Goal: Task Accomplishment & Management: Use online tool/utility

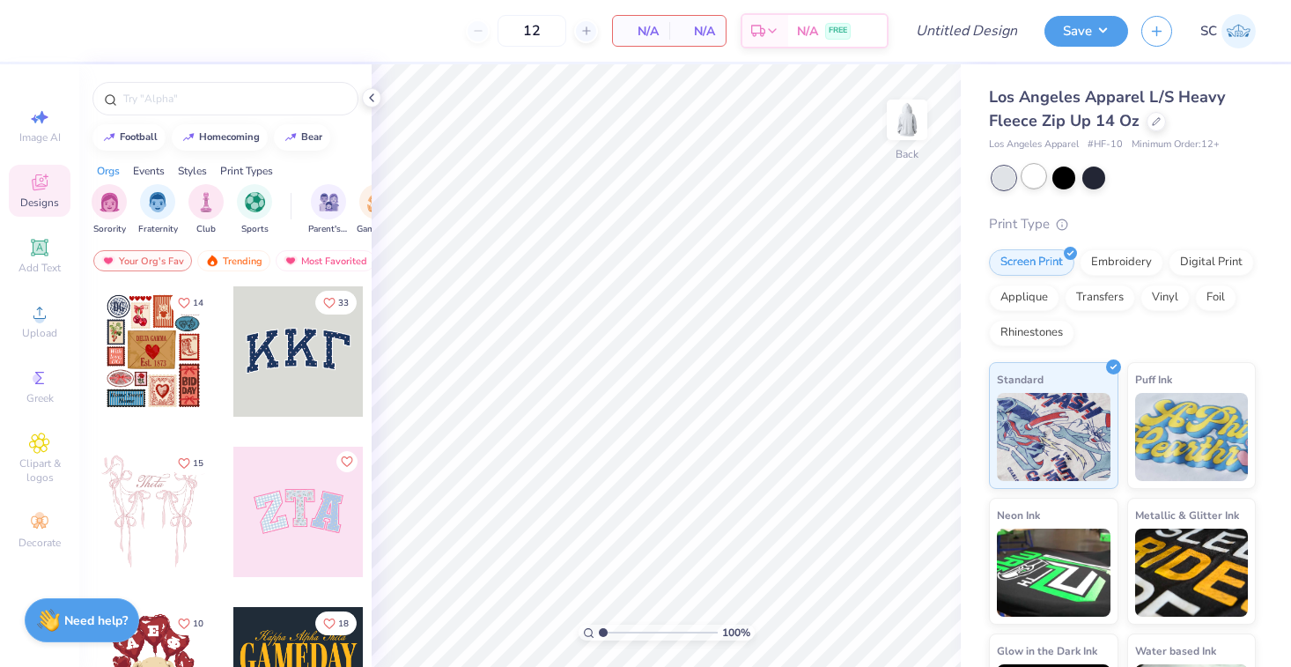
click at [1039, 180] on div at bounding box center [1034, 176] width 23 height 23
click at [1011, 178] on div at bounding box center [1004, 177] width 23 height 23
click at [118, 216] on div "Sorority" at bounding box center [109, 208] width 35 height 52
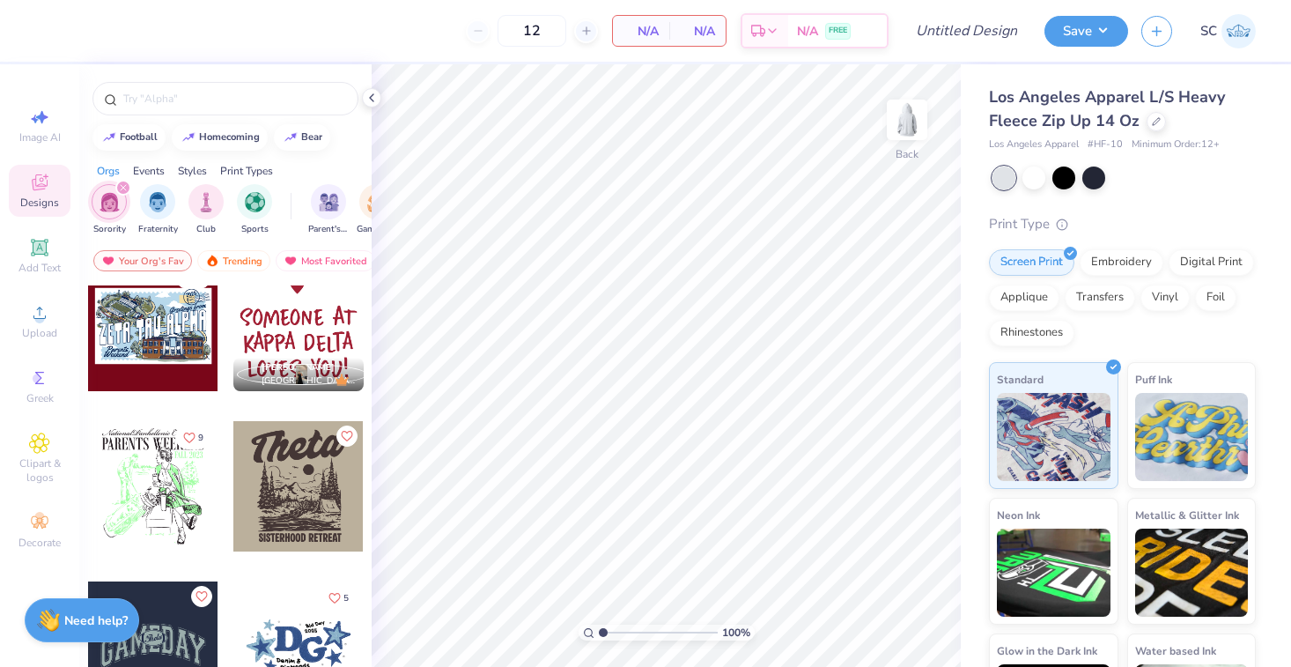
scroll to position [4832, 0]
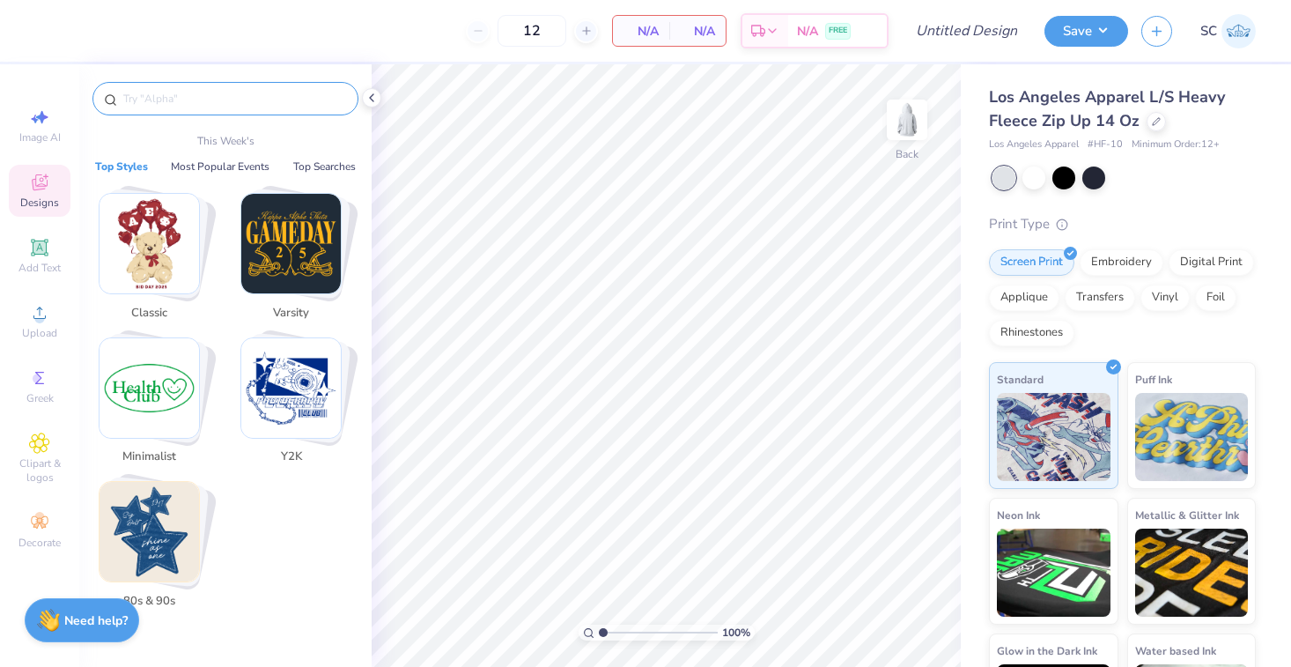
click at [226, 97] on input "text" at bounding box center [235, 99] width 226 height 18
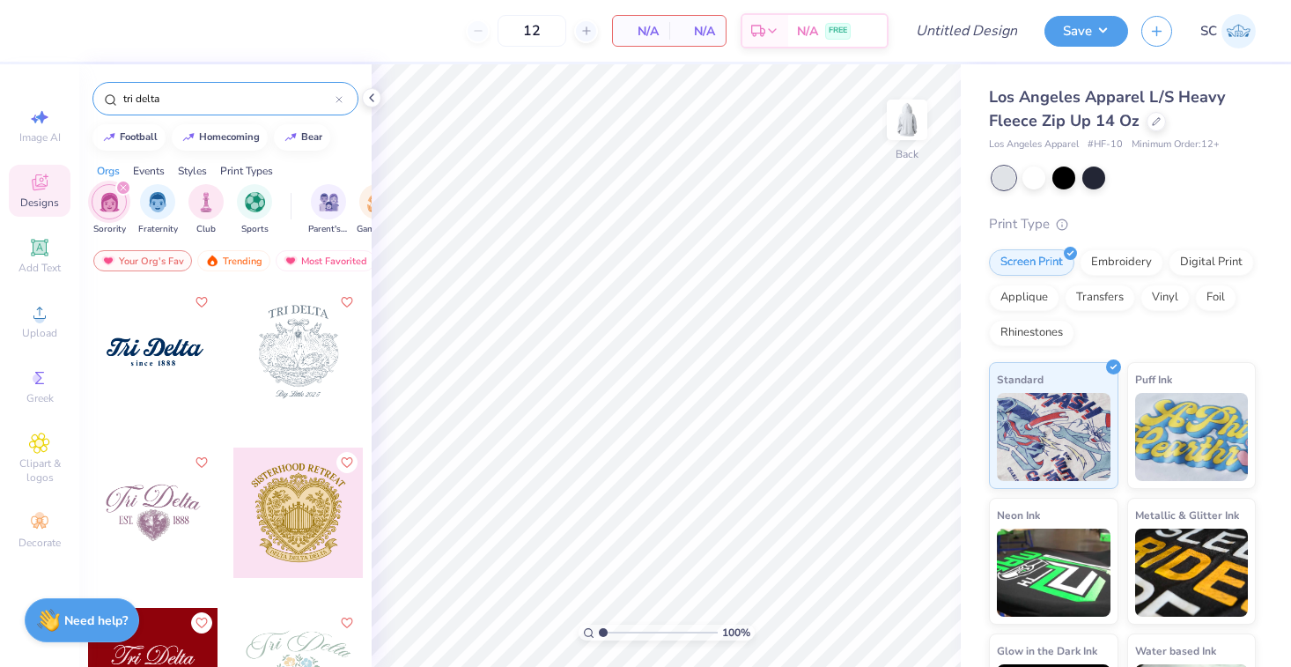
scroll to position [1922, 0]
type input "tri delta"
click at [162, 381] on div at bounding box center [153, 353] width 130 height 130
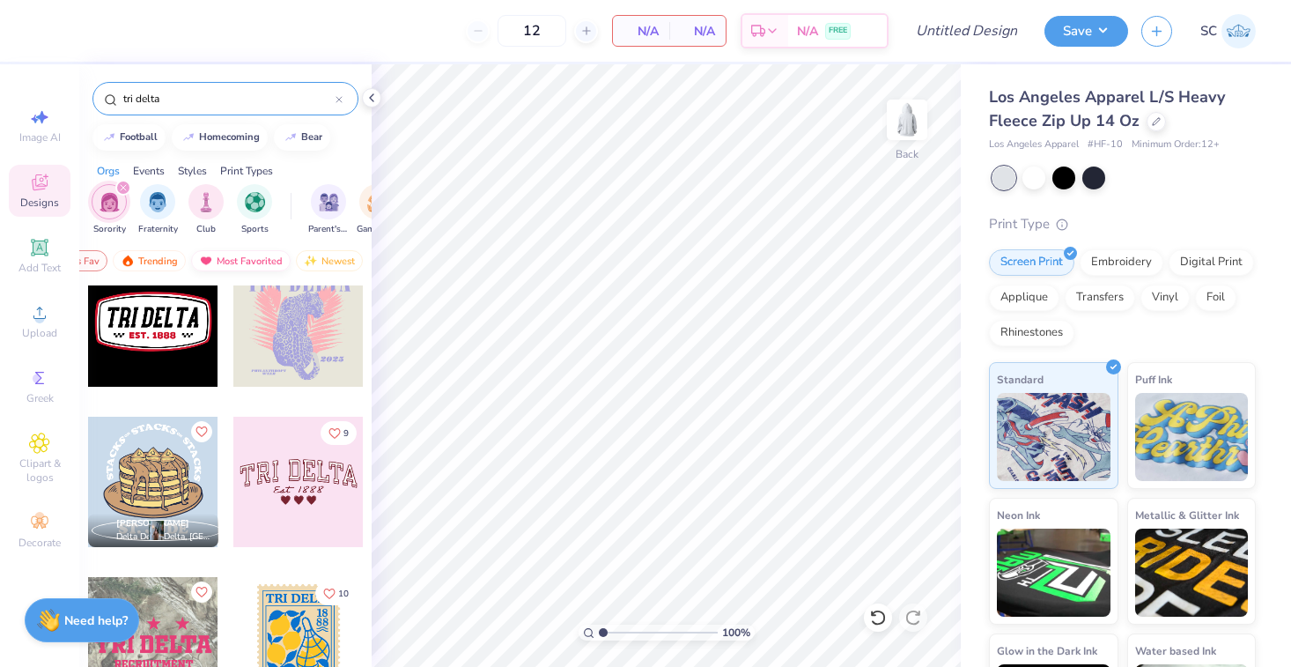
scroll to position [0, 91]
click at [244, 255] on div "Most Favorited" at bounding box center [235, 260] width 100 height 21
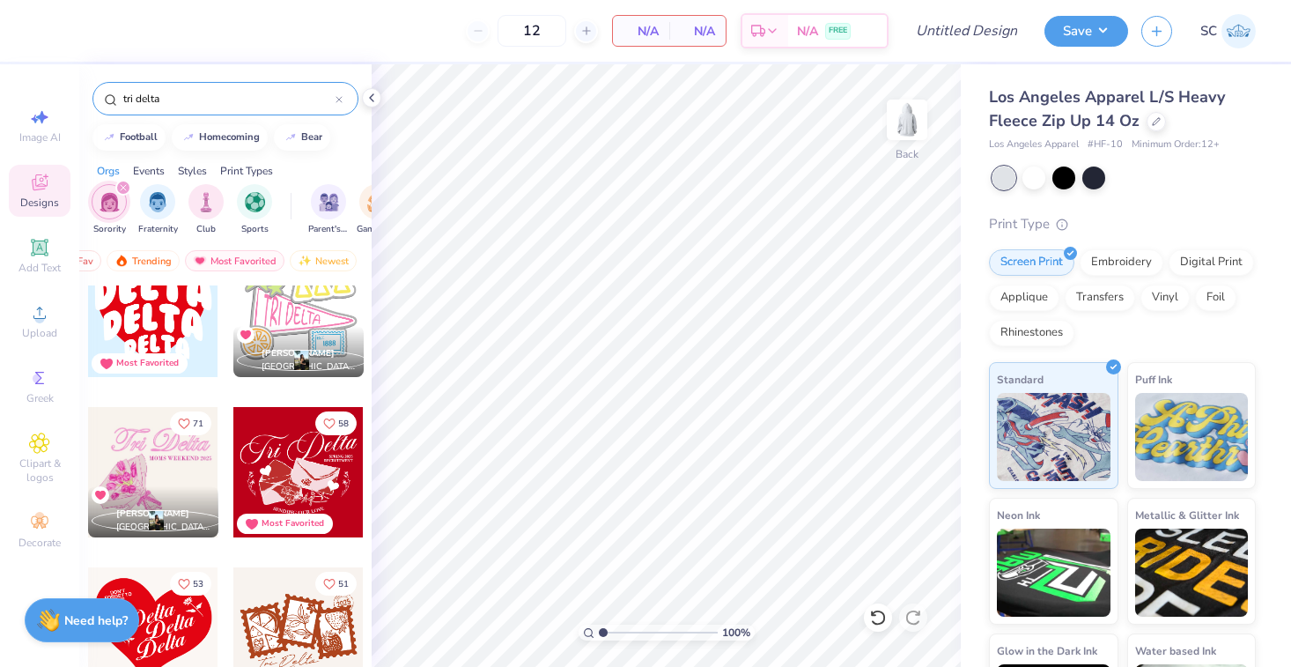
scroll to position [43, 0]
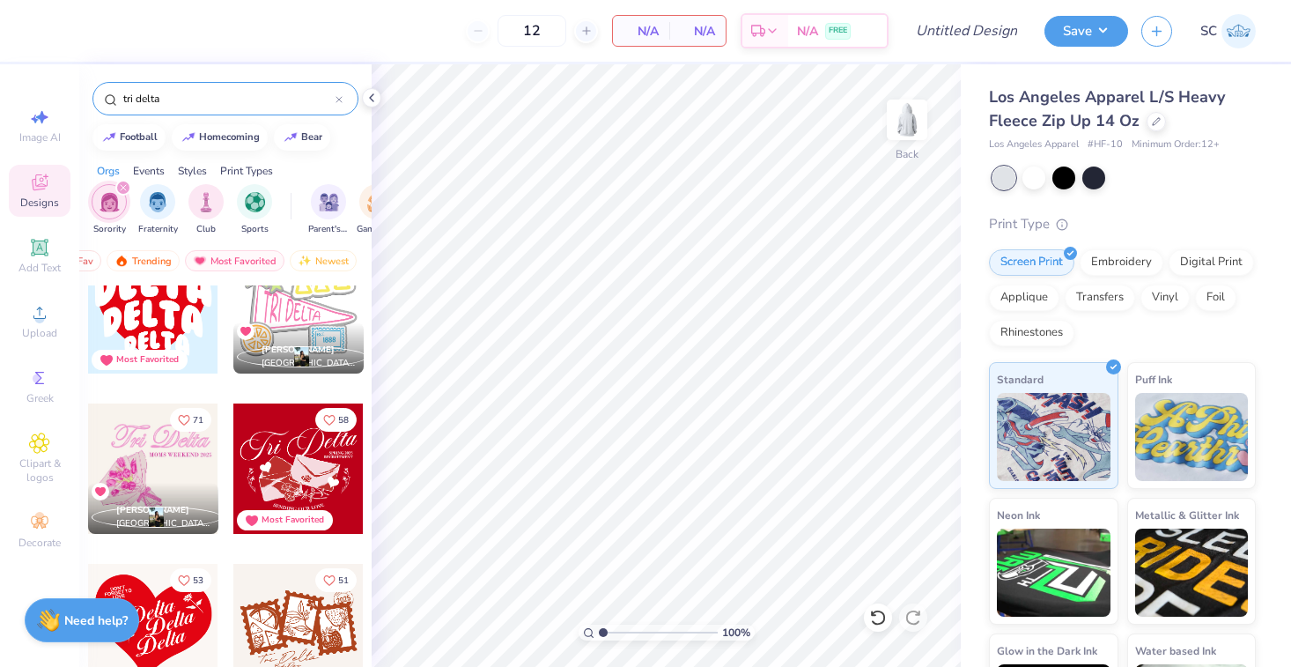
click at [277, 462] on div at bounding box center [298, 468] width 130 height 130
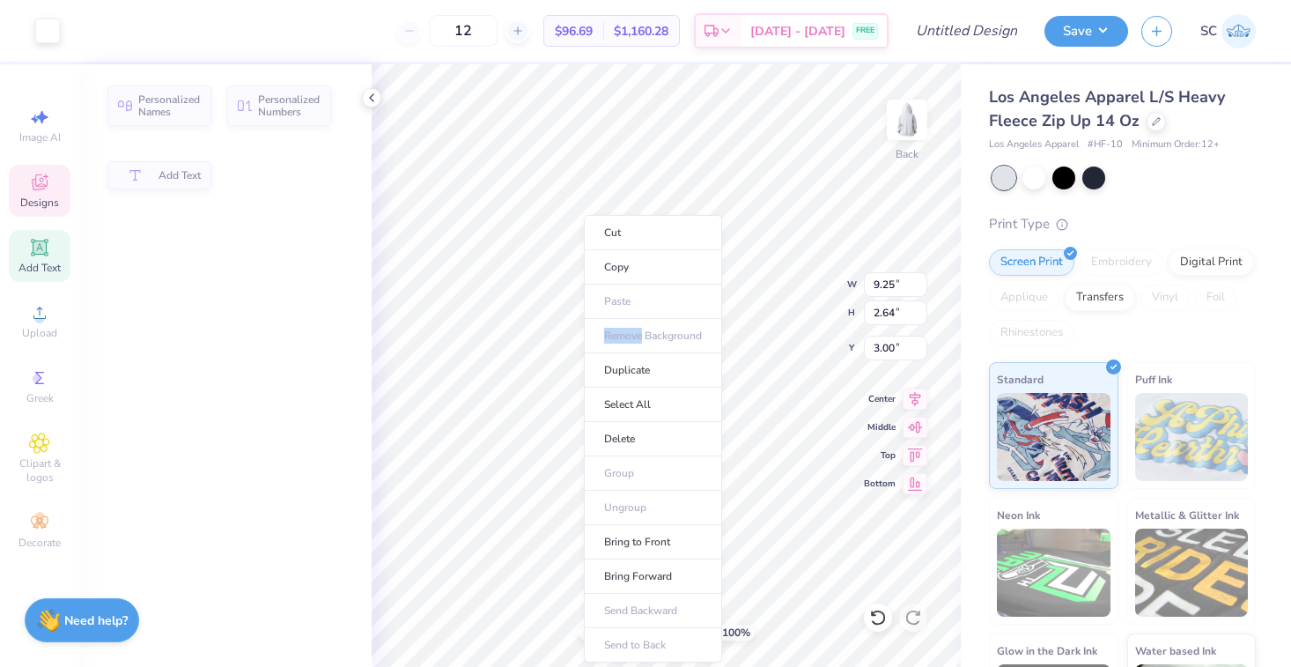
click at [584, 330] on ul "Cut Copy Paste Remove Background Duplicate Select All Delete Group Ungroup Brin…" at bounding box center [653, 438] width 138 height 447
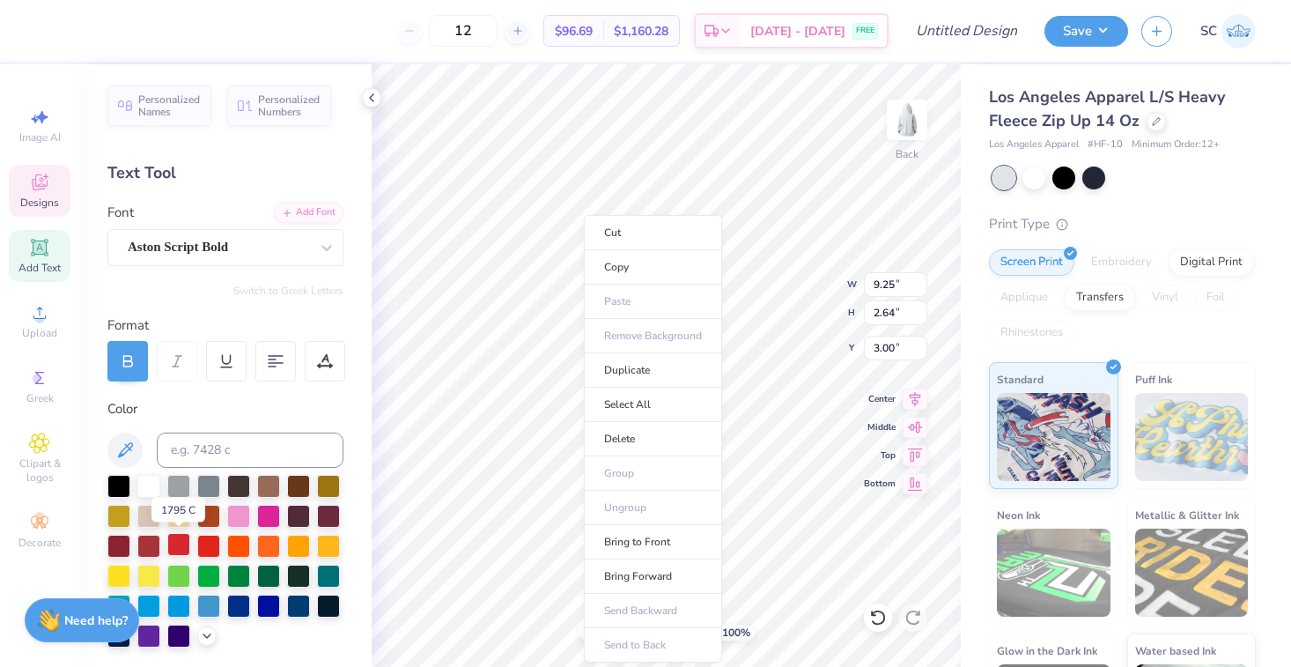
click at [186, 543] on div at bounding box center [178, 544] width 23 height 23
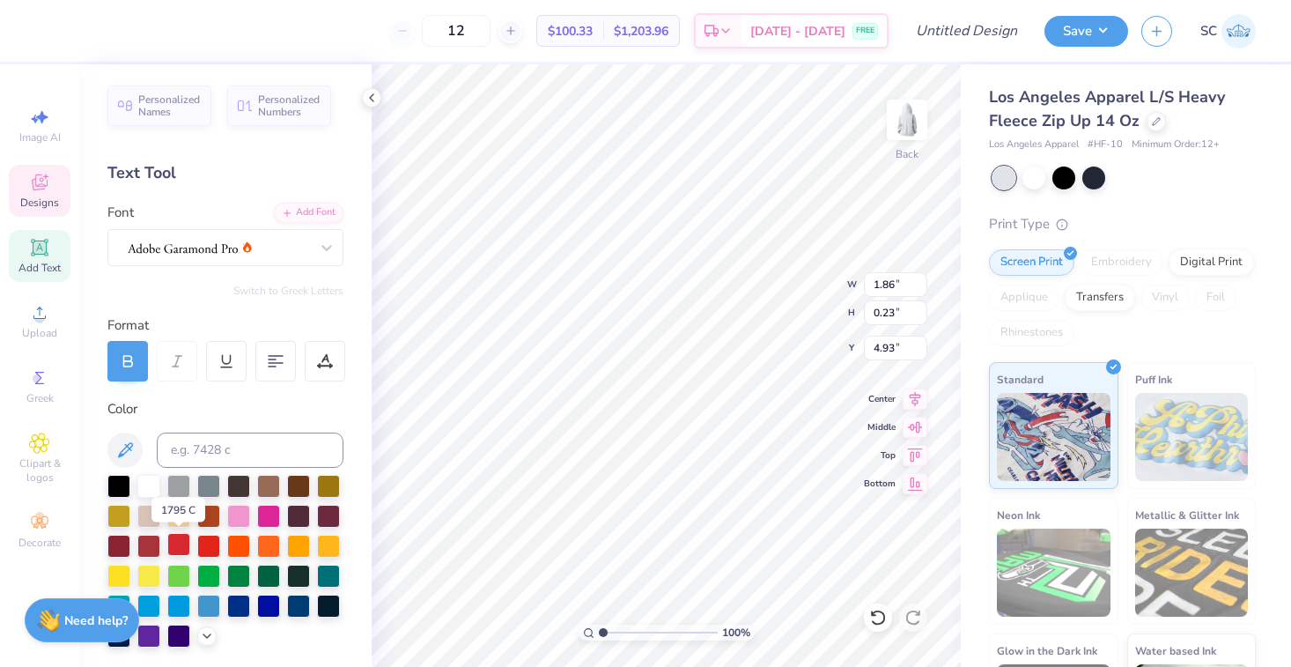
click at [180, 537] on div at bounding box center [178, 544] width 23 height 23
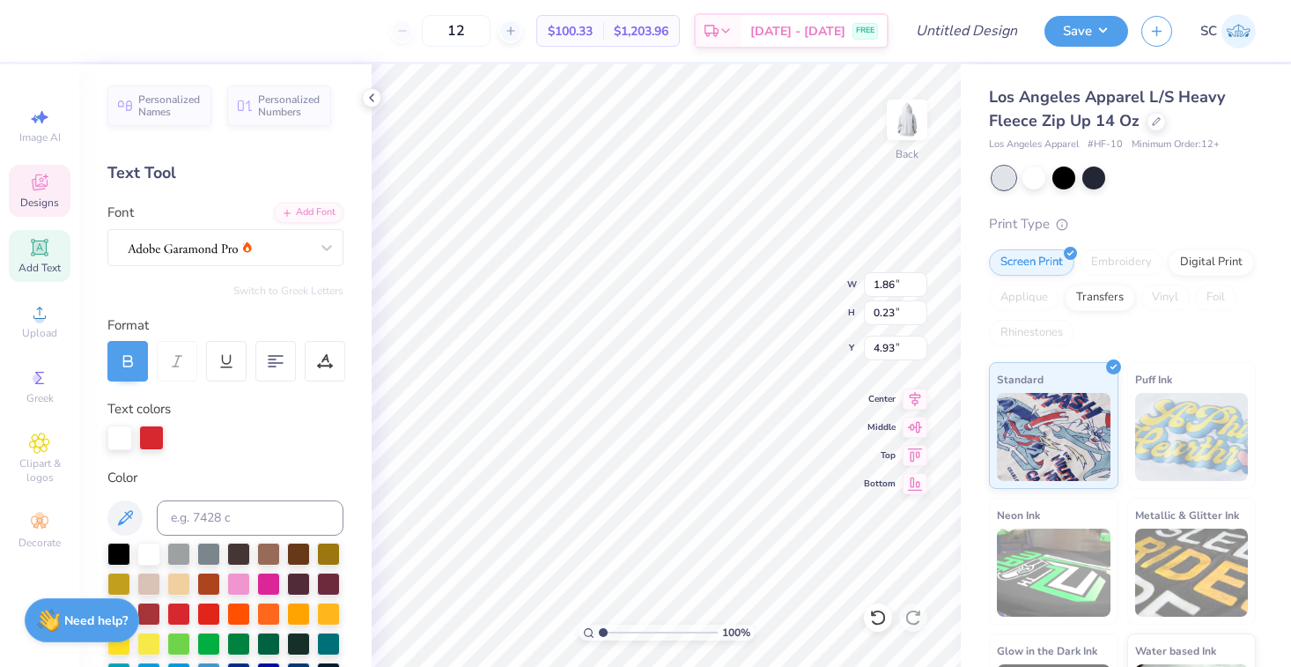
type input "2.26"
type input "0.22"
type input "5.27"
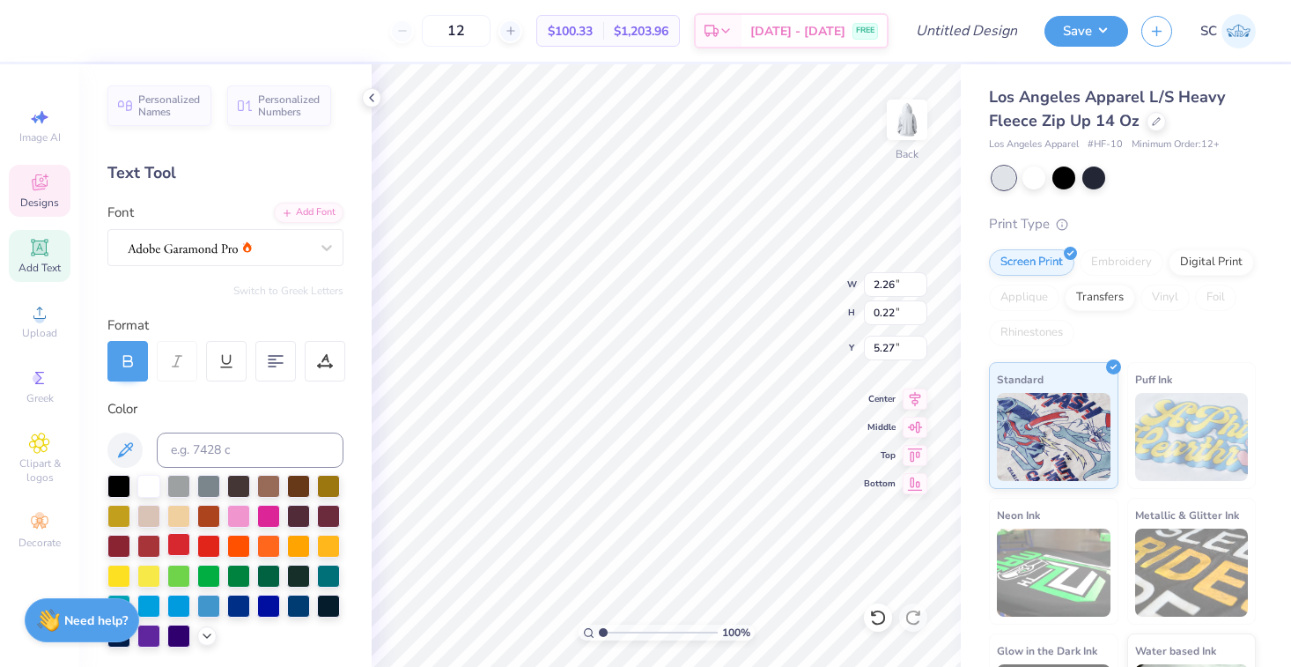
click at [176, 549] on div at bounding box center [178, 544] width 23 height 23
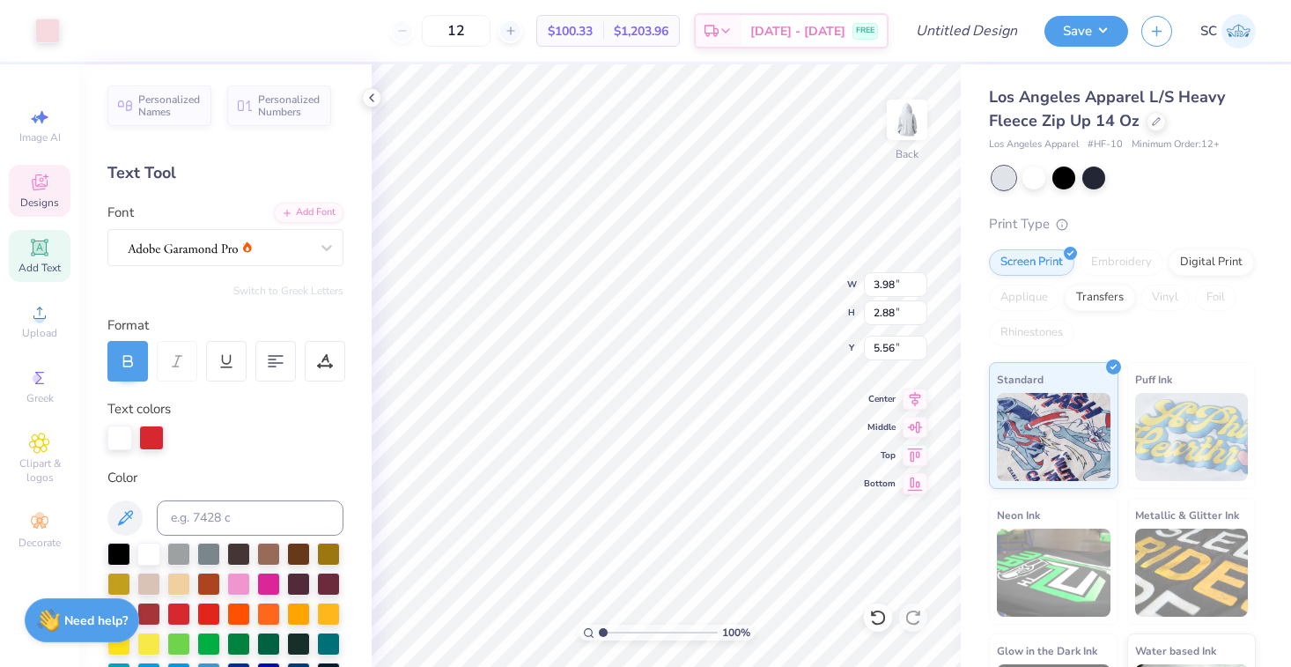
type input "5.56"
type input "7.25"
type input "5.19"
type input "3.00"
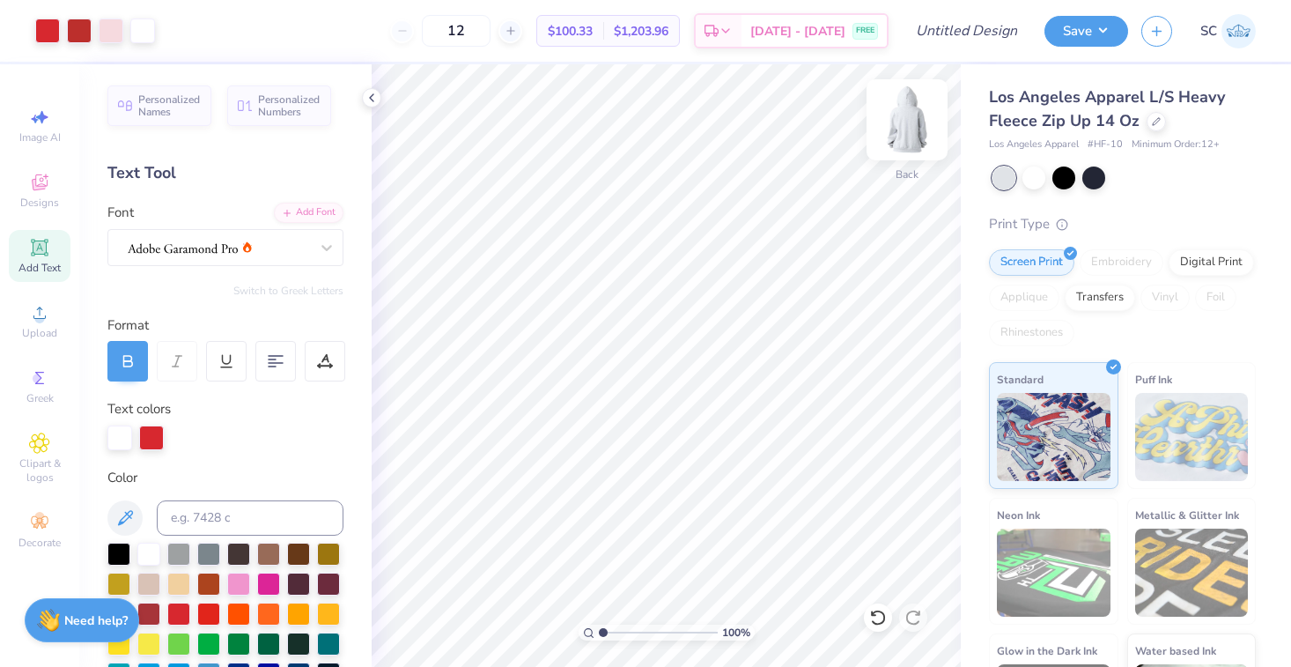
click at [906, 136] on img at bounding box center [907, 120] width 70 height 70
click at [58, 189] on div "Designs" at bounding box center [40, 191] width 62 height 52
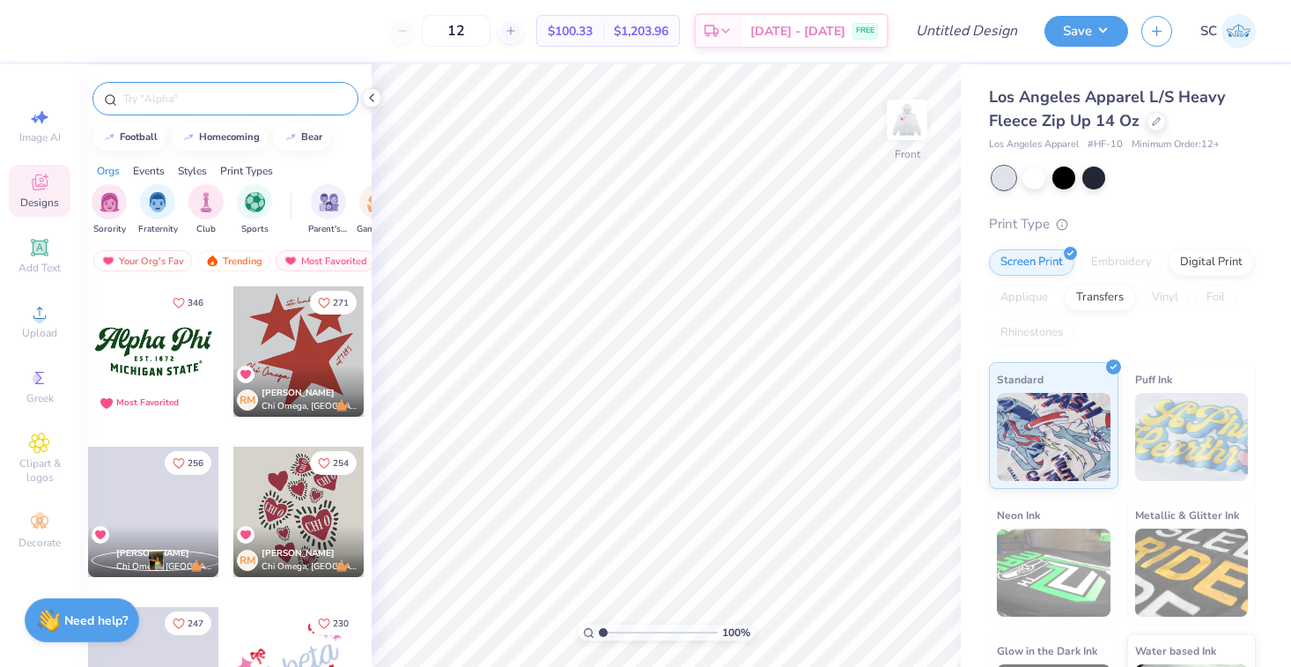
click at [218, 102] on input "text" at bounding box center [235, 99] width 226 height 18
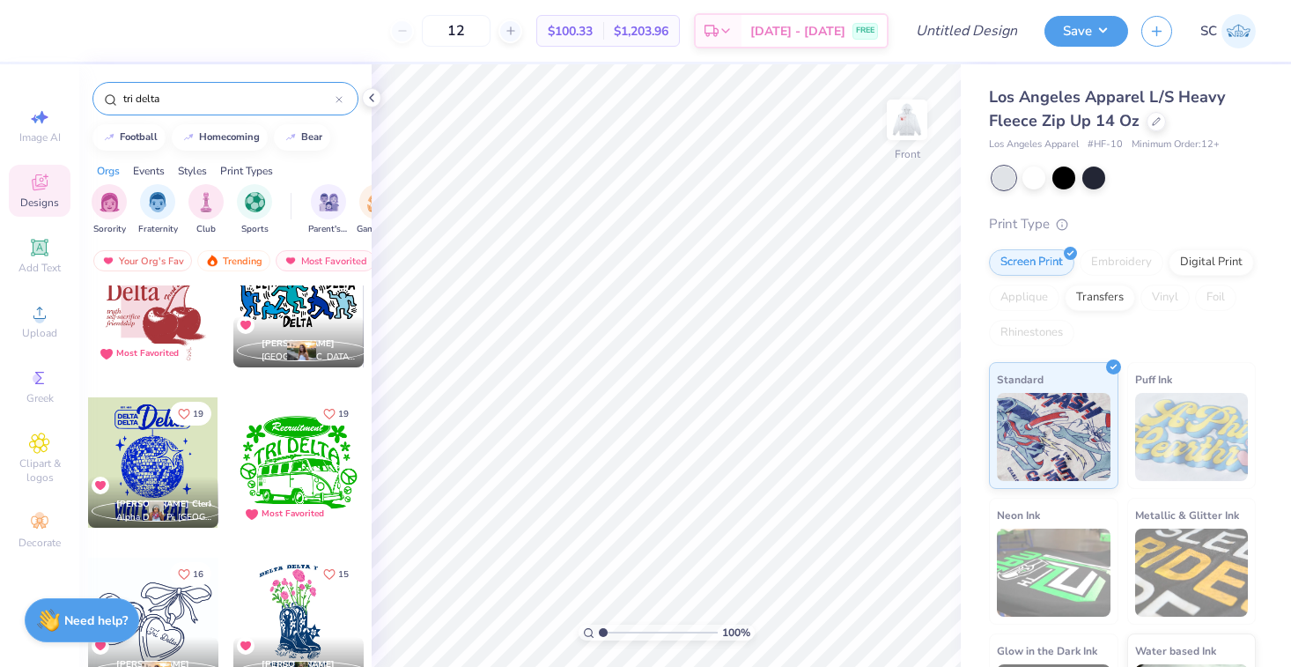
scroll to position [1574, 0]
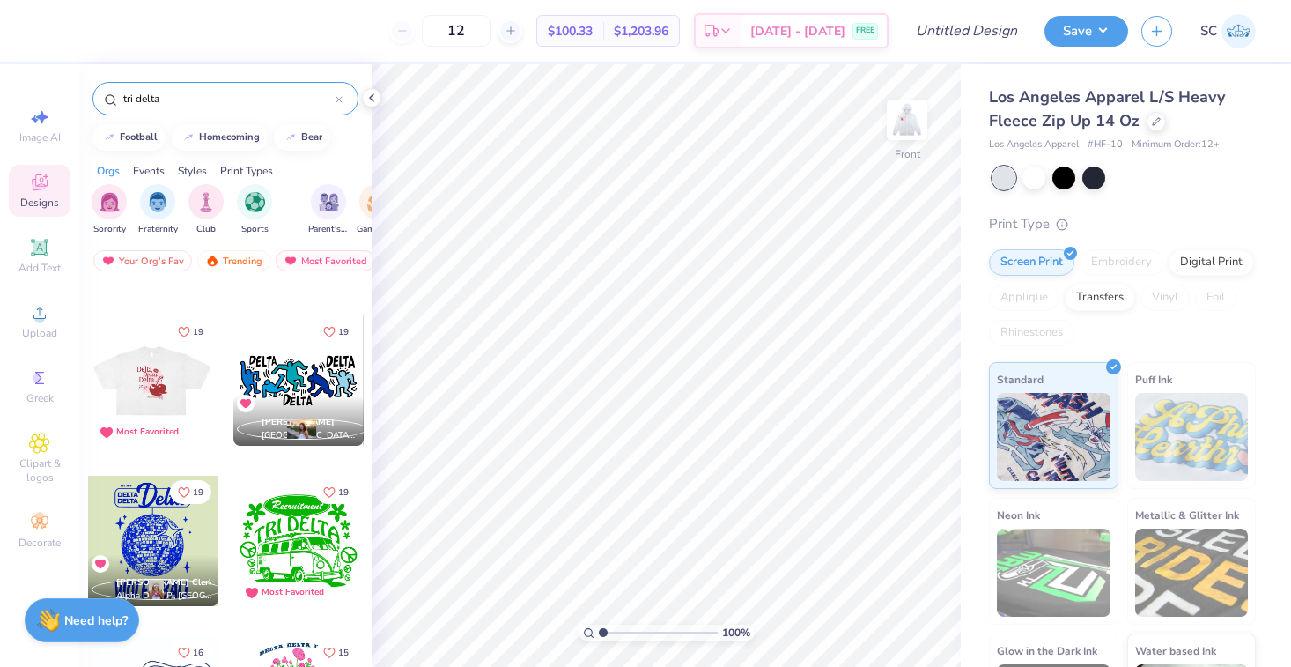
type input "tri delta"
click at [87, 359] on div at bounding box center [22, 380] width 130 height 130
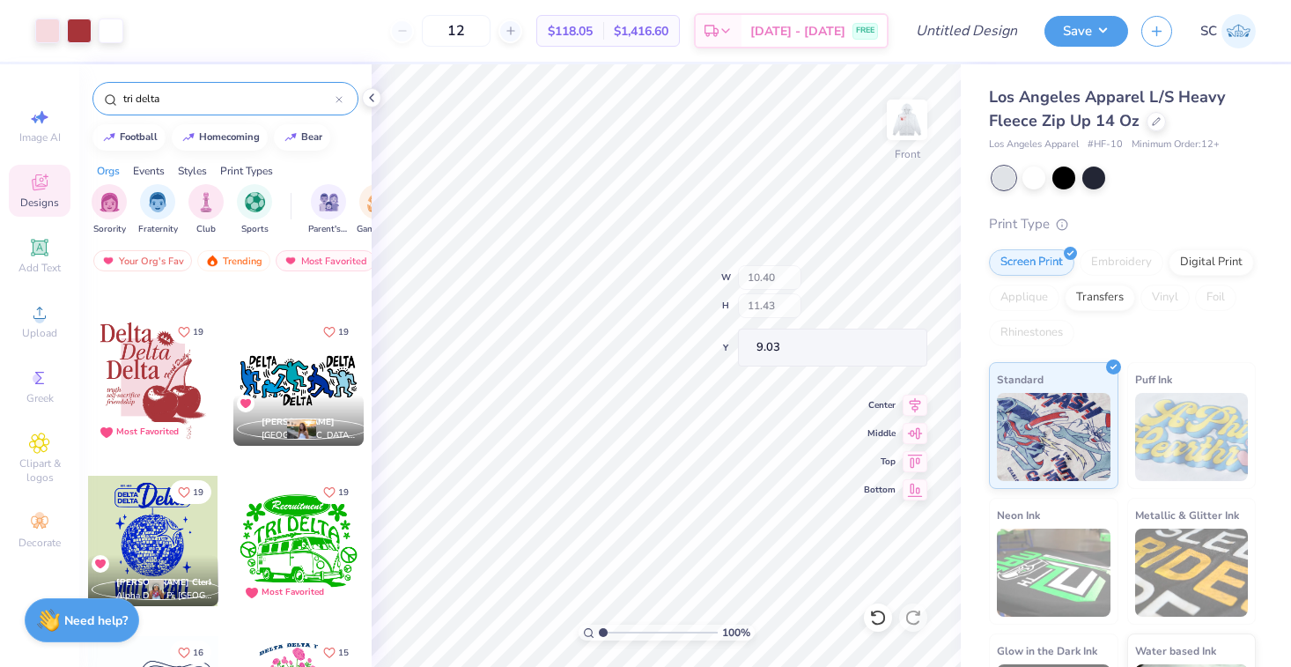
type input "6.00"
click at [898, 133] on img at bounding box center [907, 120] width 70 height 70
click at [909, 136] on img at bounding box center [907, 120] width 70 height 70
click at [907, 113] on img at bounding box center [907, 120] width 70 height 70
click at [767, 278] on div "100 % Front W 10.40 10.40 " H 11.43 11.43 " Y 6.00 6.00 " Center Middle Top Bot…" at bounding box center [666, 365] width 589 height 603
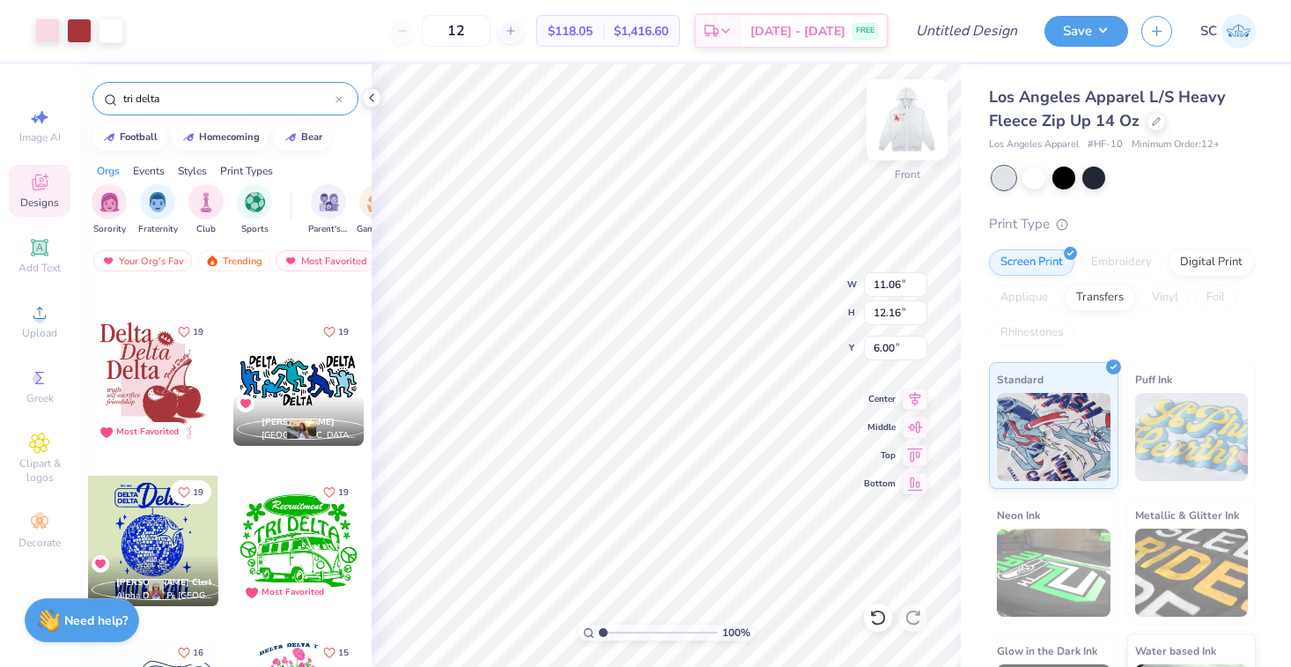
type input "11.06"
type input "12.16"
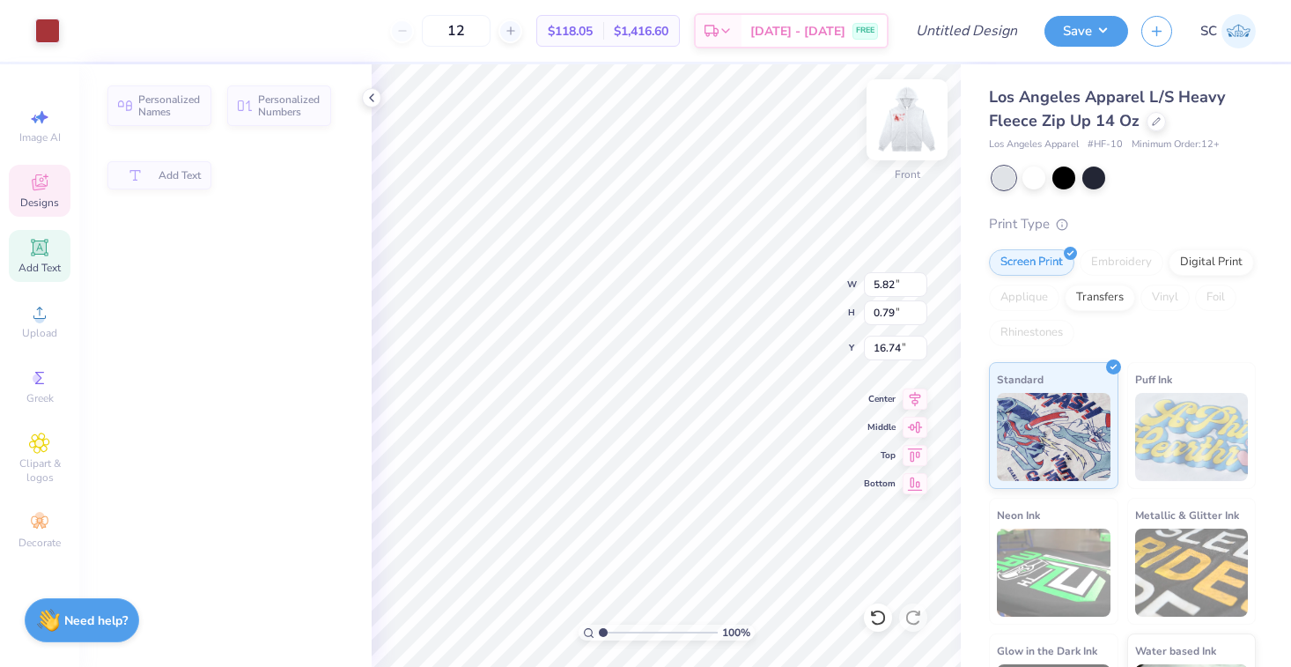
type input "5.82"
type input "0.79"
type input "16.74"
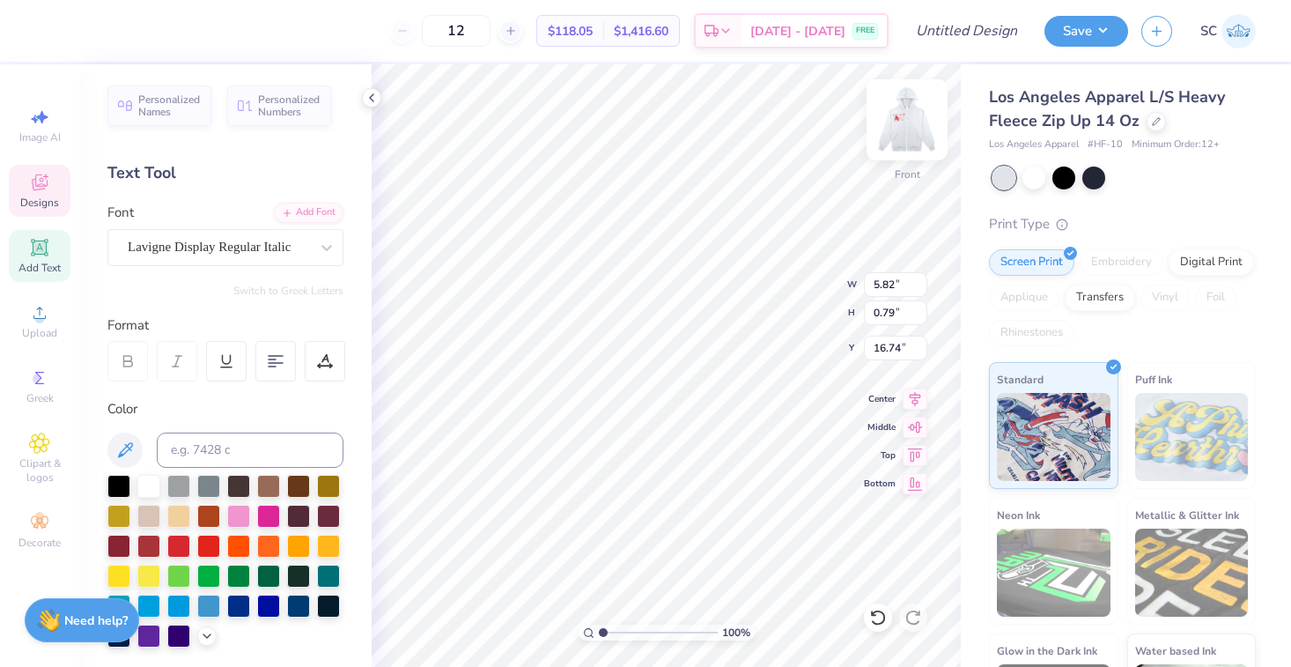
scroll to position [0, 0]
type input "16.88"
click at [903, 137] on img at bounding box center [907, 120] width 70 height 70
click at [21, 196] on span "Designs" at bounding box center [39, 203] width 39 height 14
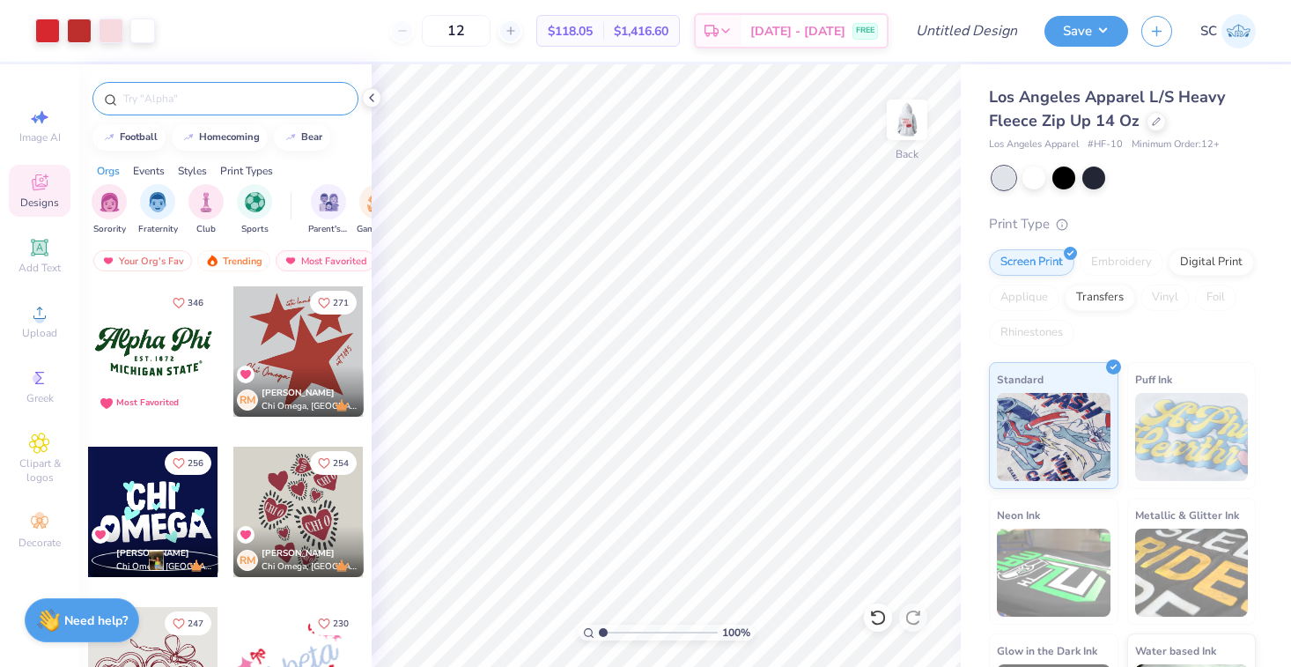
click at [211, 95] on input "text" at bounding box center [235, 99] width 226 height 18
type input "t"
type input "h"
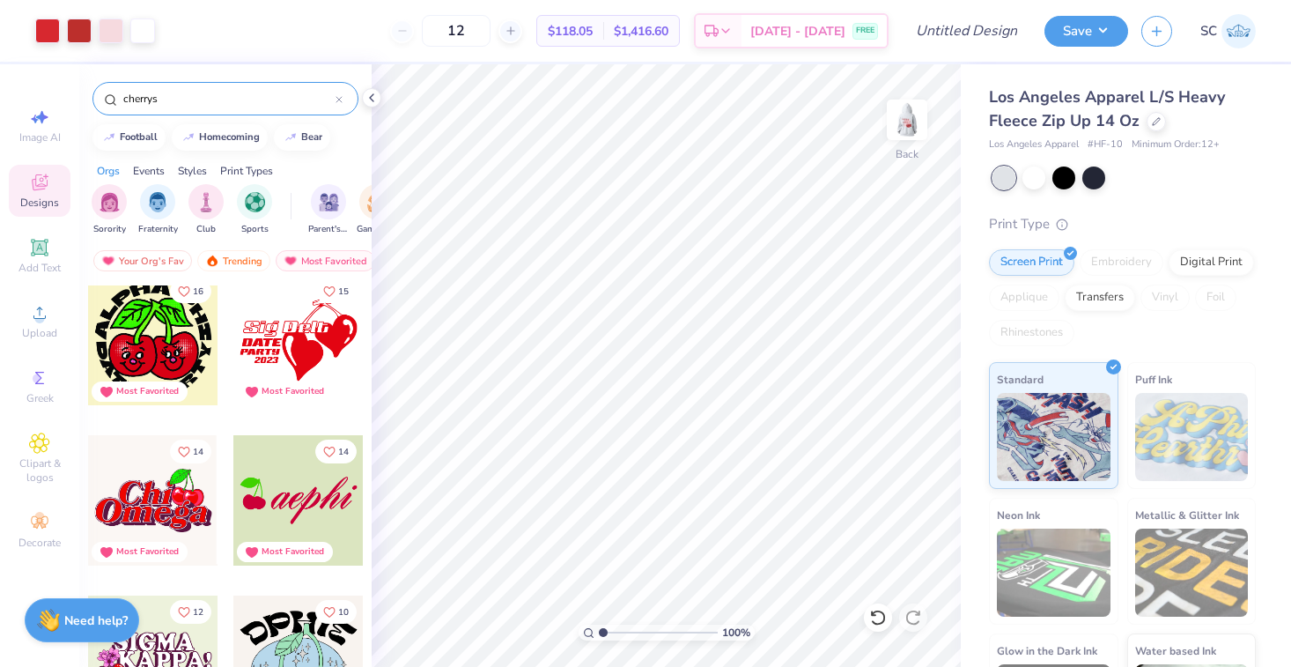
scroll to position [1059, 0]
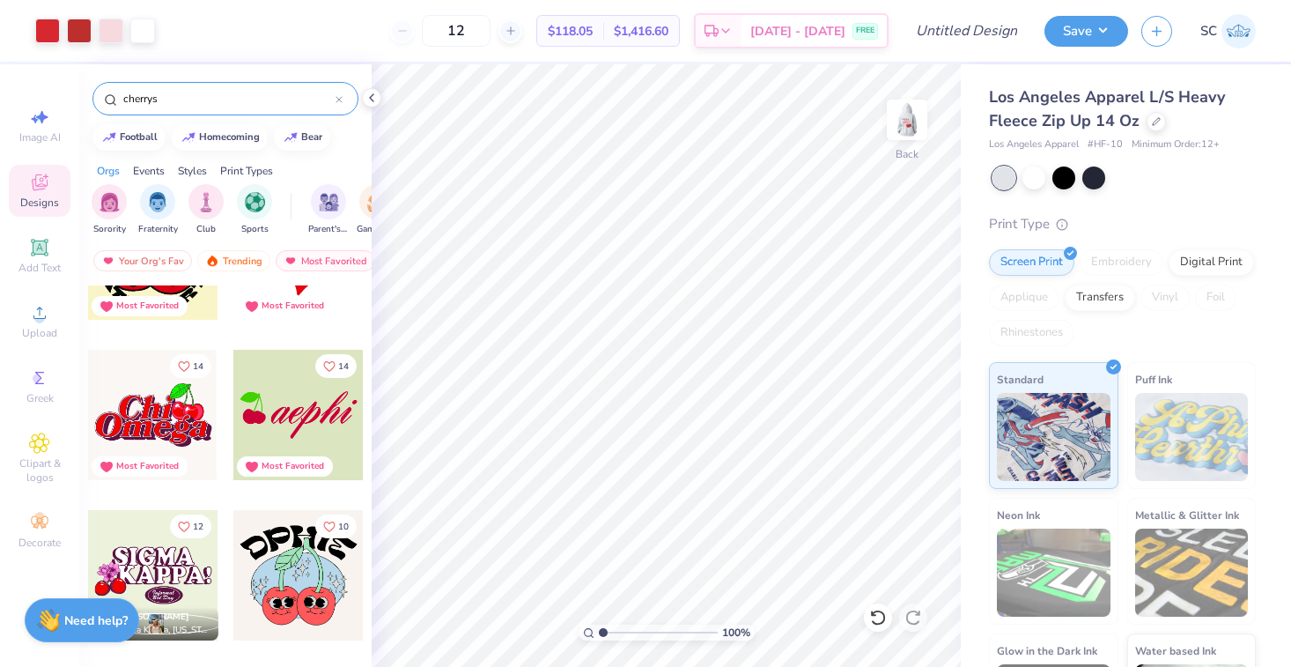
type input "cherrys"
click at [913, 113] on img at bounding box center [907, 120] width 70 height 70
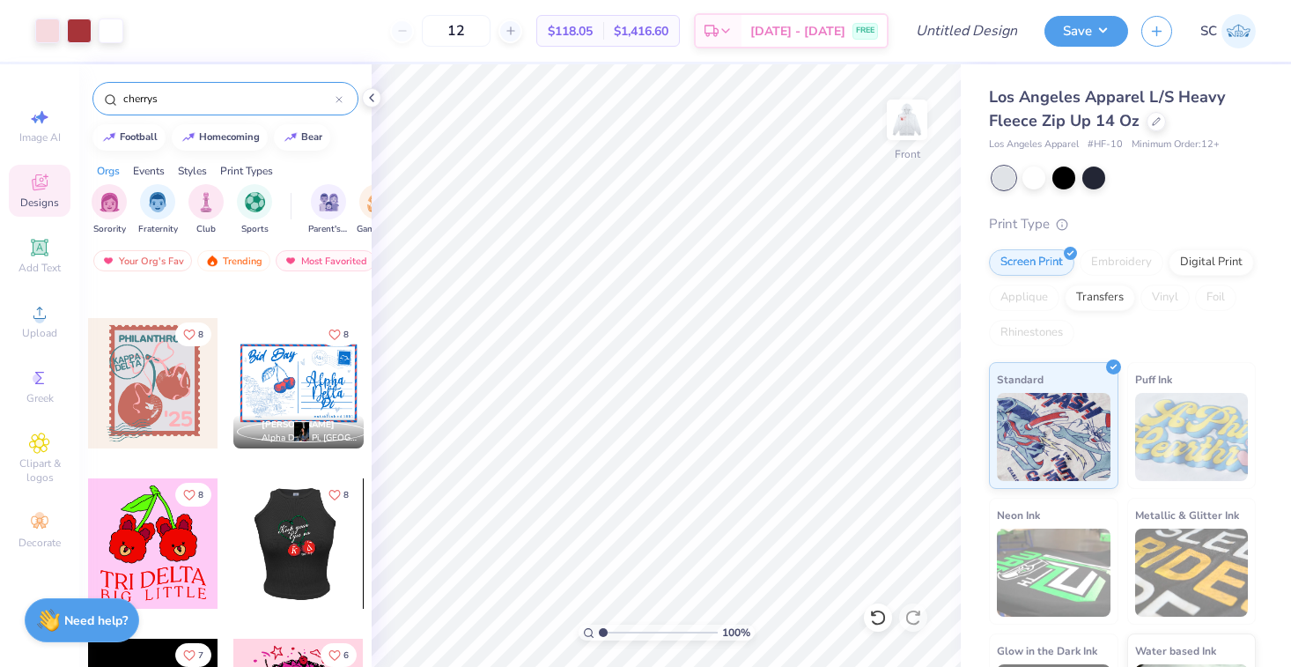
scroll to position [1571, 0]
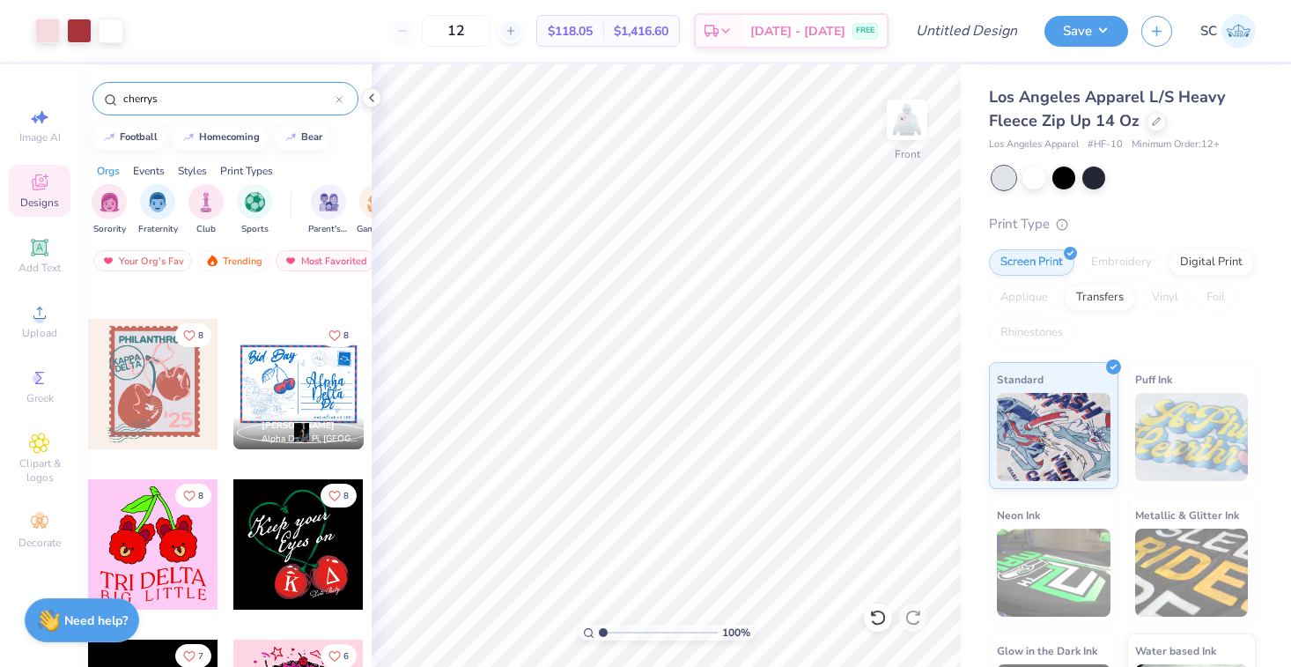
click at [177, 413] on div at bounding box center [153, 384] width 130 height 130
click at [910, 125] on img at bounding box center [907, 120] width 70 height 70
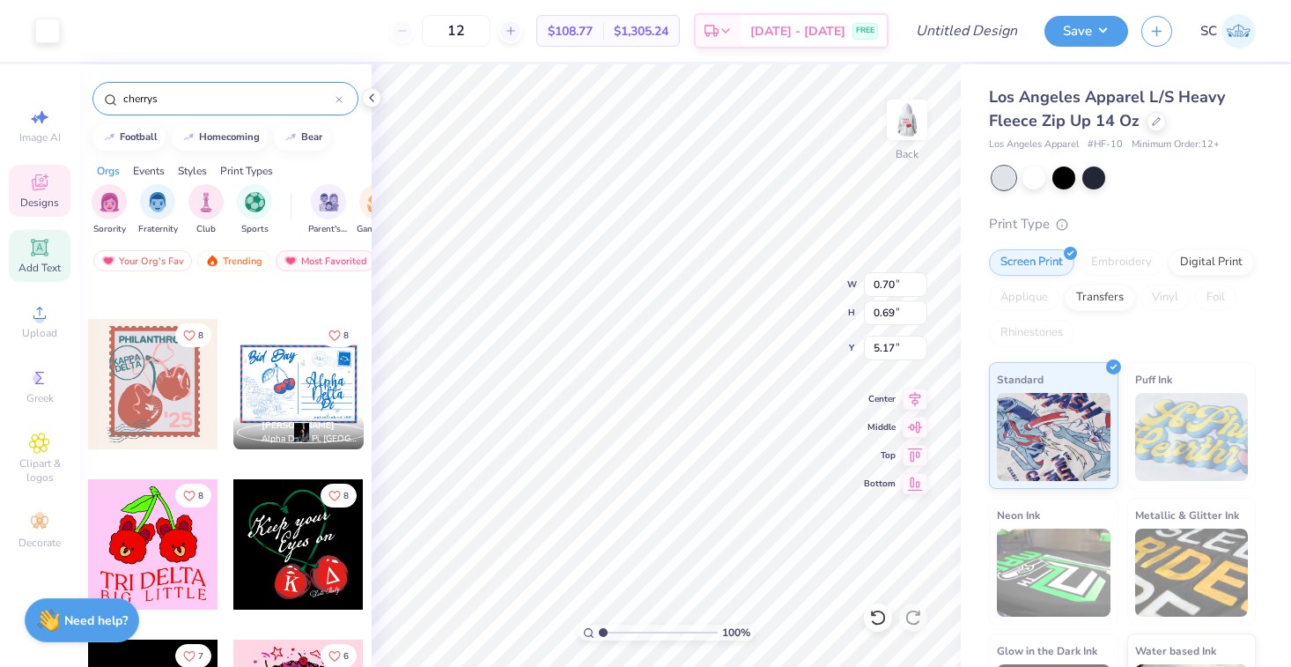
click at [36, 266] on span "Add Text" at bounding box center [39, 268] width 42 height 14
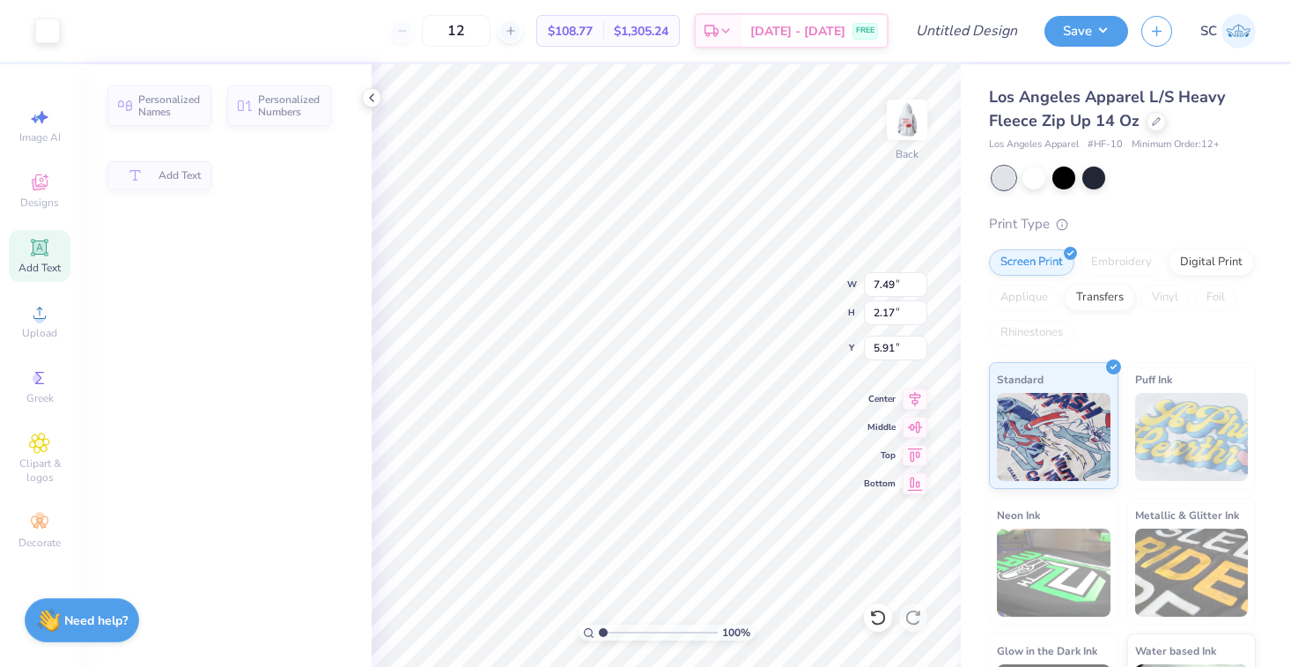
type input "7.49"
type input "2.17"
type input "5.91"
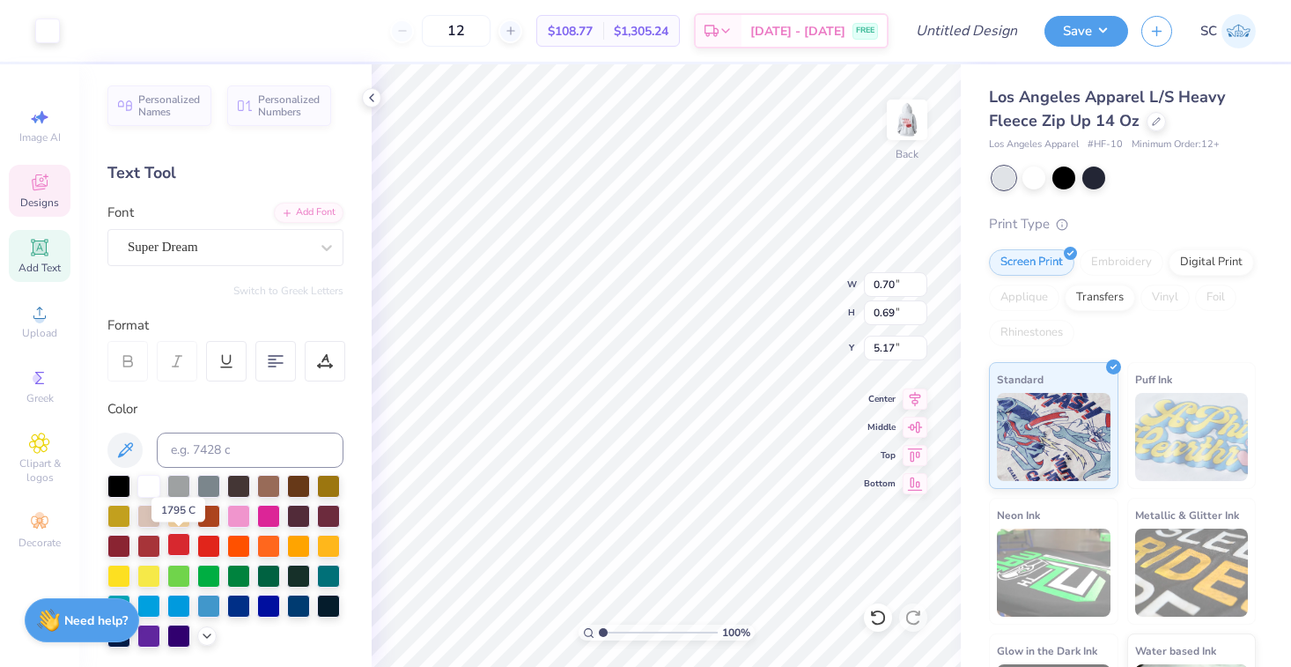
click at [181, 544] on div at bounding box center [178, 544] width 23 height 23
click at [185, 545] on div at bounding box center [178, 544] width 23 height 23
type input "0.48"
type input "0.47"
type input "0.95"
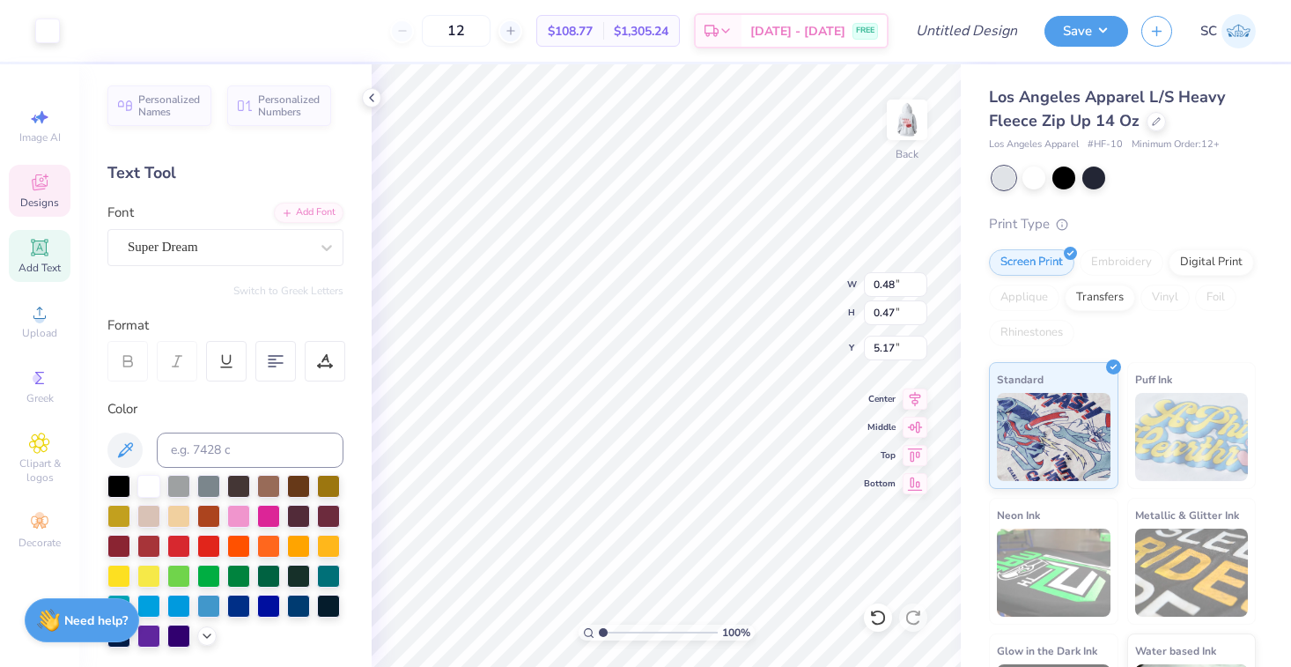
type input "0.93"
type input "5.07"
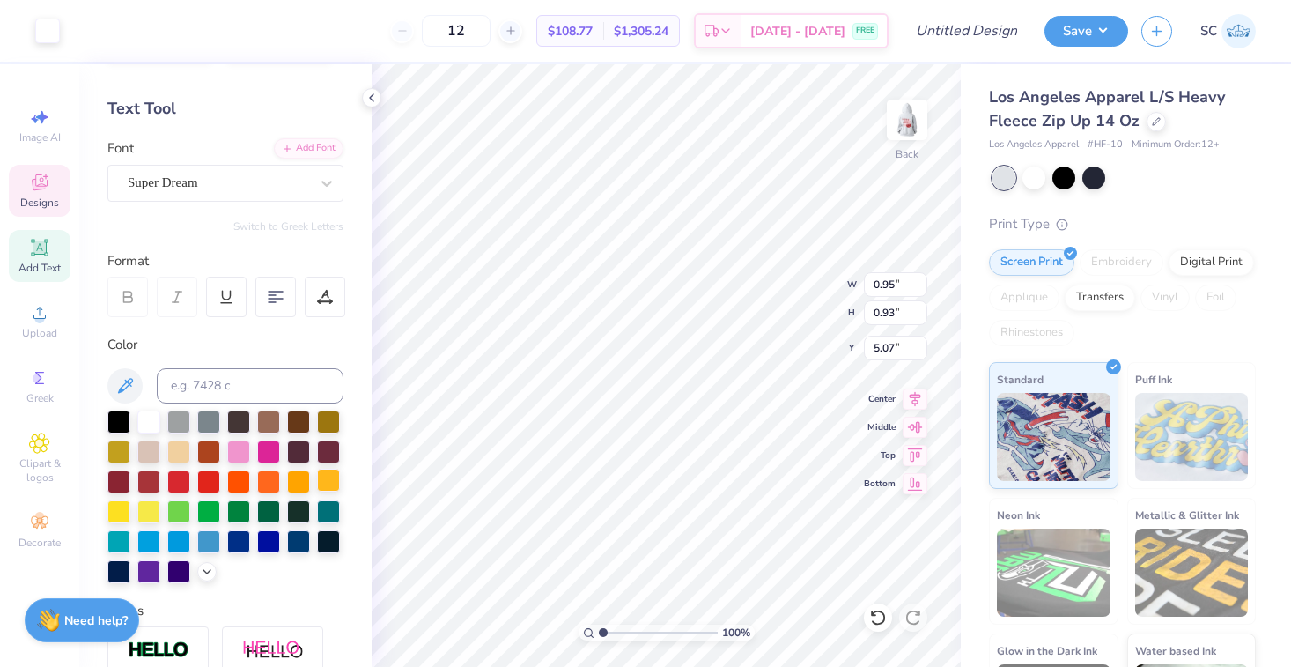
type input "7.25"
type input "2.07"
type input "3.00"
click at [183, 485] on div at bounding box center [178, 480] width 23 height 23
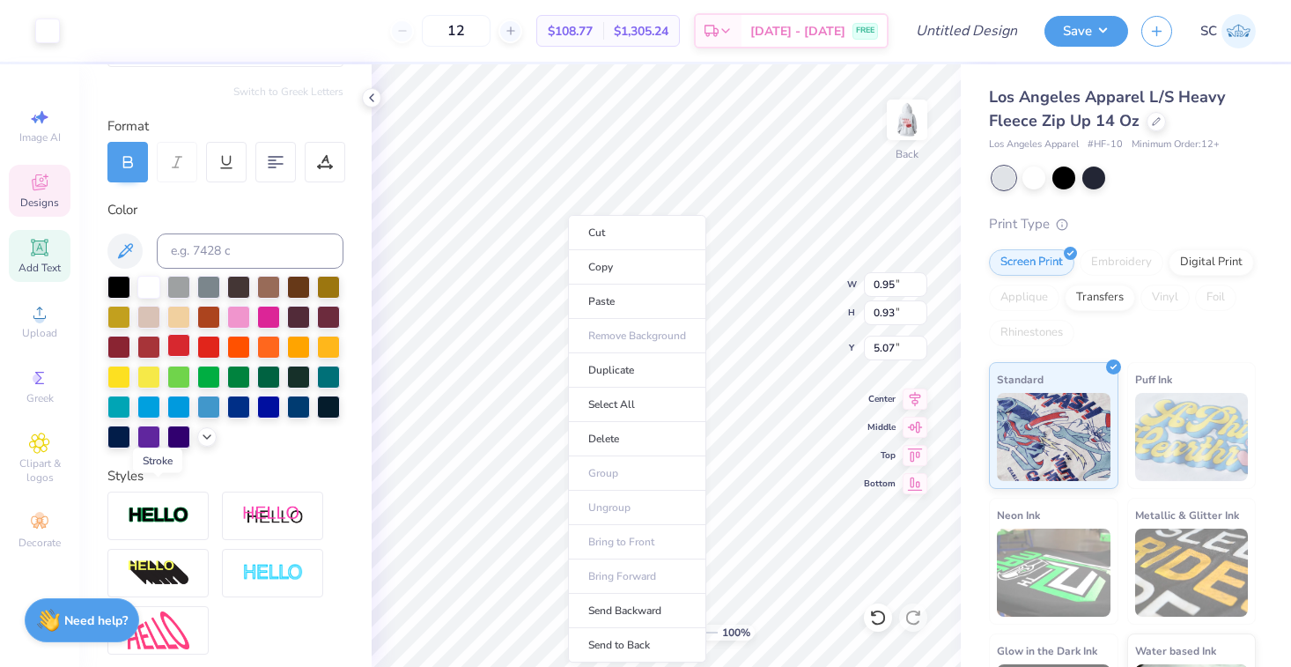
scroll to position [196, 0]
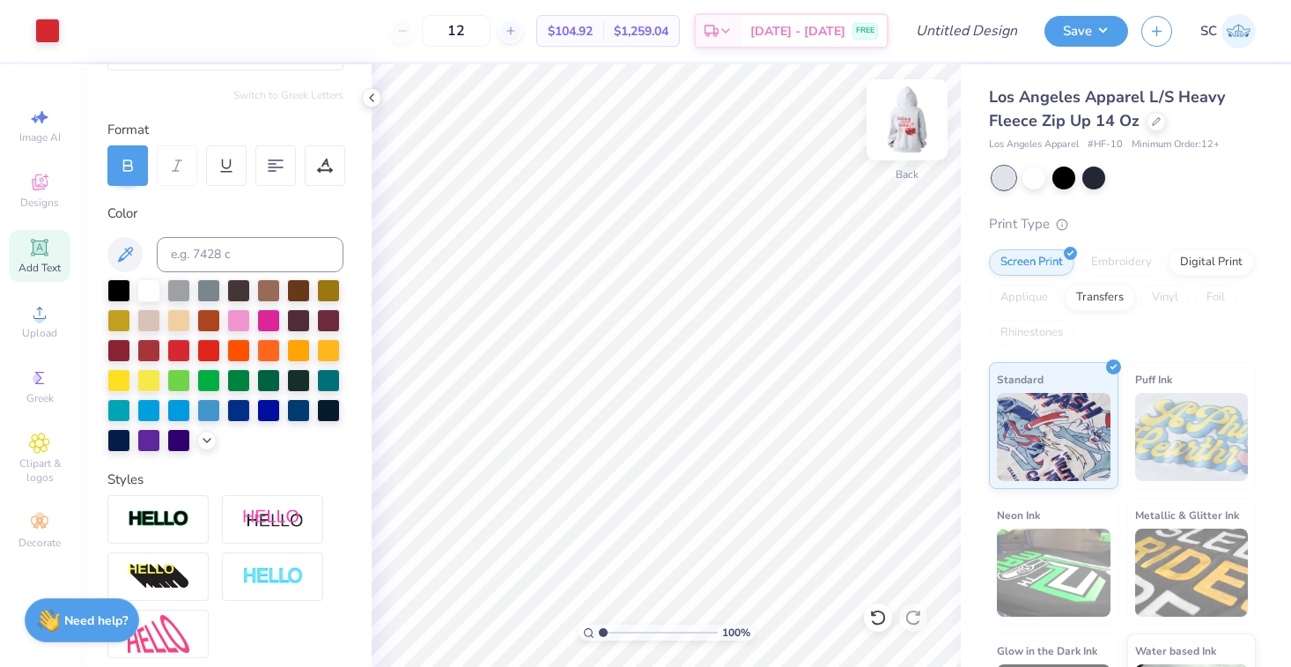
click at [921, 115] on img at bounding box center [907, 120] width 70 height 70
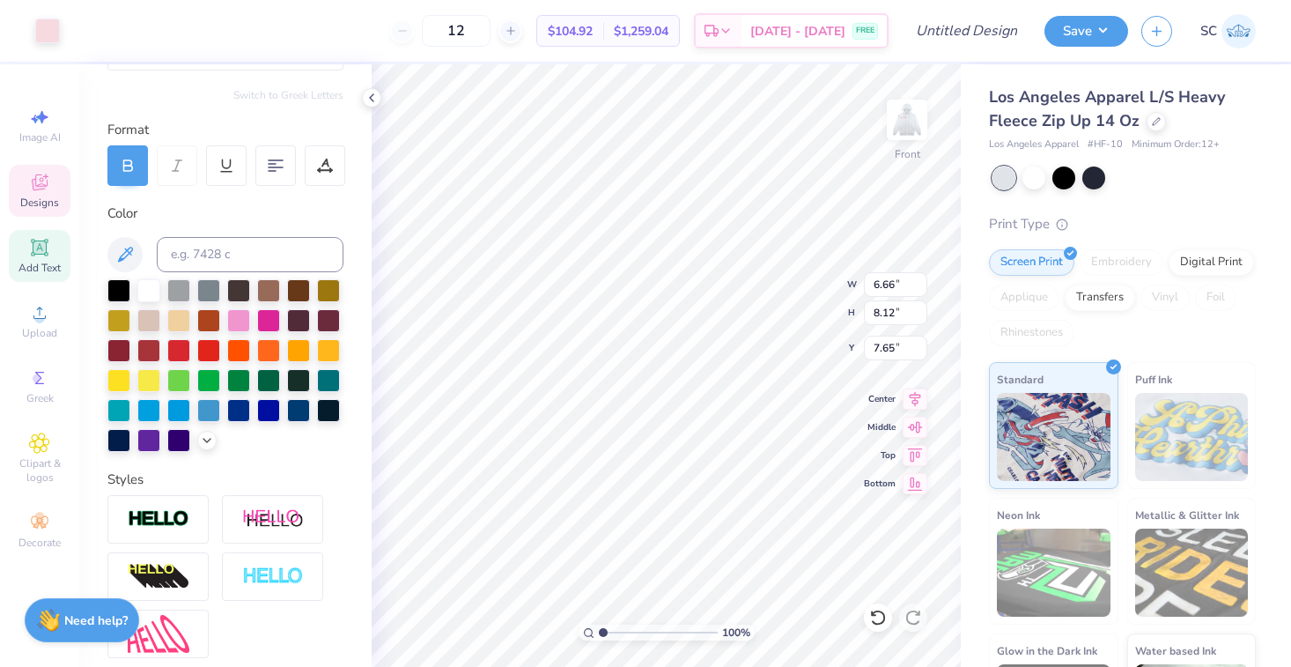
type input "5.49"
type input "2.11"
type input "6.00"
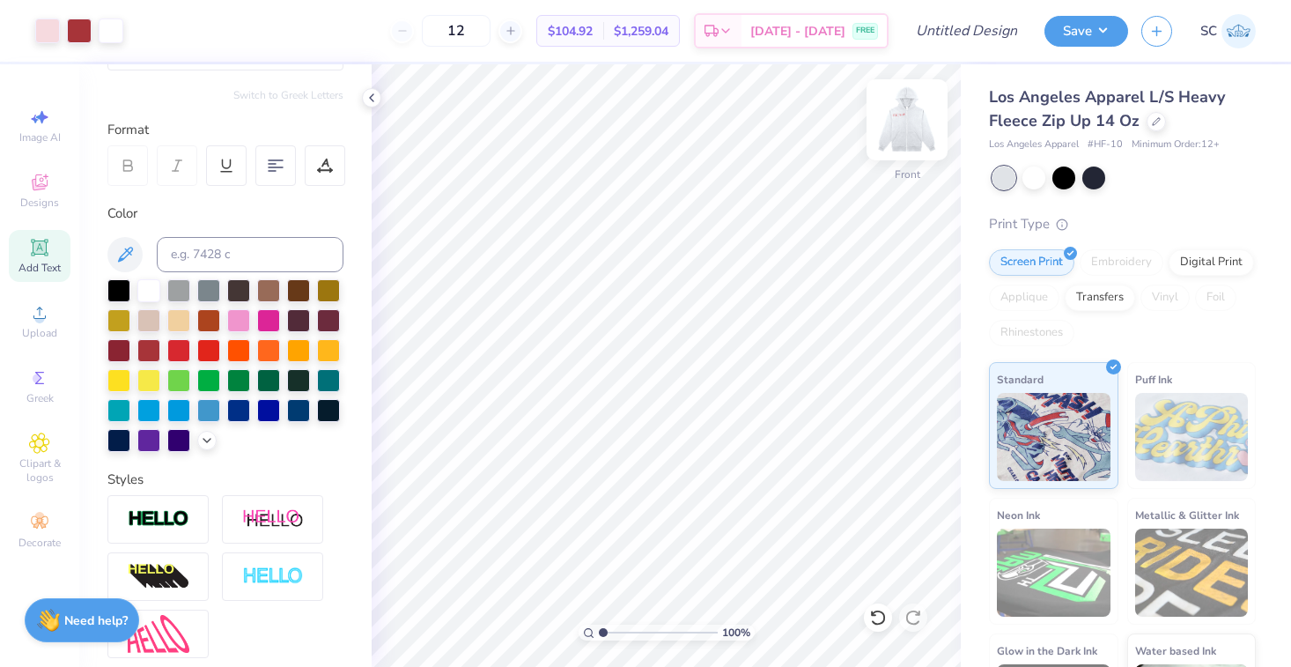
click at [918, 138] on img at bounding box center [907, 120] width 70 height 70
click at [890, 119] on img at bounding box center [907, 119] width 35 height 35
click at [911, 129] on img at bounding box center [907, 120] width 70 height 70
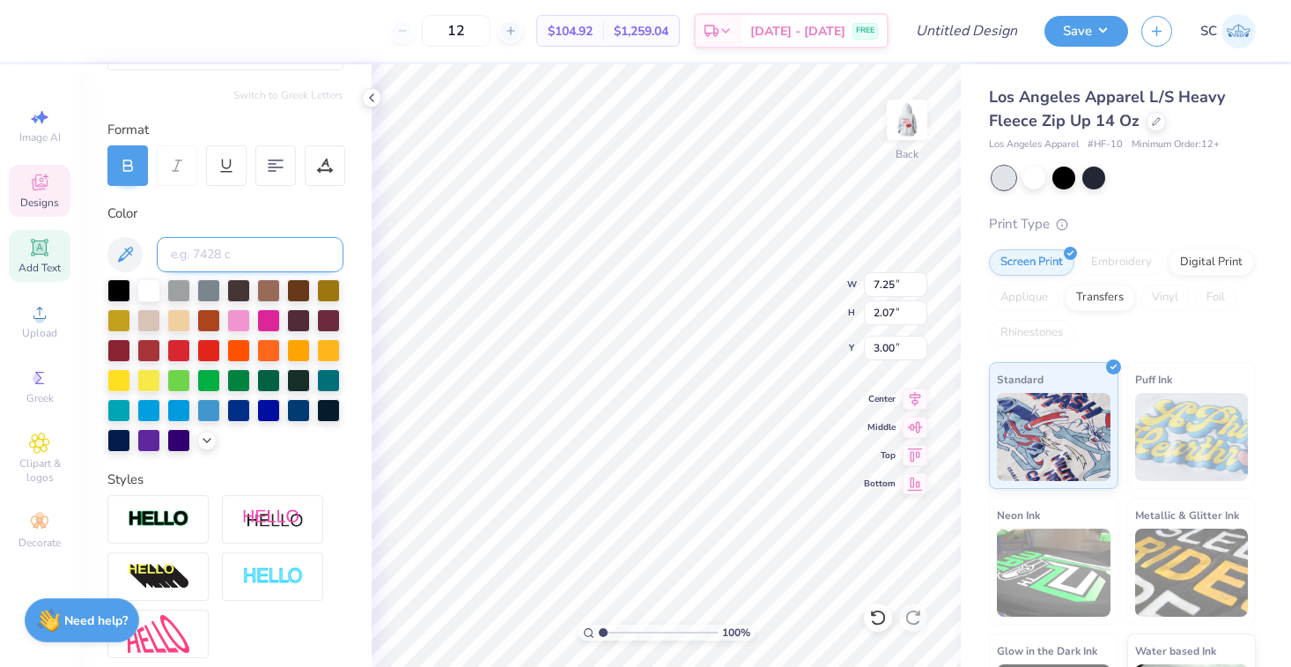
click at [301, 256] on input at bounding box center [250, 254] width 187 height 35
type input "1807"
click at [45, 212] on div "Designs" at bounding box center [40, 191] width 62 height 52
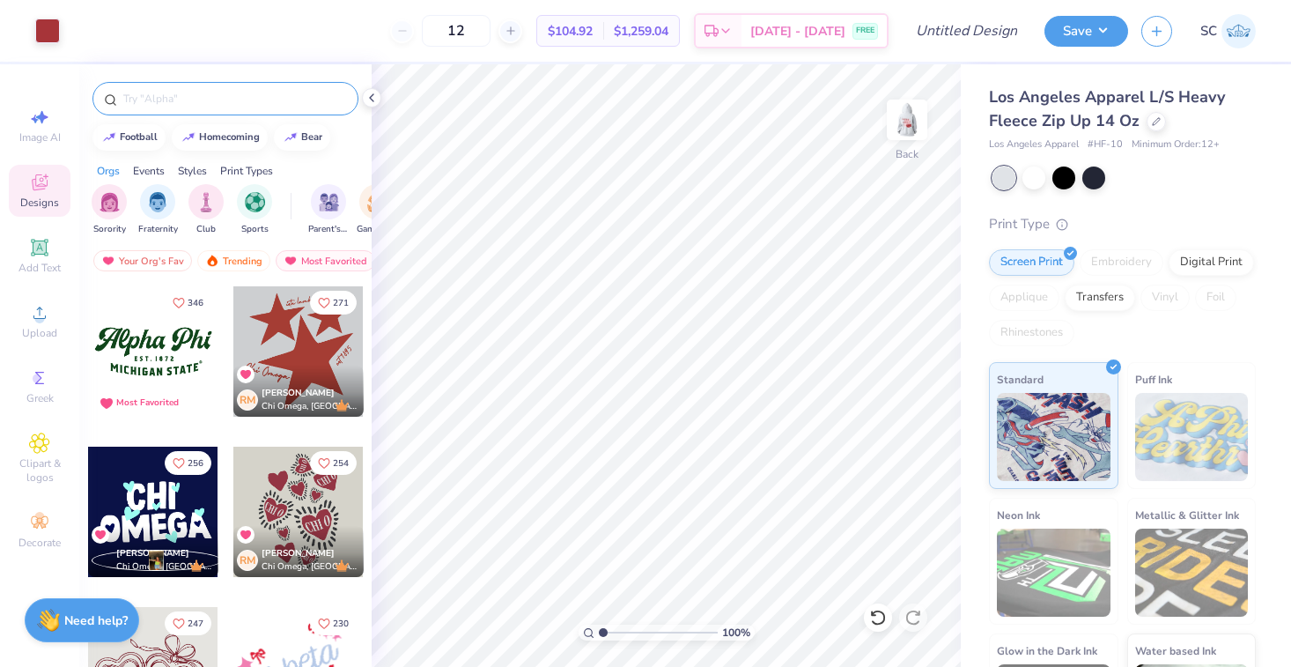
click at [205, 88] on div at bounding box center [225, 98] width 266 height 33
click at [205, 92] on input "text" at bounding box center [235, 99] width 226 height 18
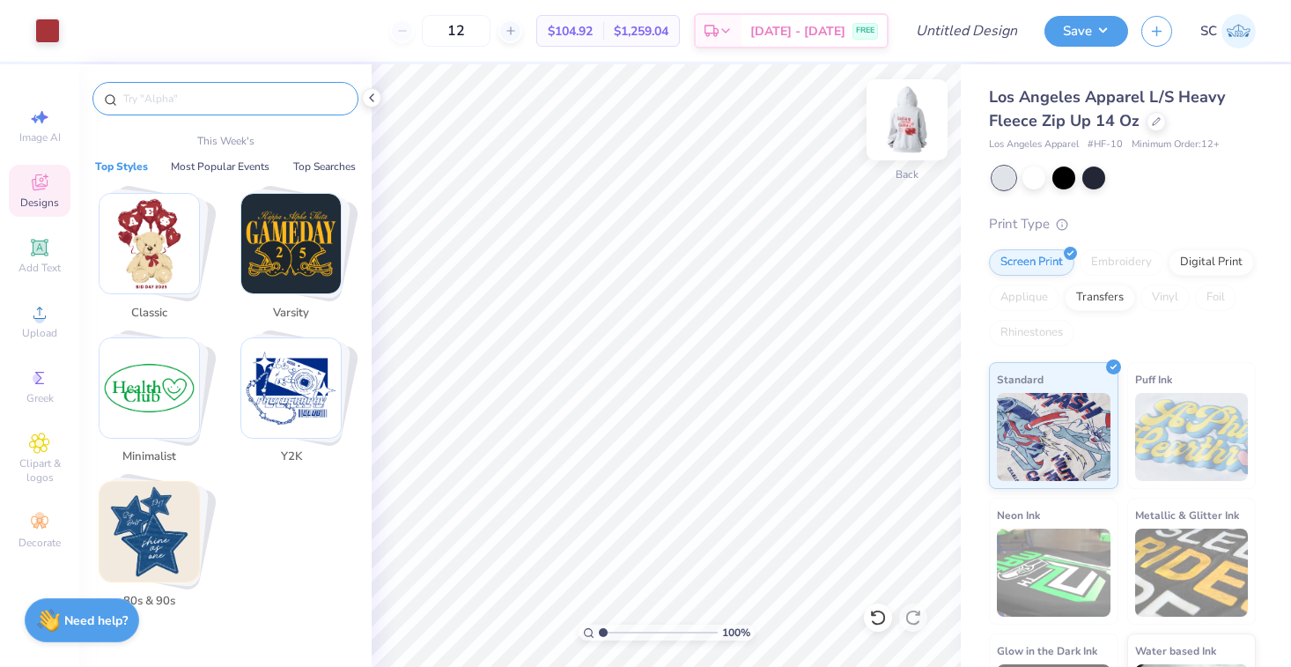
click at [895, 135] on img at bounding box center [907, 120] width 70 height 70
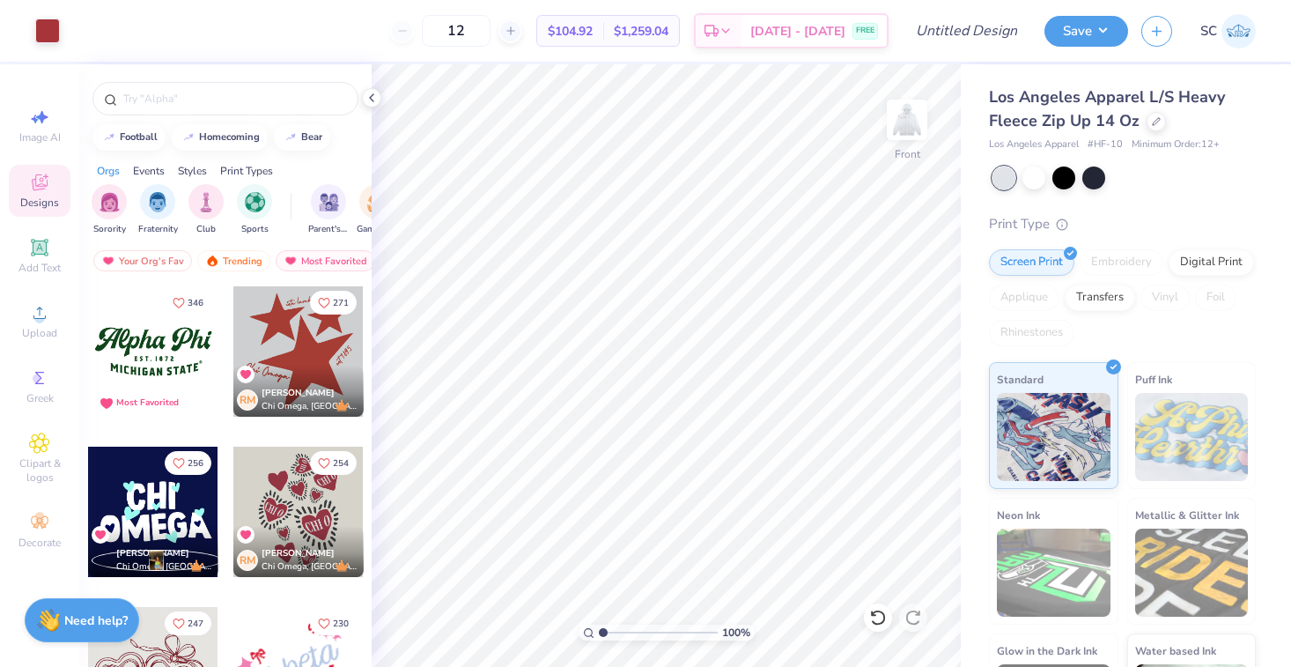
click at [911, 139] on div at bounding box center [907, 120] width 41 height 41
click at [180, 100] on input "text" at bounding box center [235, 99] width 226 height 18
type input "cherrys"
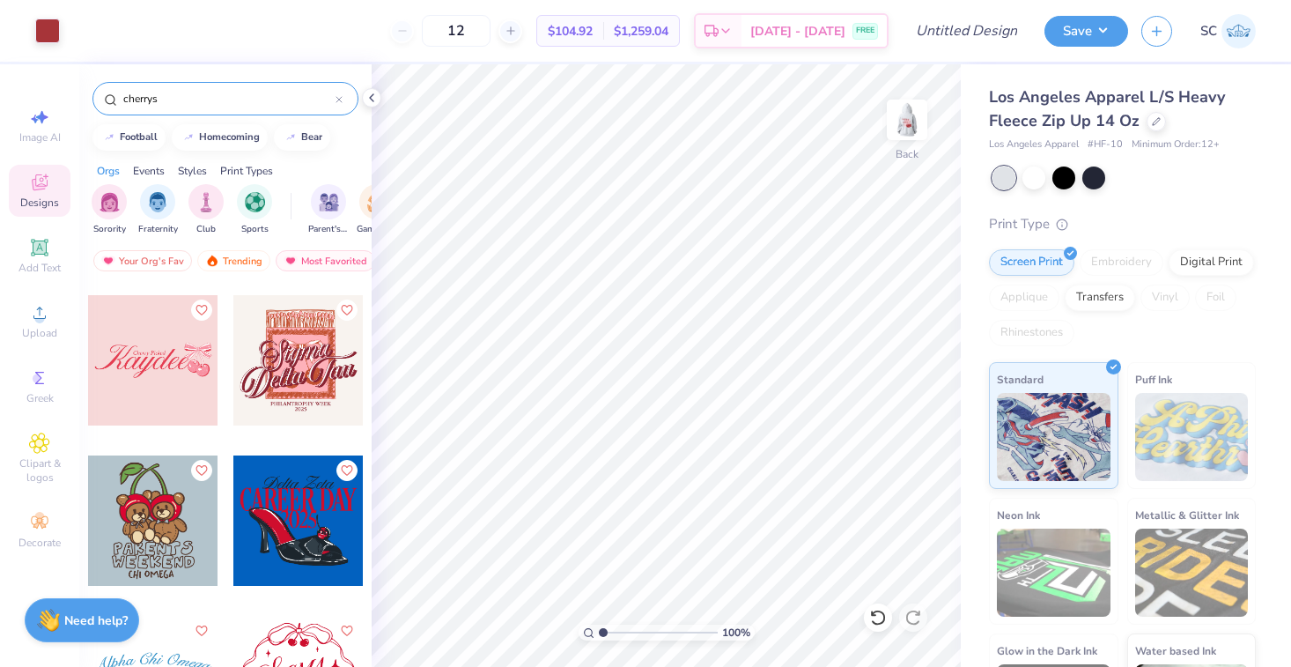
scroll to position [3198, 0]
click at [159, 400] on div at bounding box center [153, 359] width 130 height 130
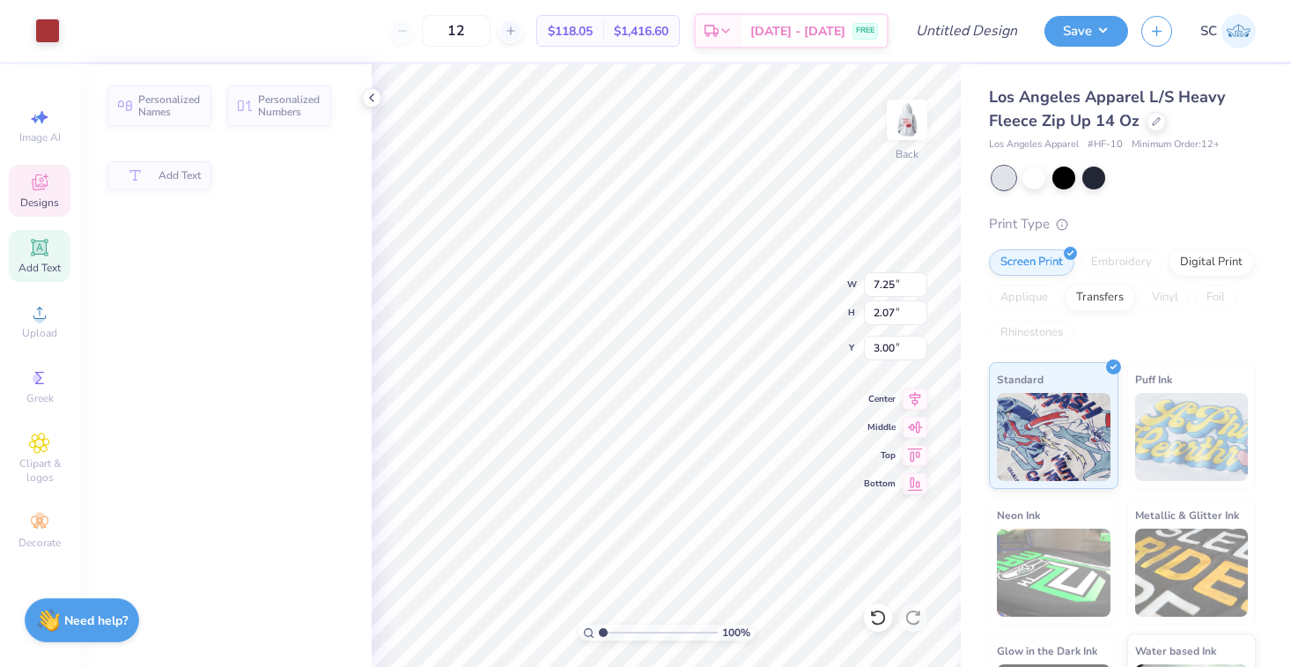
type input "7.25"
type input "2.07"
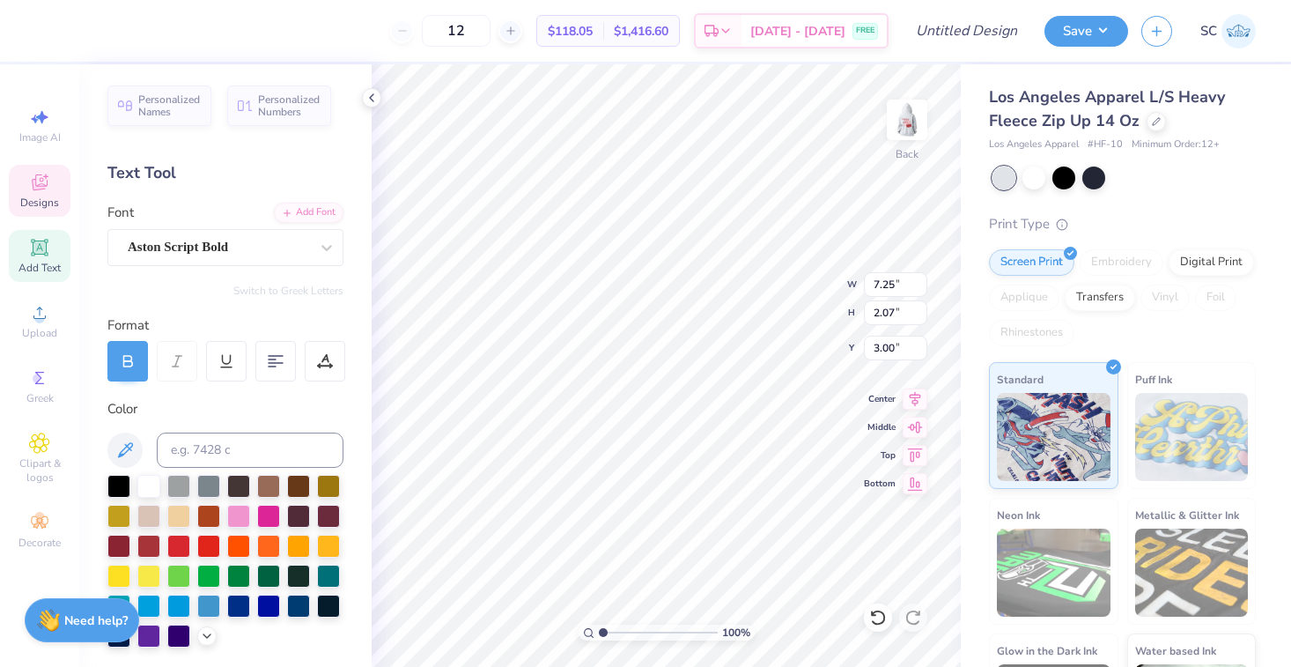
scroll to position [0, 2]
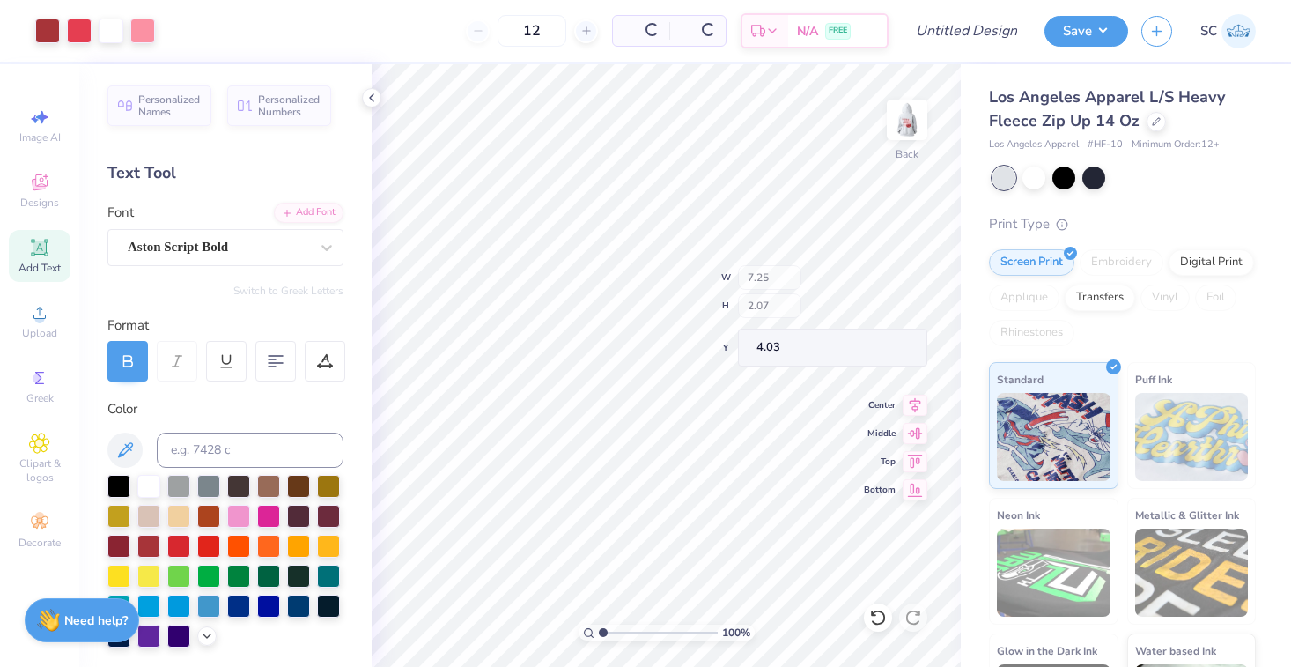
type input "4.03"
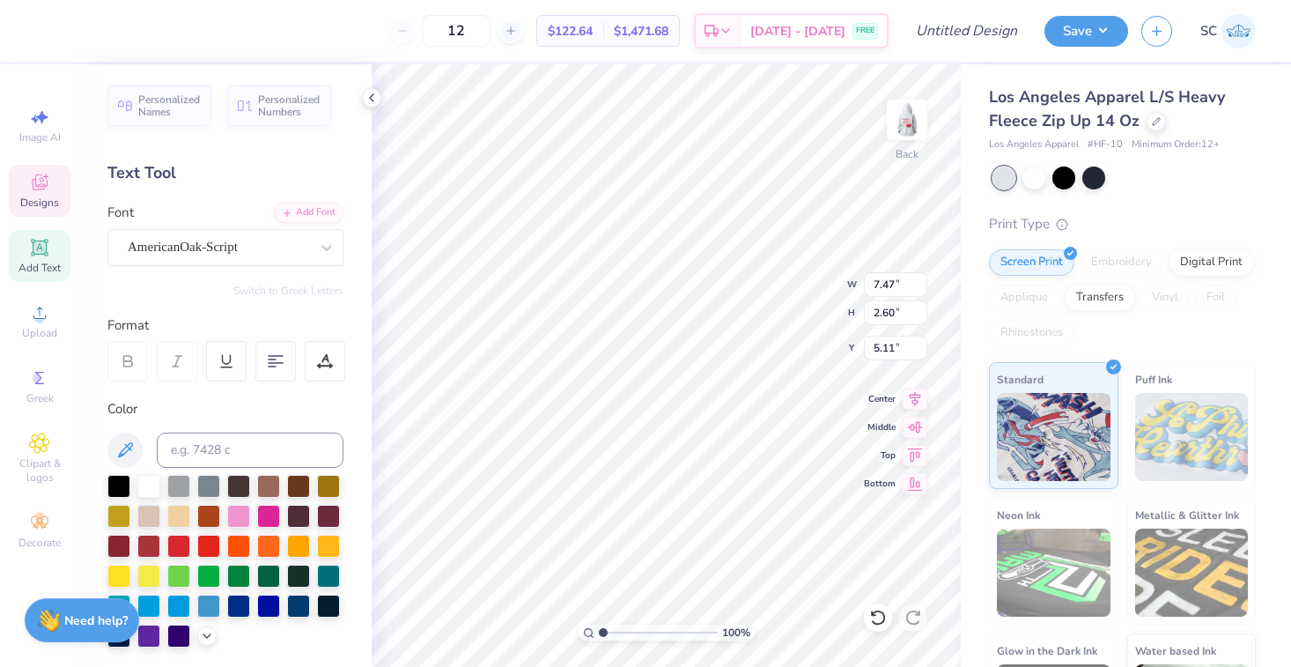
type input "5.11"
type textarea "Tri Delta"
type input "9.20"
type input "1.89"
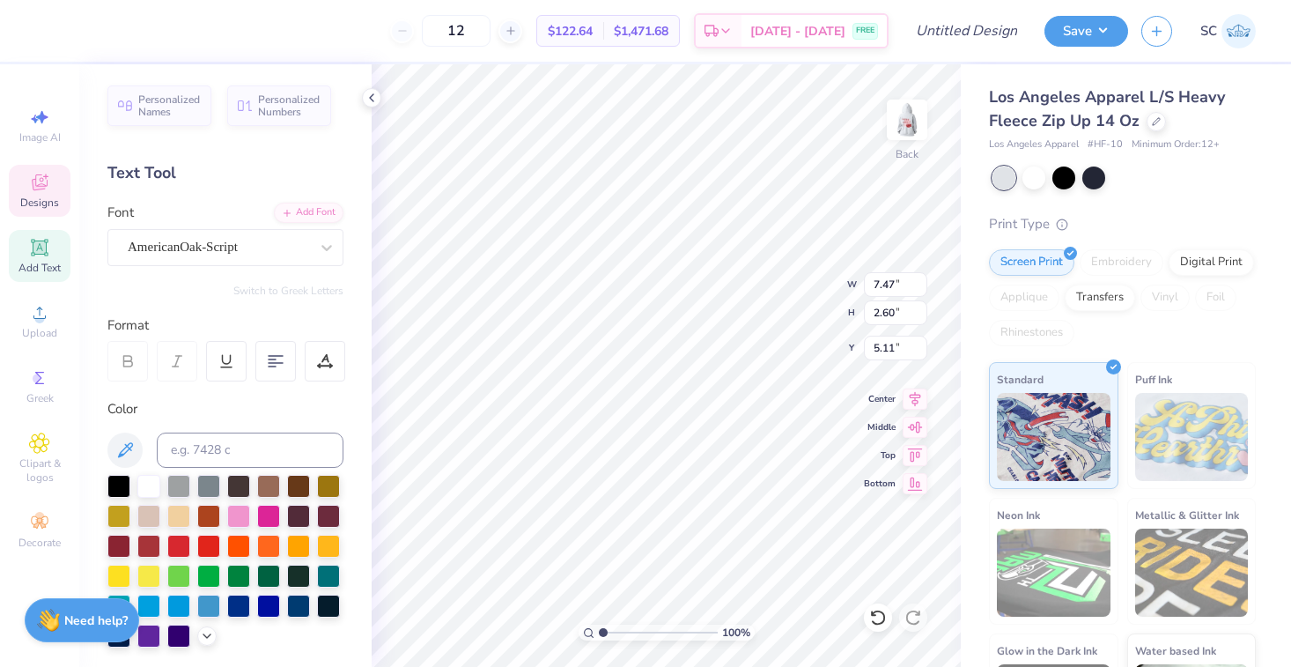
type input "5.47"
type input "5.46"
type input "5.23"
type input "3.77"
type input "1.71"
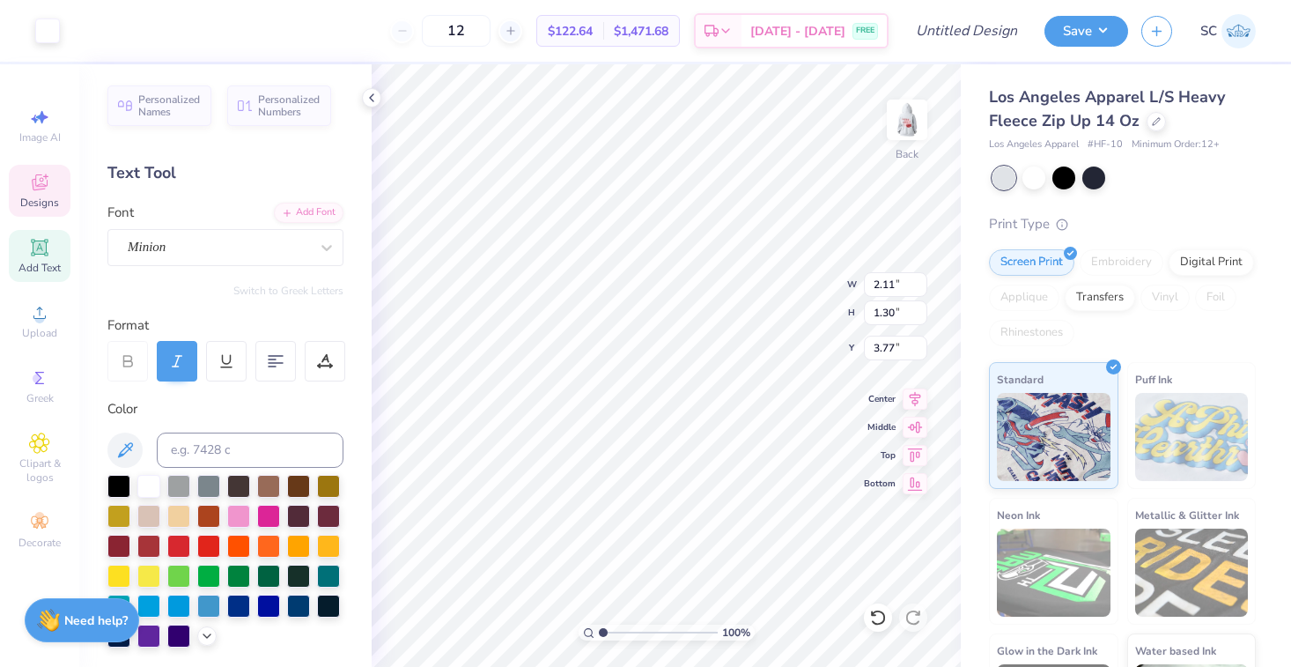
type input "1.31"
type input "8.61"
type input "1.70"
type input "1.29"
type input "6.41"
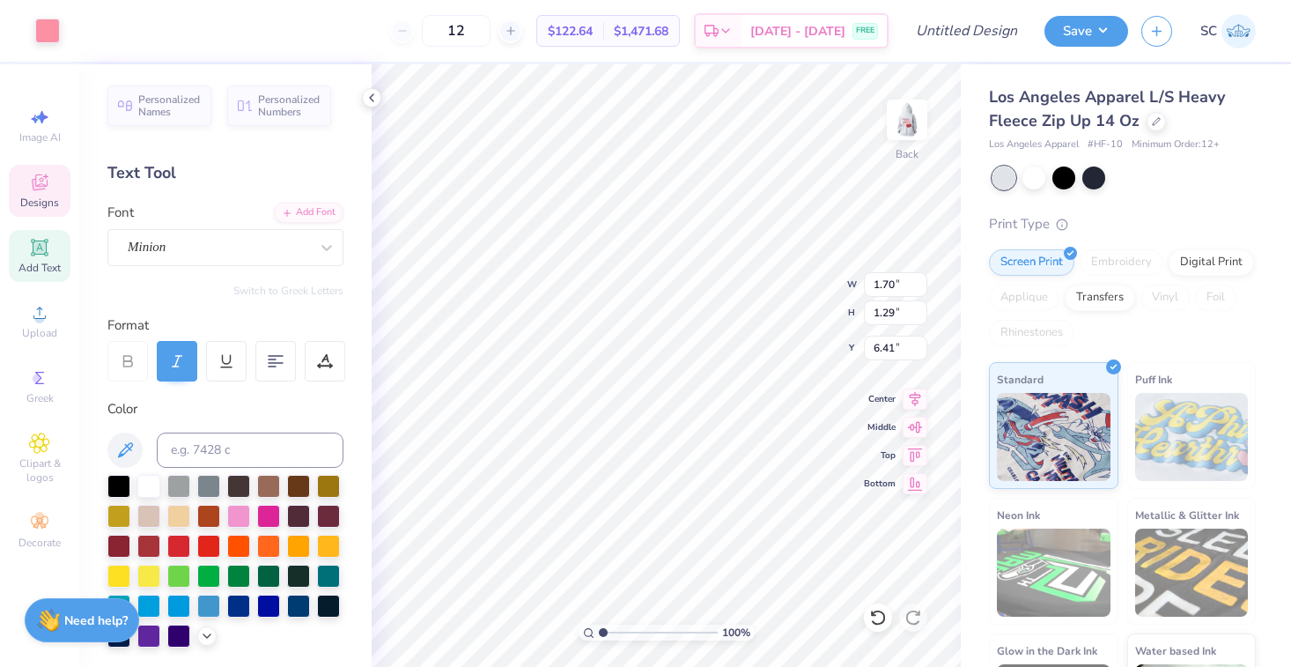
type input "0.75"
type input "1.28"
type input "5.72"
click at [55, 195] on div "Designs" at bounding box center [40, 191] width 62 height 52
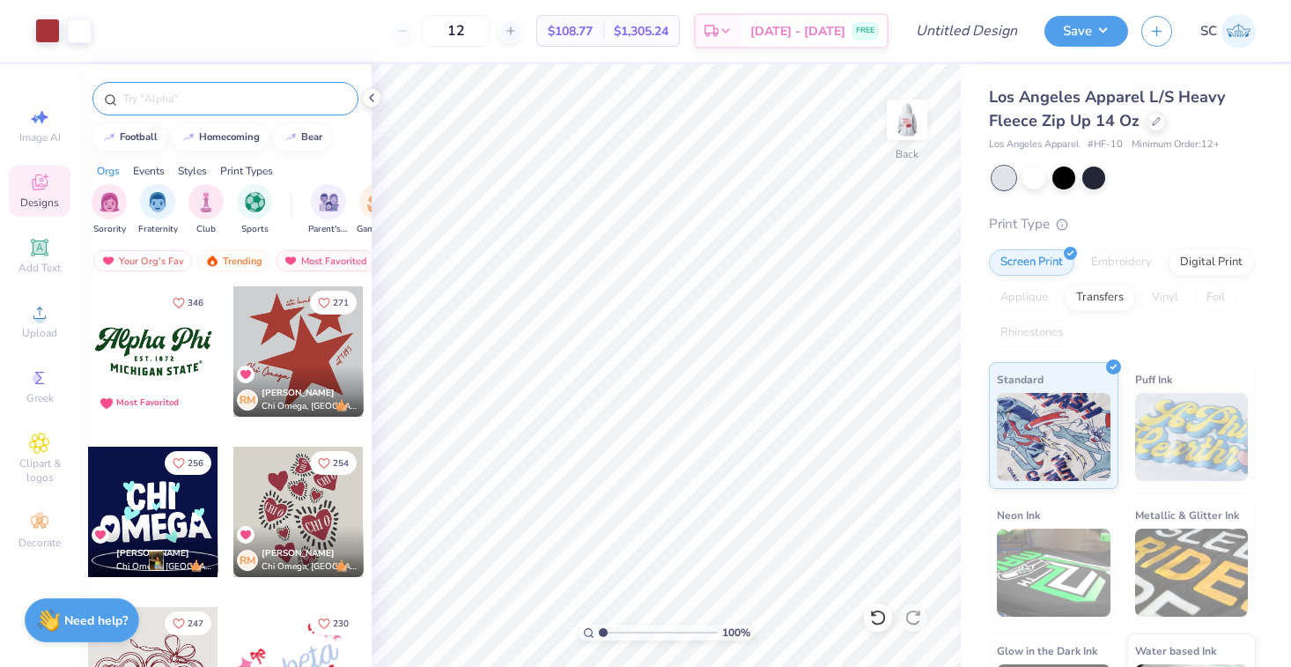
click at [200, 100] on input "text" at bounding box center [235, 99] width 226 height 18
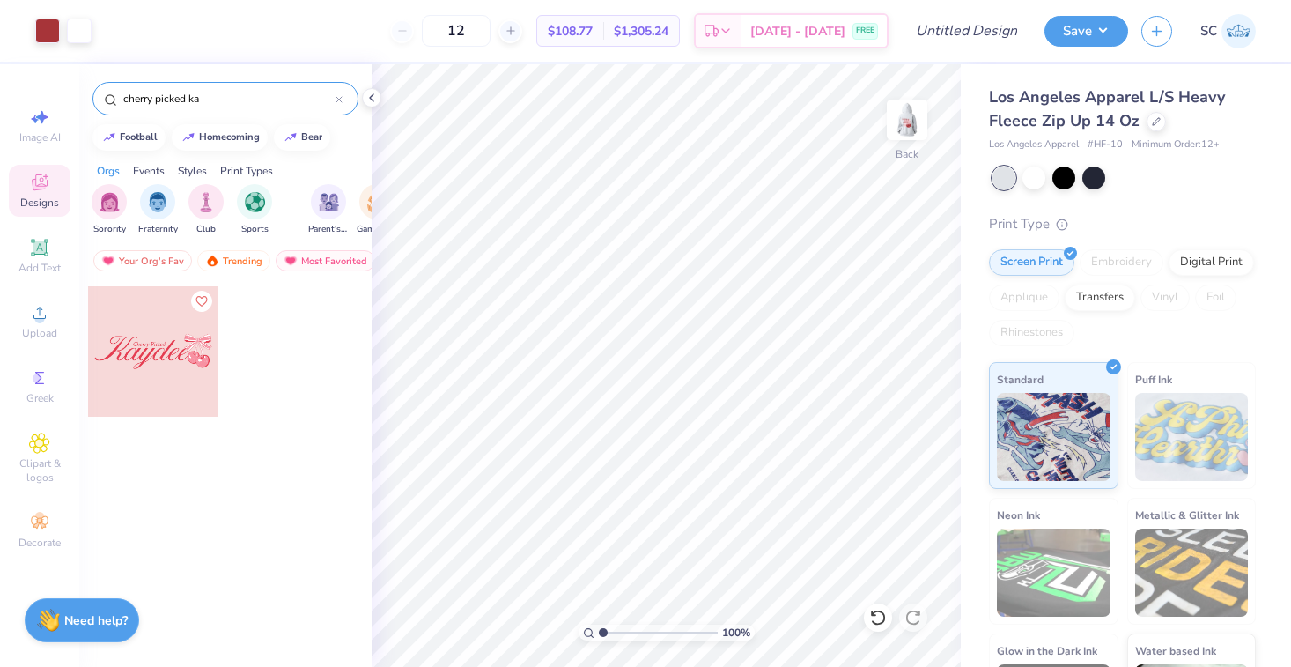
type input "cherry picked ka"
click at [154, 351] on div at bounding box center [153, 351] width 130 height 130
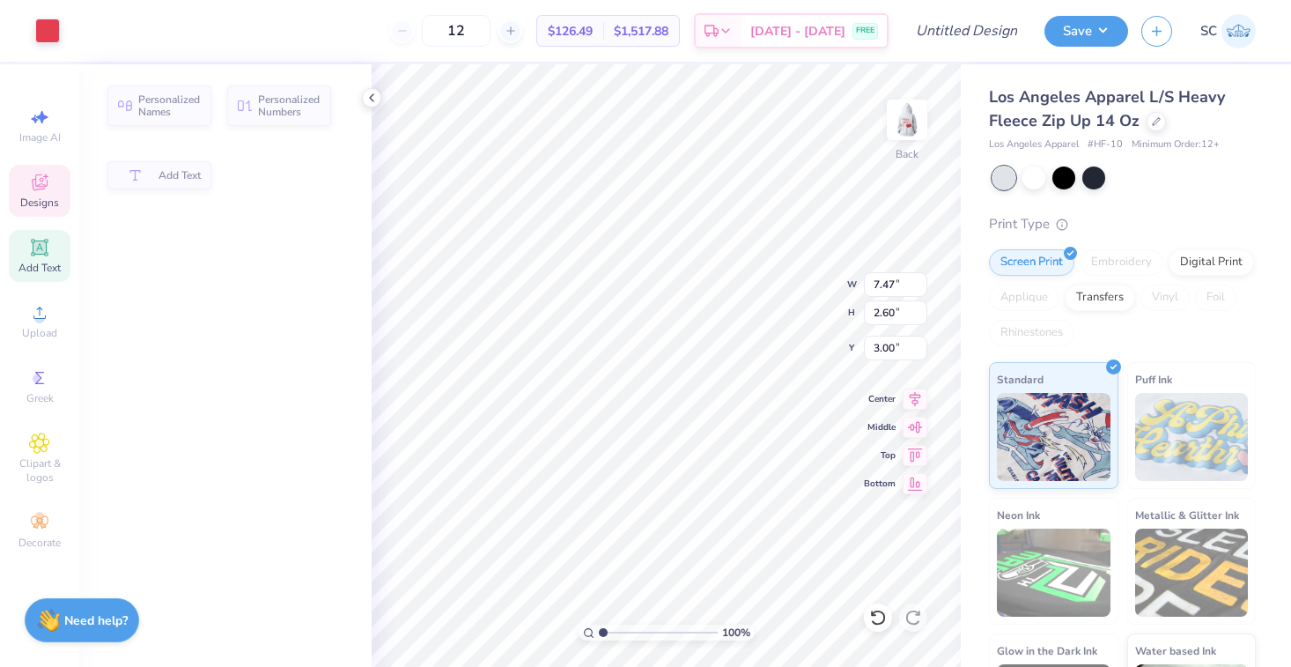
type input "7.47"
type input "2.60"
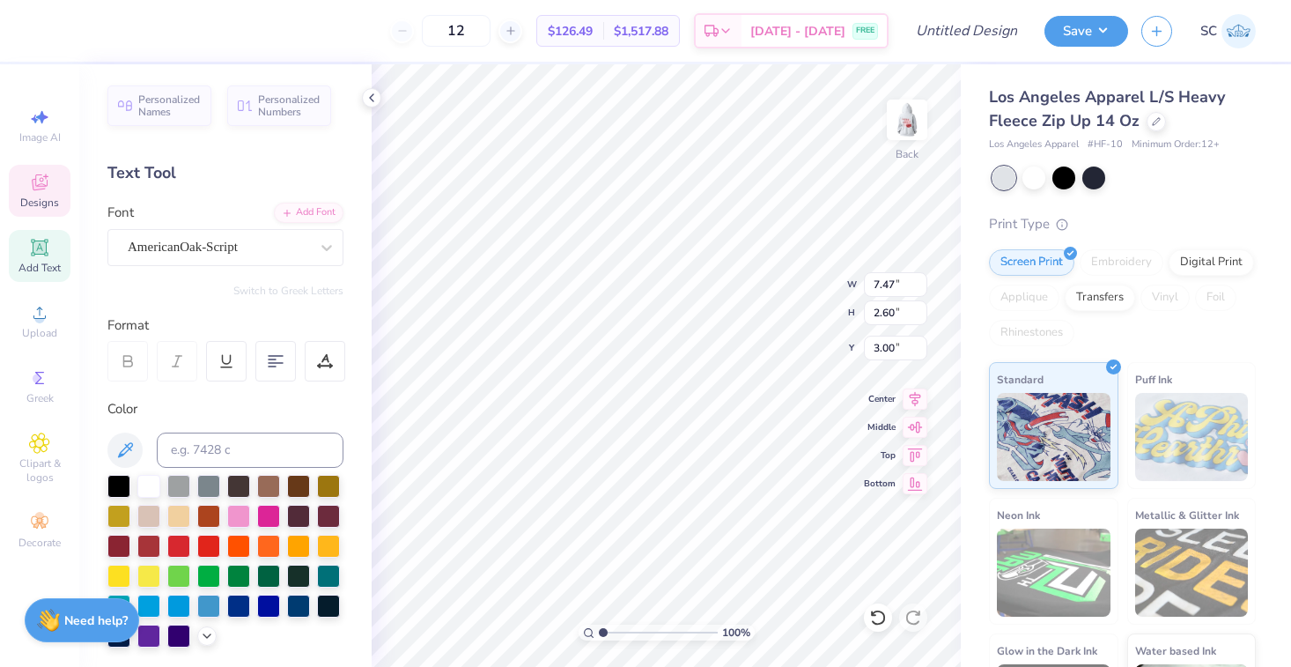
type textarea "Kaydee"
type input "1.70"
type input "1.29"
type input "4.34"
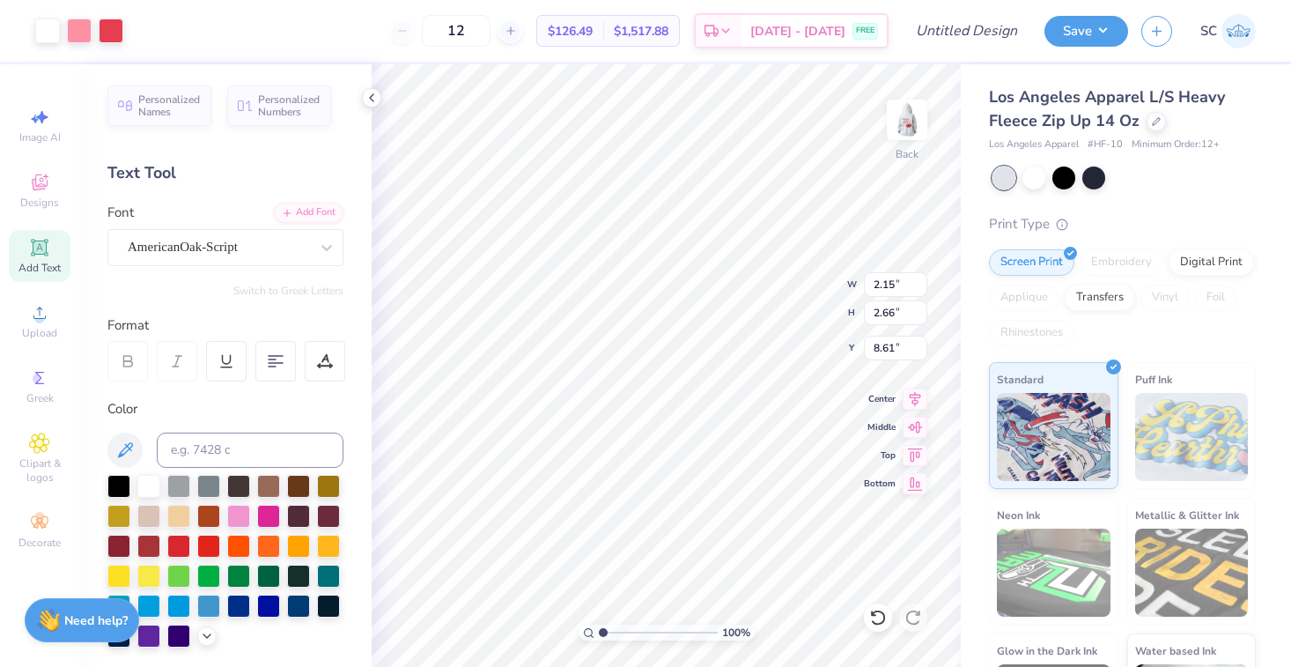
type input "8.61"
type input "7.47"
type input "2.60"
type input "3.00"
type textarea "Tri Delta"
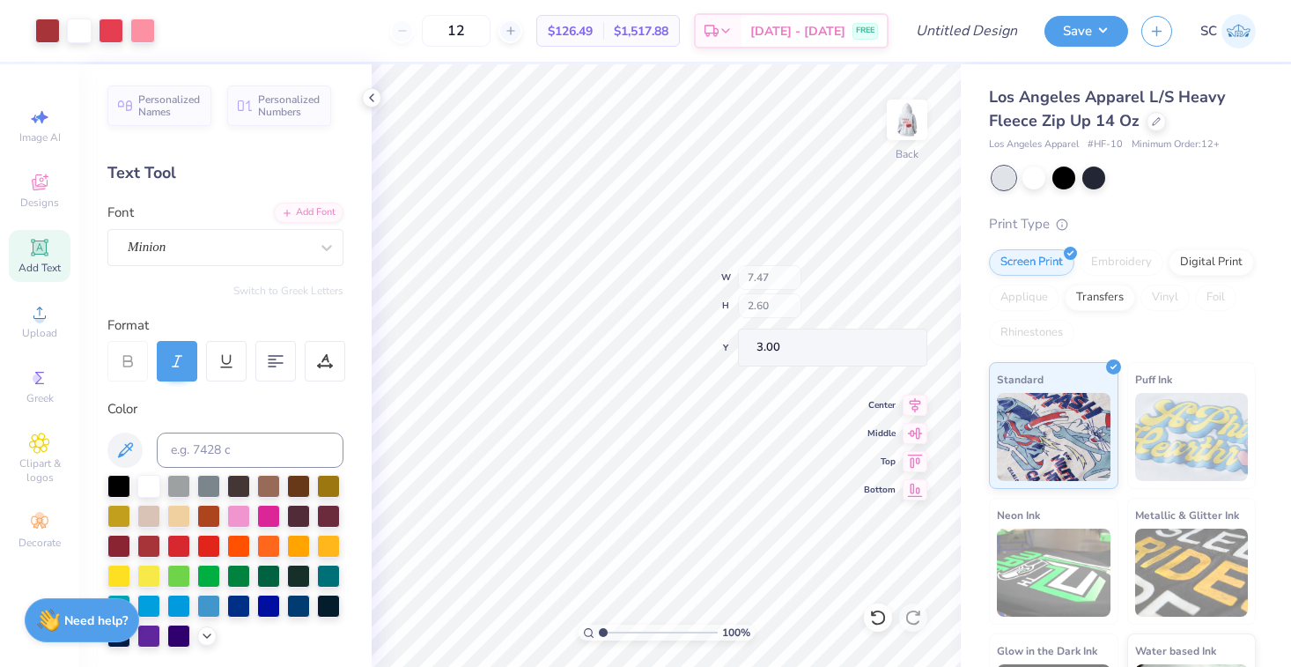
type input "2.53"
type input "0.45"
type input "3.36"
type textarea "Cerry Picked"
type input "2.29"
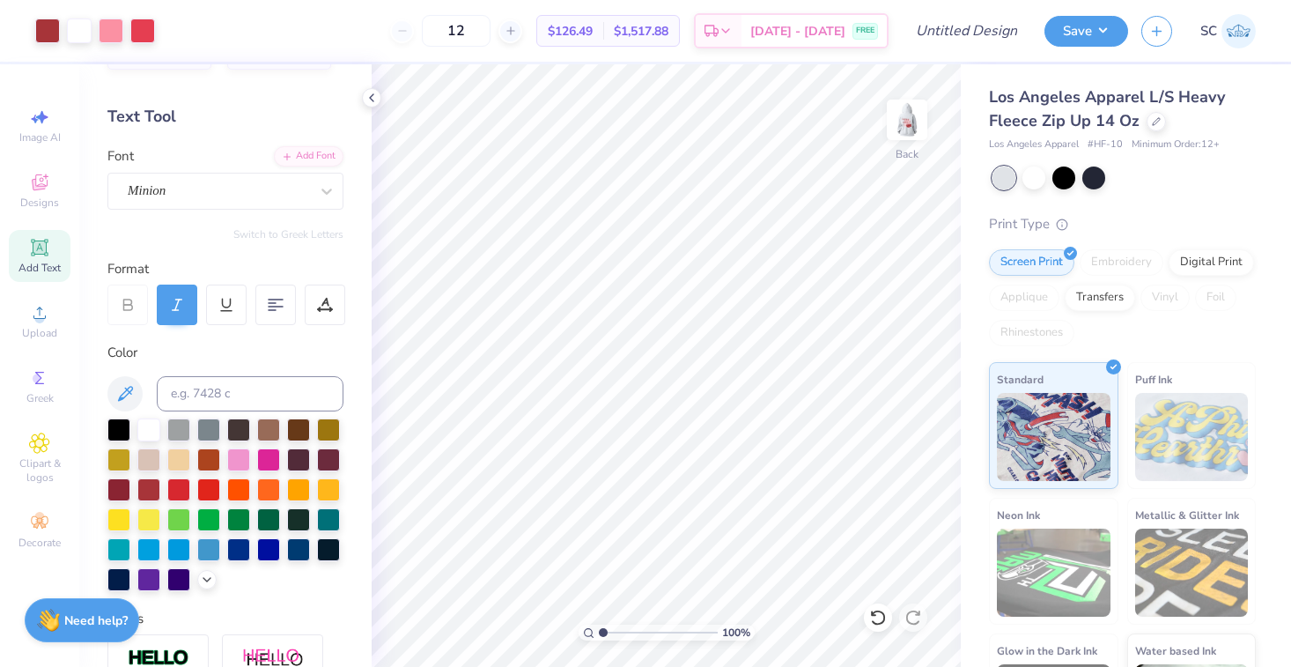
scroll to position [57, 0]
click at [57, 201] on span "Designs" at bounding box center [39, 203] width 39 height 14
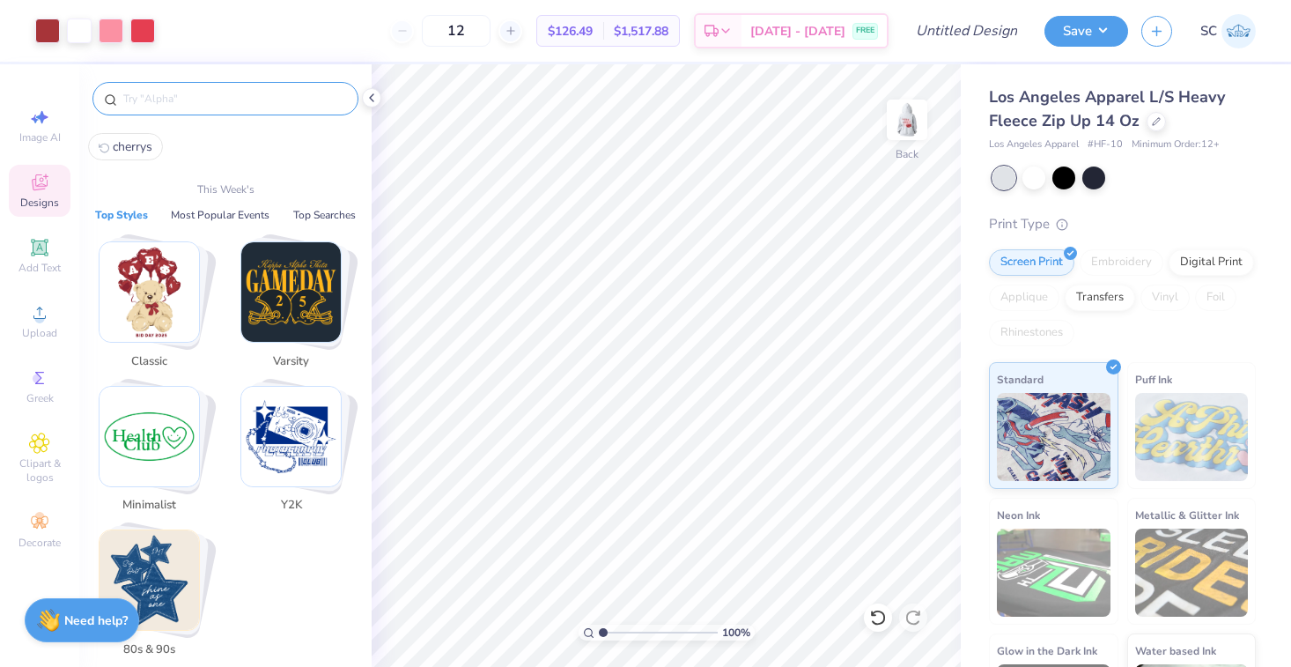
click at [211, 106] on input "text" at bounding box center [235, 99] width 226 height 18
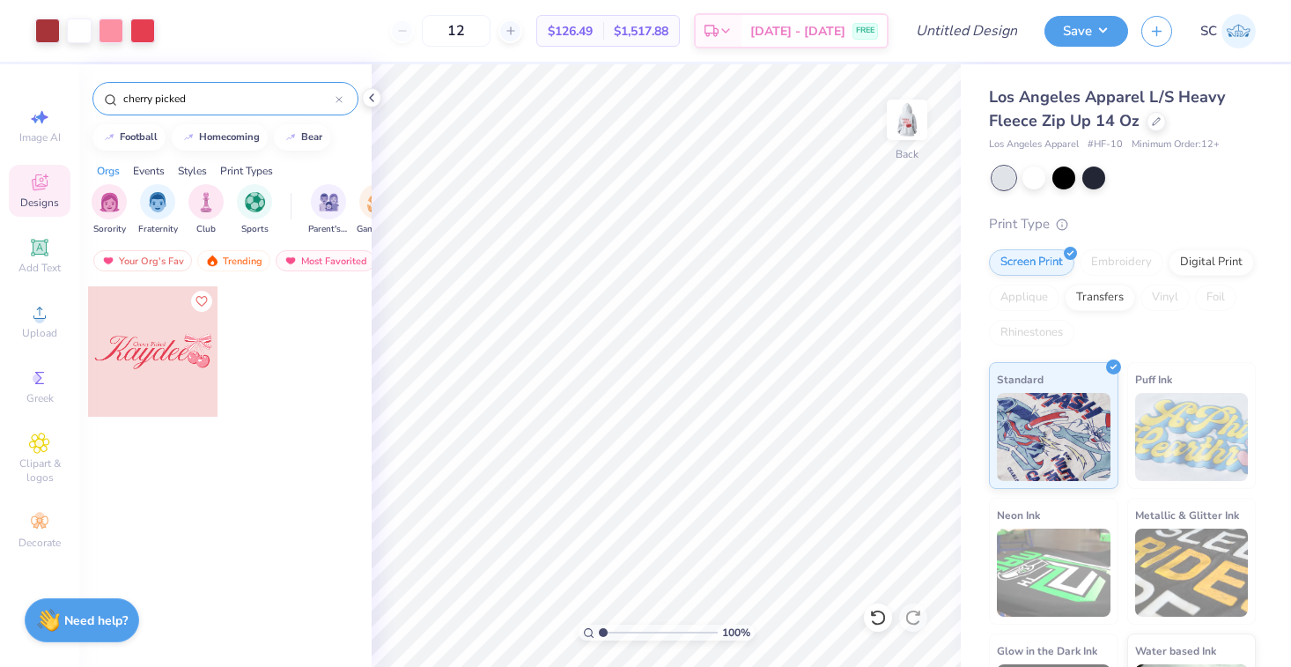
type input "cherry picked"
click at [179, 325] on div at bounding box center [153, 351] width 130 height 130
type input "2.53"
type input "0.45"
type input "3.60"
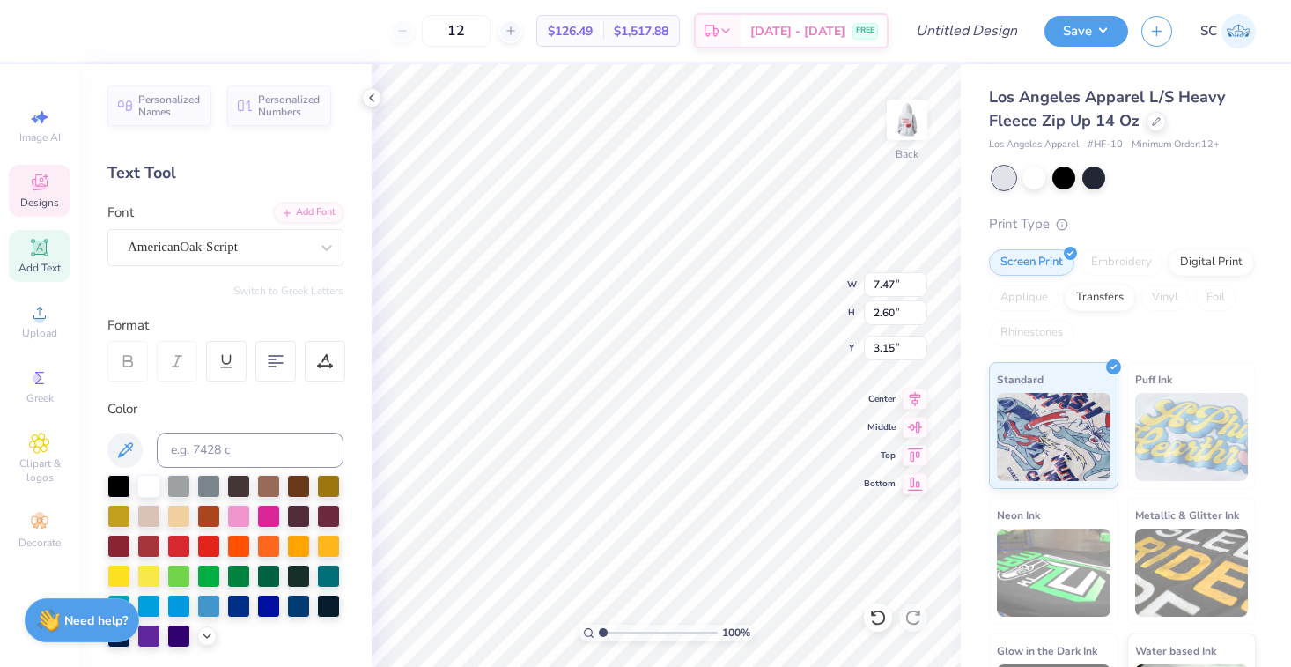
type input "1.71"
type input "1.31"
type input "4.34"
type input "7.47"
type input "2.60"
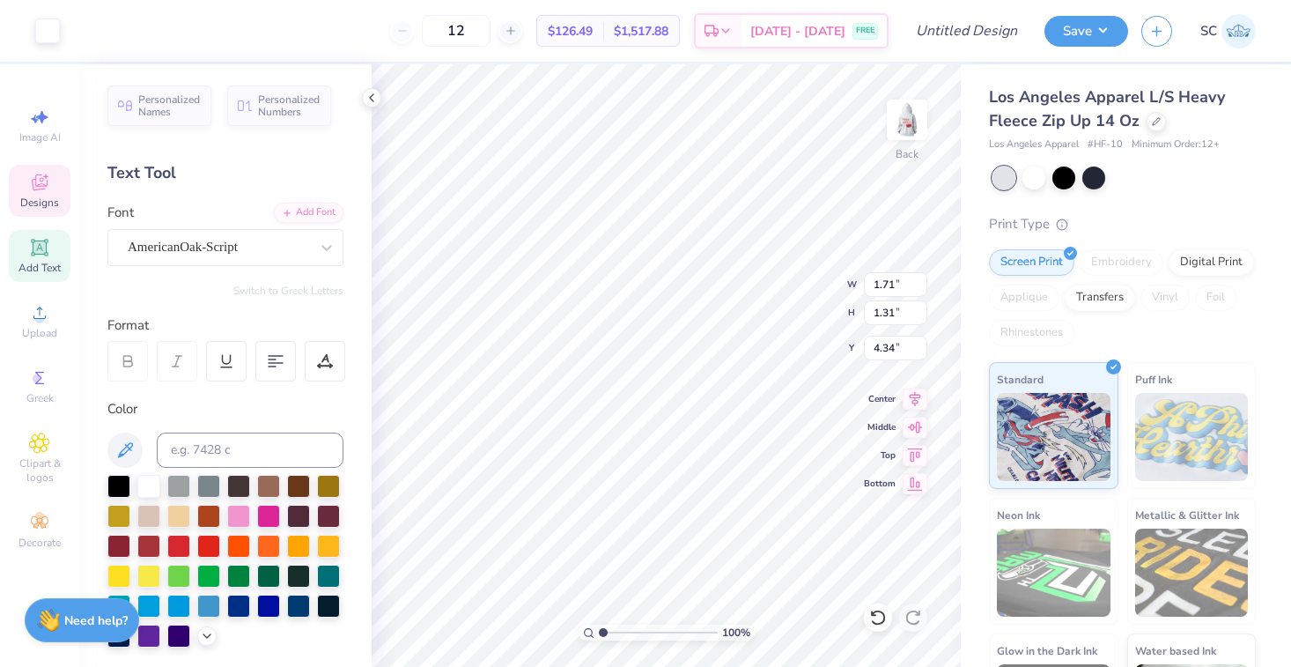
type input "3.15"
type input "0.75"
type input "1.28"
type input "6.70"
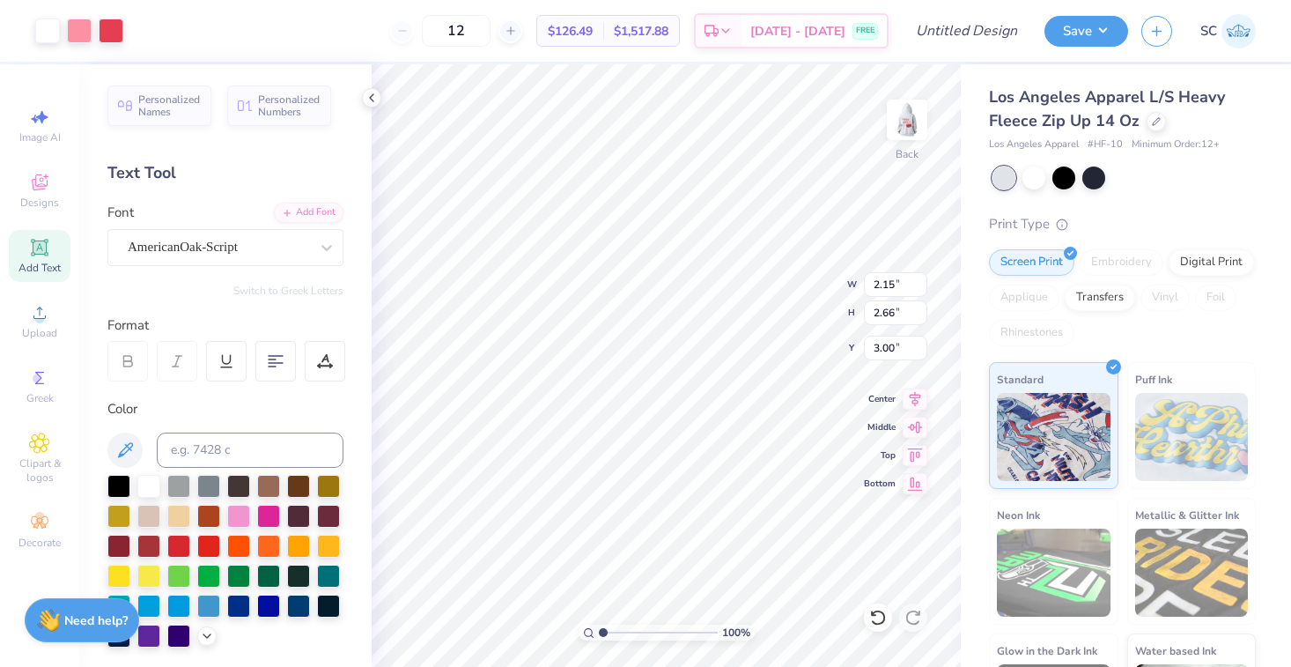
type input "1.67"
type input "3.00"
type textarea "Tri Delta"
click at [264, 453] on input at bounding box center [250, 450] width 187 height 35
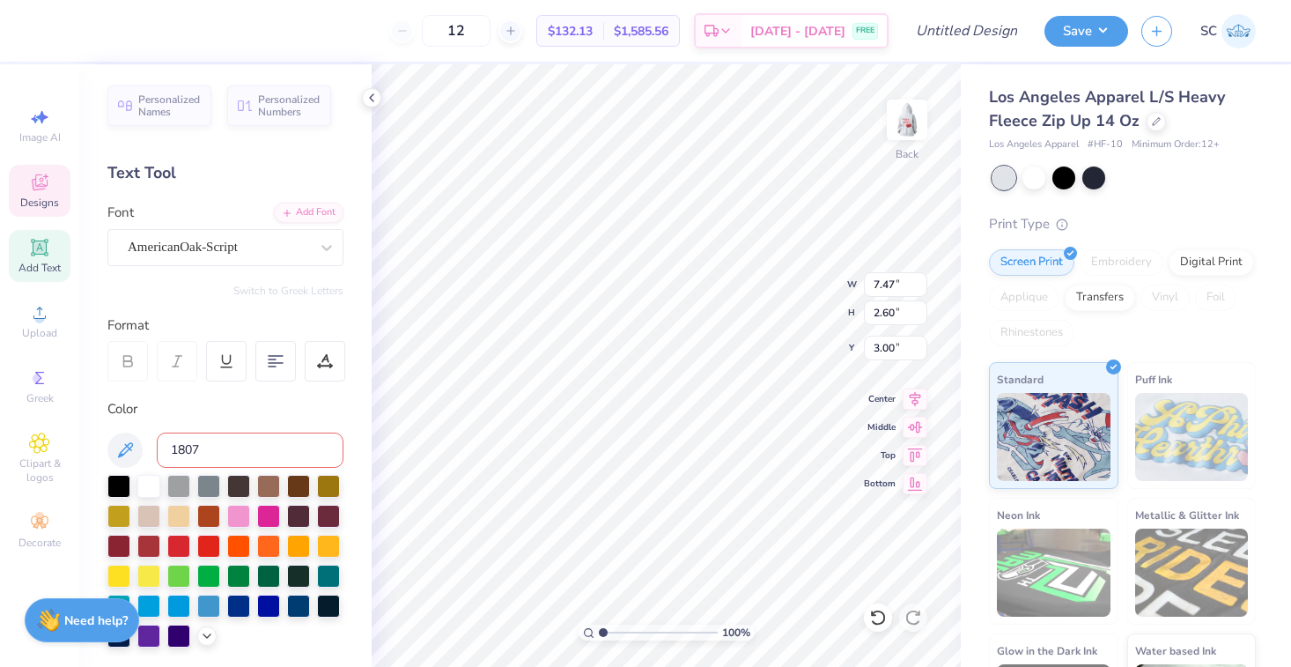
type input "1807 c"
click at [238, 451] on input at bounding box center [250, 450] width 187 height 35
type input "1807"
click at [36, 205] on span "Designs" at bounding box center [39, 203] width 39 height 14
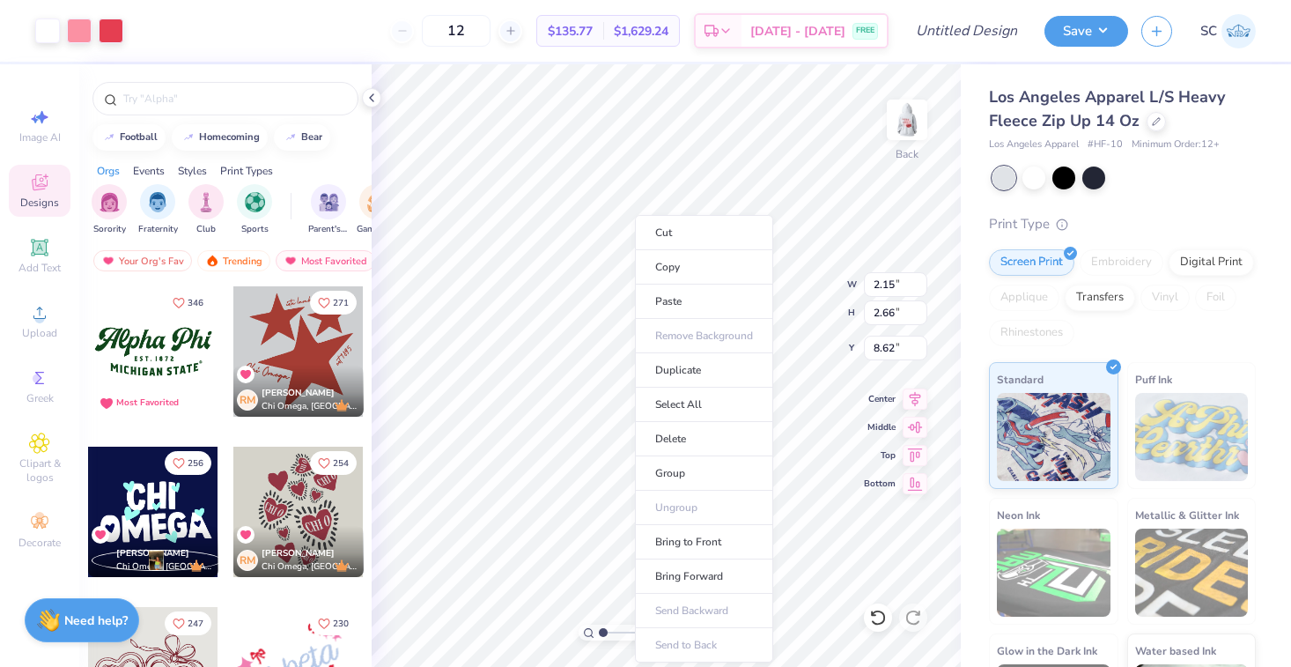
type input "8.62"
click at [41, 373] on icon at bounding box center [39, 377] width 21 height 21
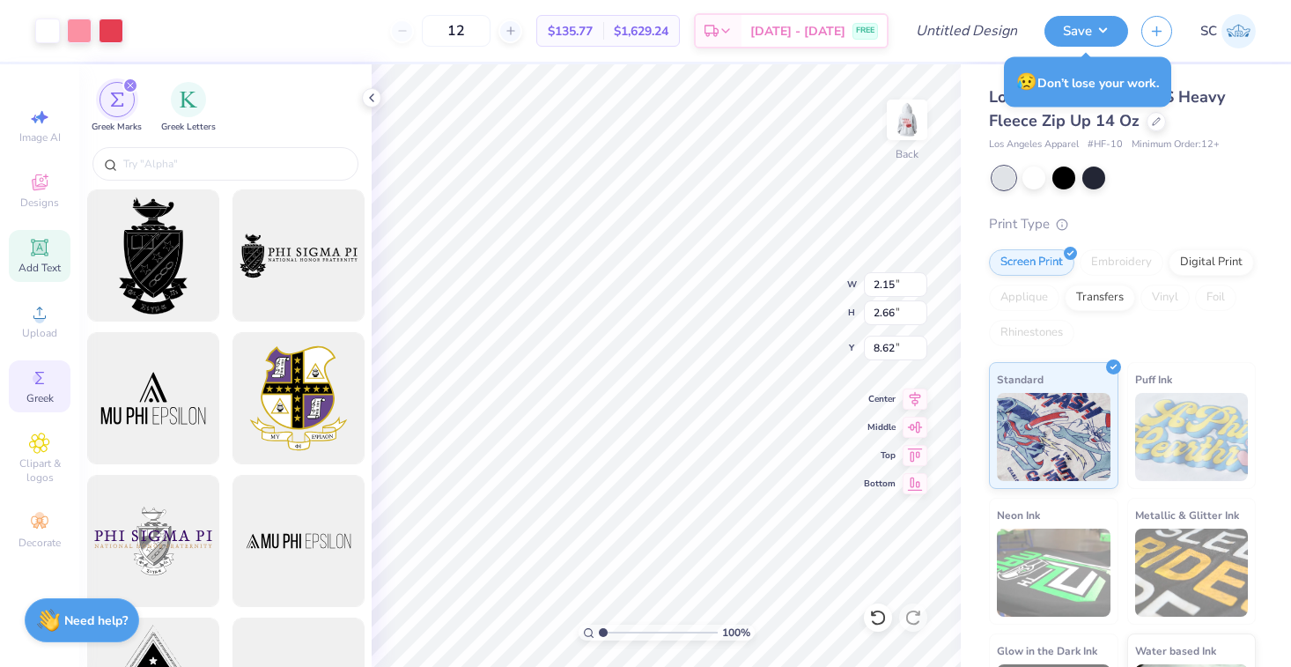
click at [33, 270] on span "Add Text" at bounding box center [39, 268] width 42 height 14
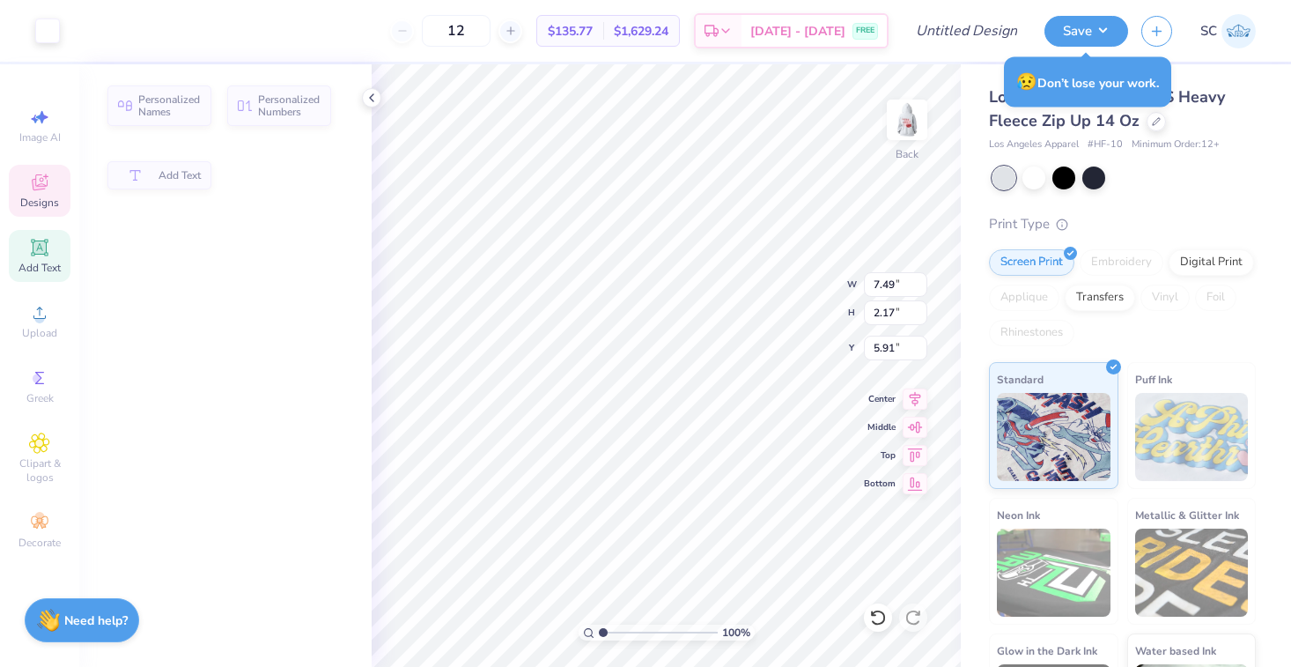
type input "7.49"
type input "2.17"
type input "5.91"
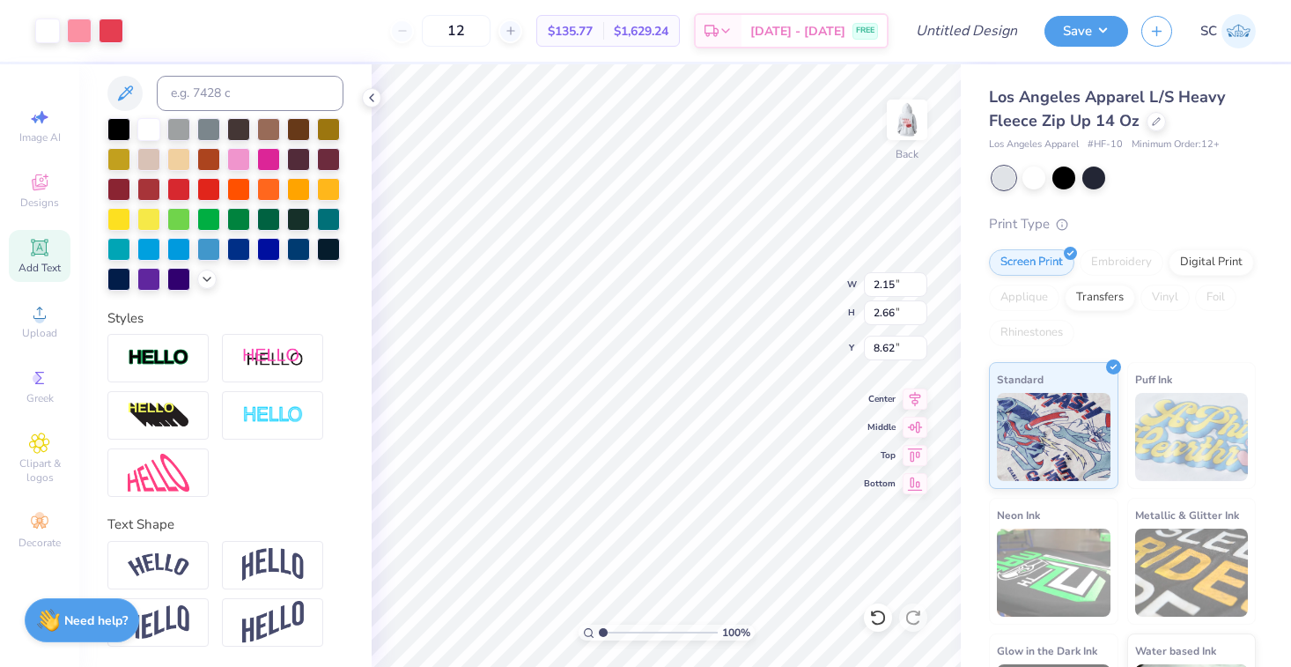
scroll to position [196, 0]
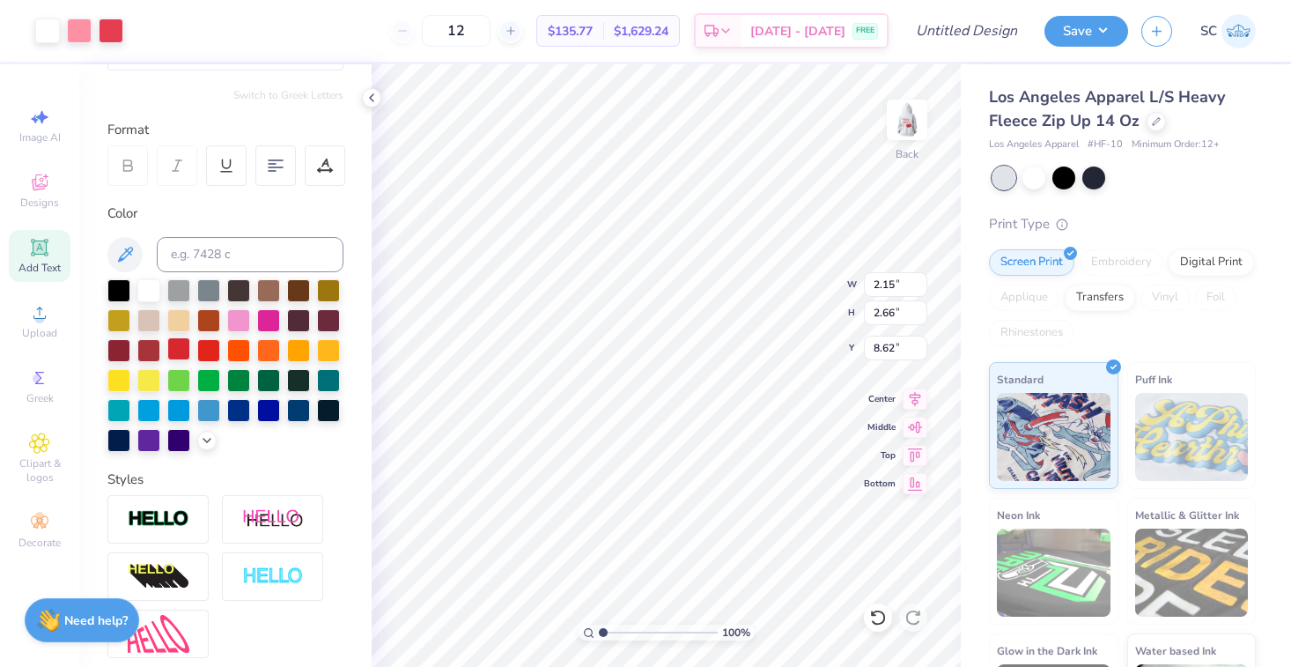
click at [183, 357] on div at bounding box center [178, 348] width 23 height 23
type input "6.49"
type input "1.33"
type input "3.49"
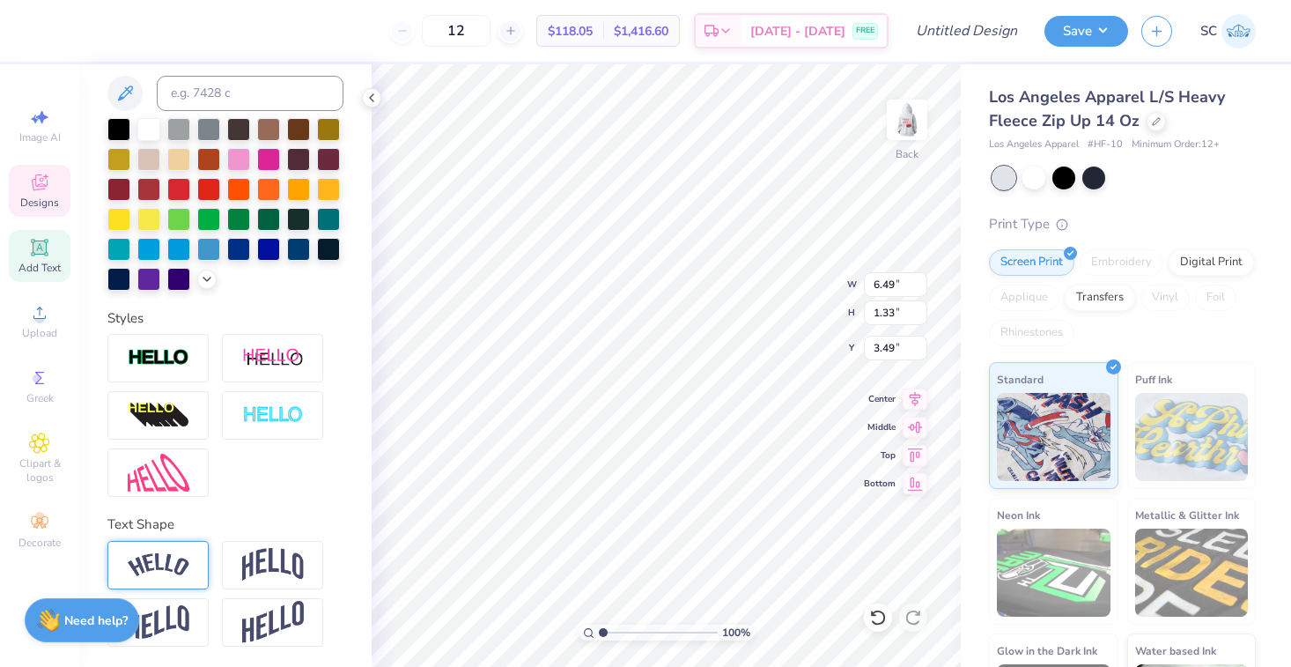
click at [179, 562] on img at bounding box center [159, 565] width 62 height 24
type input "7.46"
type input "2.10"
type input "3.11"
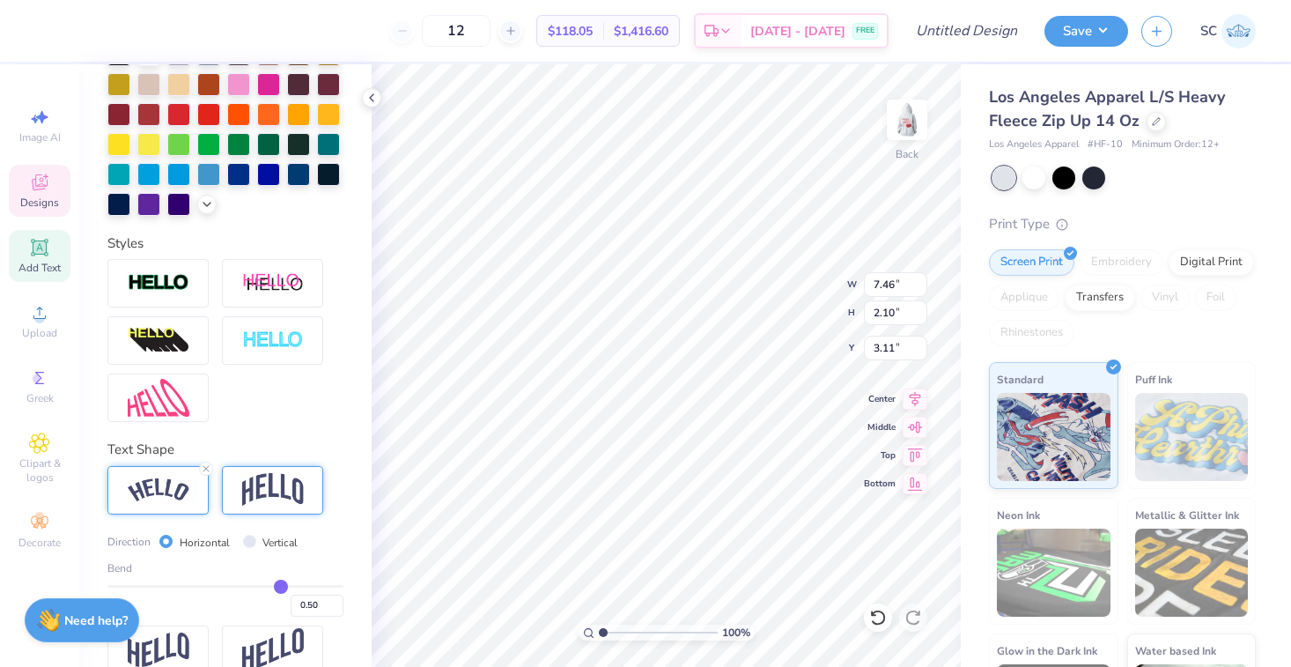
scroll to position [442, 0]
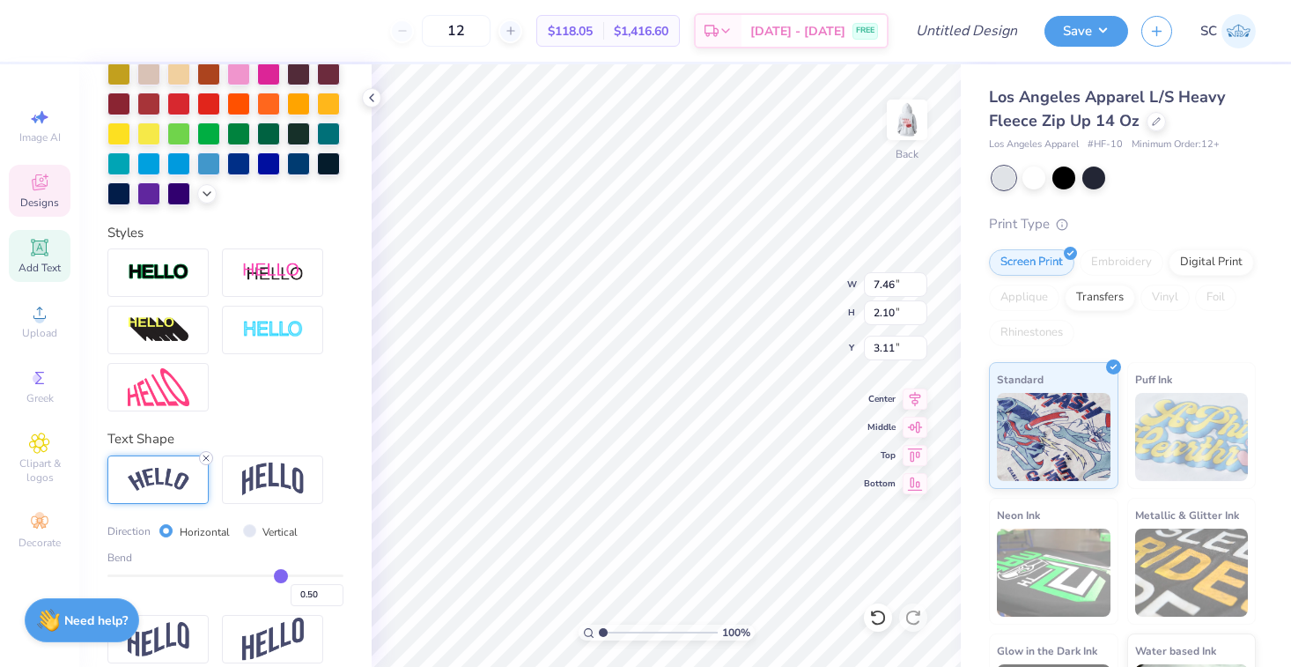
click at [208, 455] on icon at bounding box center [206, 458] width 11 height 11
type input "6.49"
type input "1.33"
type input "3.49"
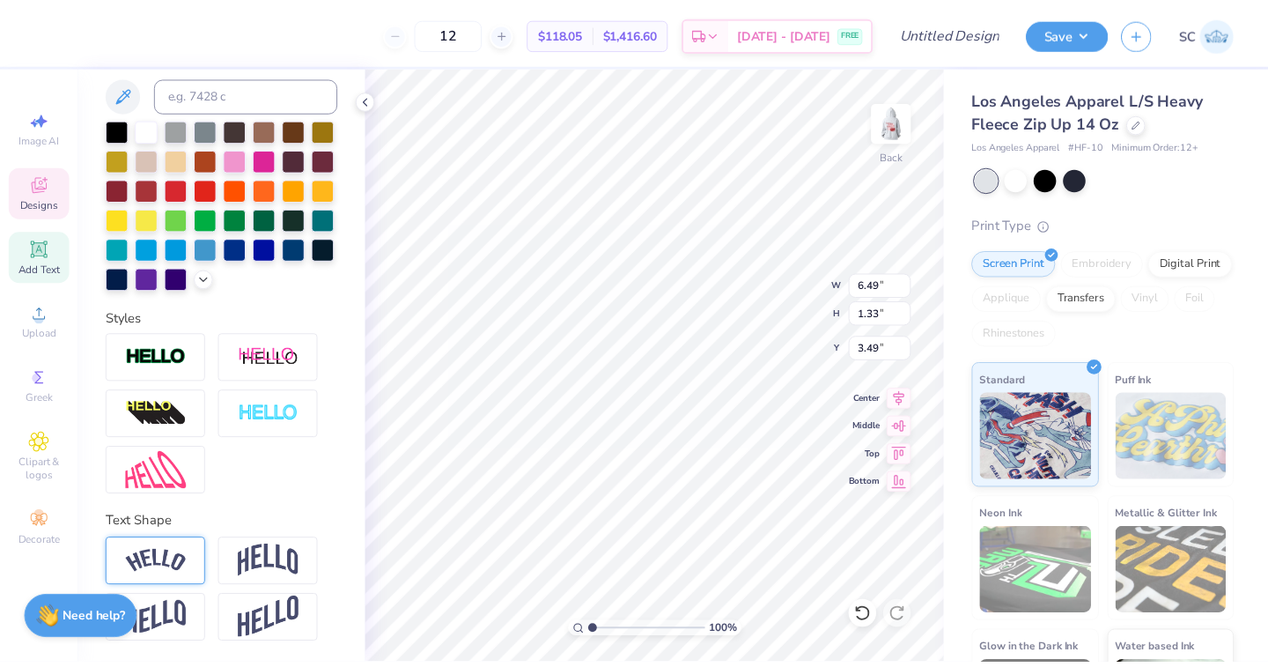
scroll to position [357, 0]
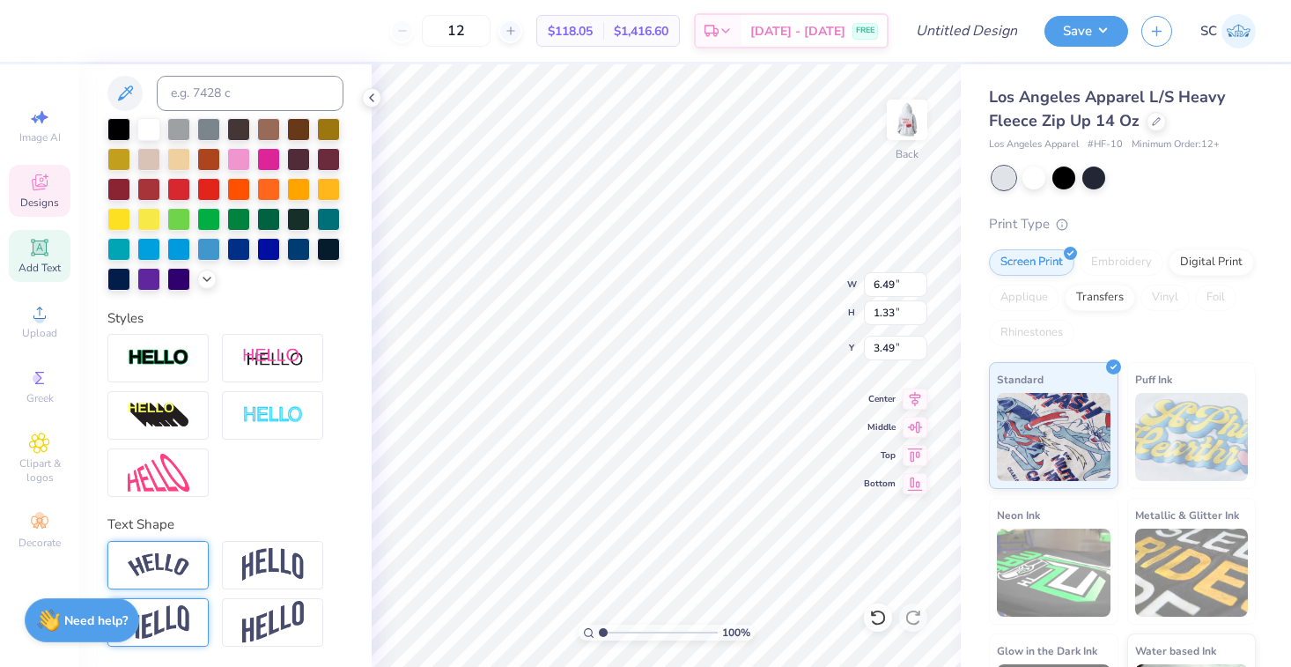
click at [188, 609] on img at bounding box center [159, 622] width 62 height 34
type input "1.95"
type input "3.18"
click at [251, 615] on img at bounding box center [273, 622] width 62 height 43
type input "2.39"
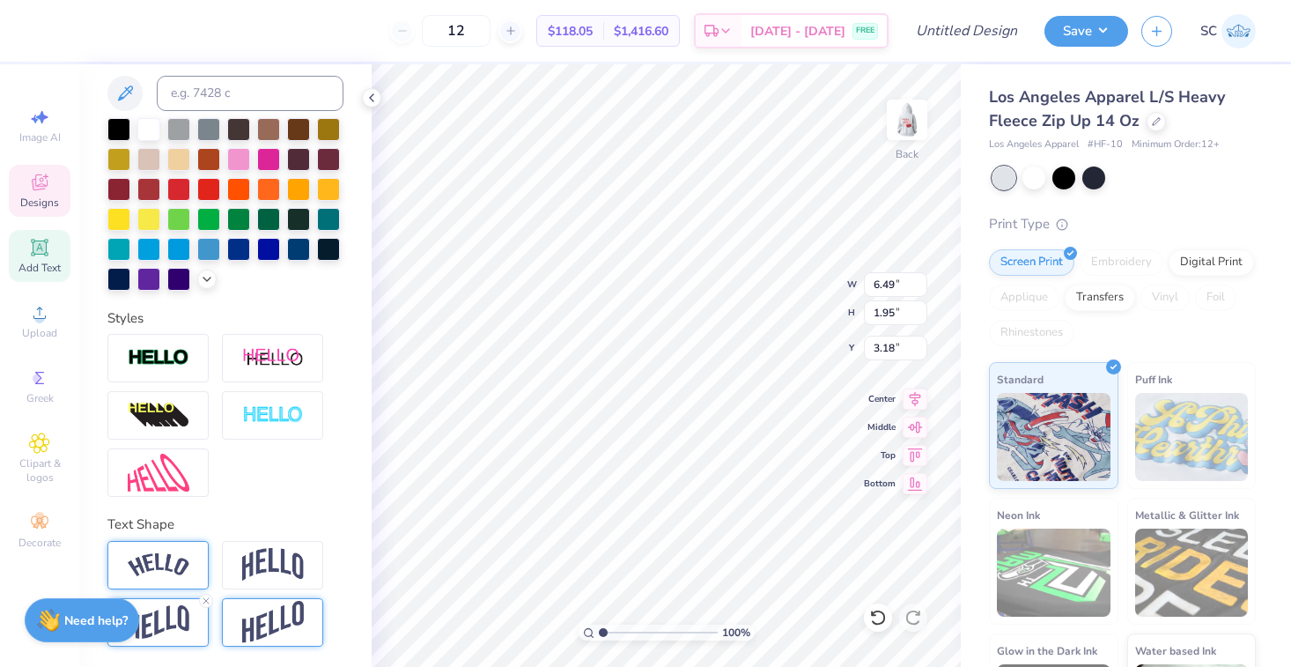
type input "2.97"
type input "1.28"
type input "1.58"
type input "4.57"
type input "6.49"
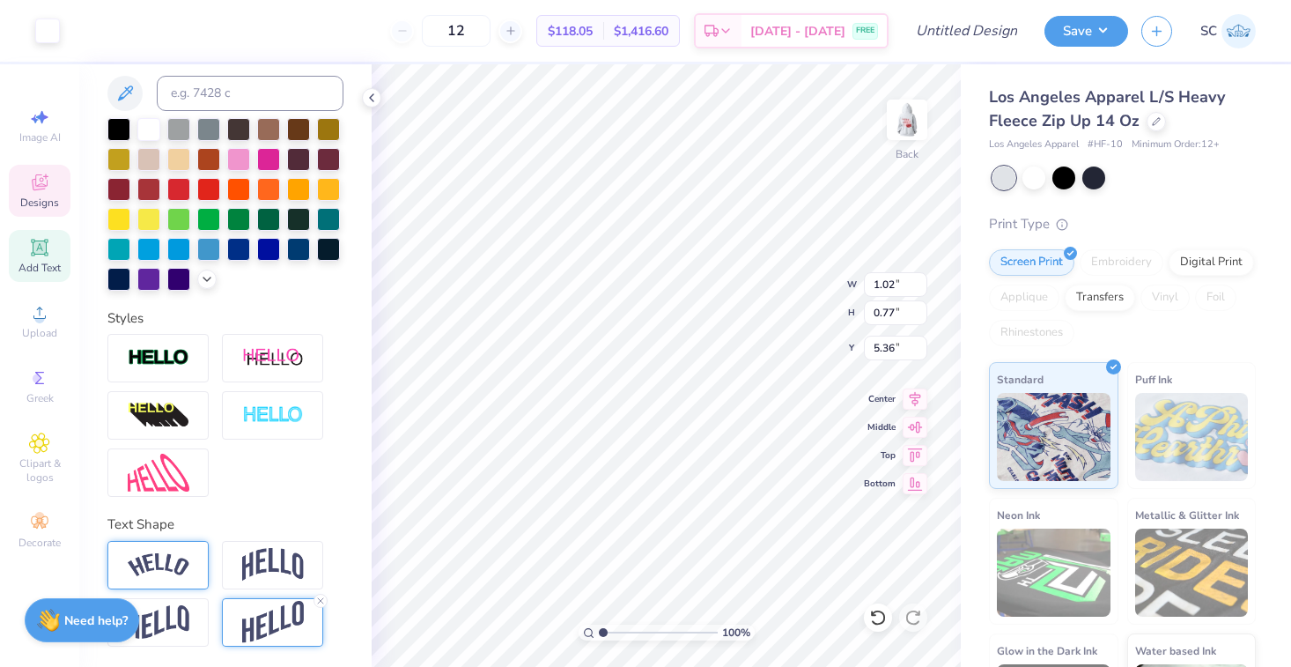
type input "2.39"
type input "3.00"
type input "1.02"
type input "0.77"
type input "5.36"
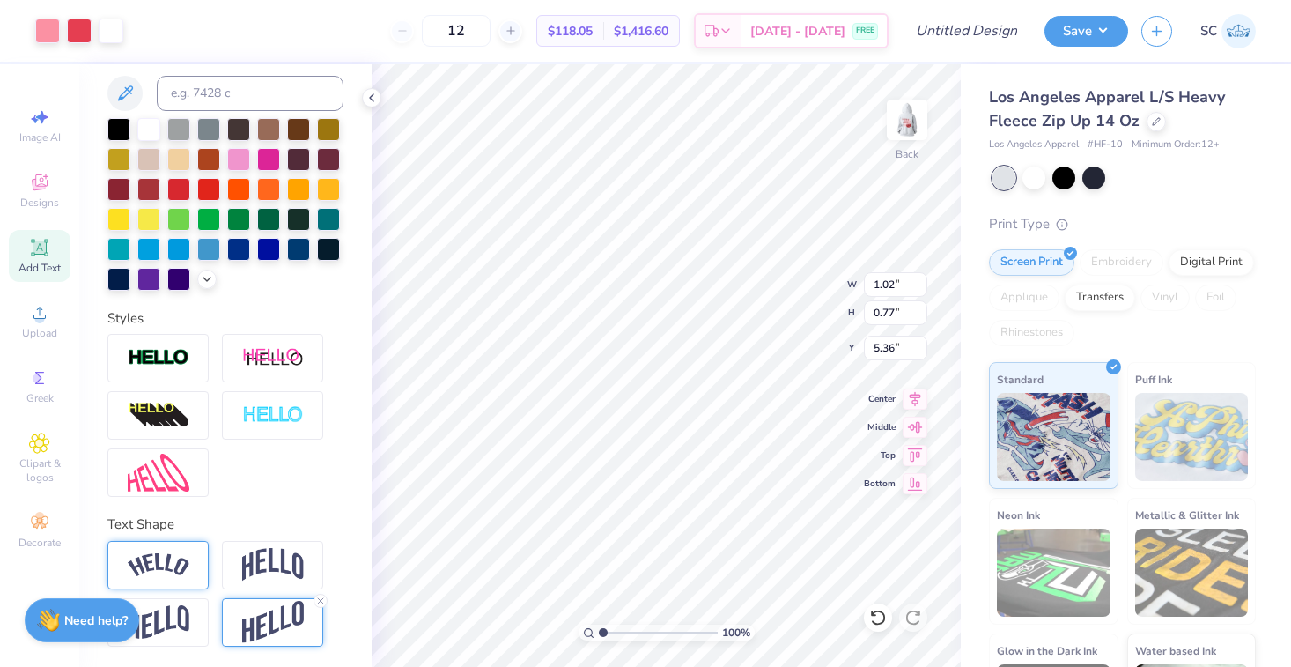
type input "1.04"
type input "1.21"
type input "4.93"
type input "1.01"
type input "0.76"
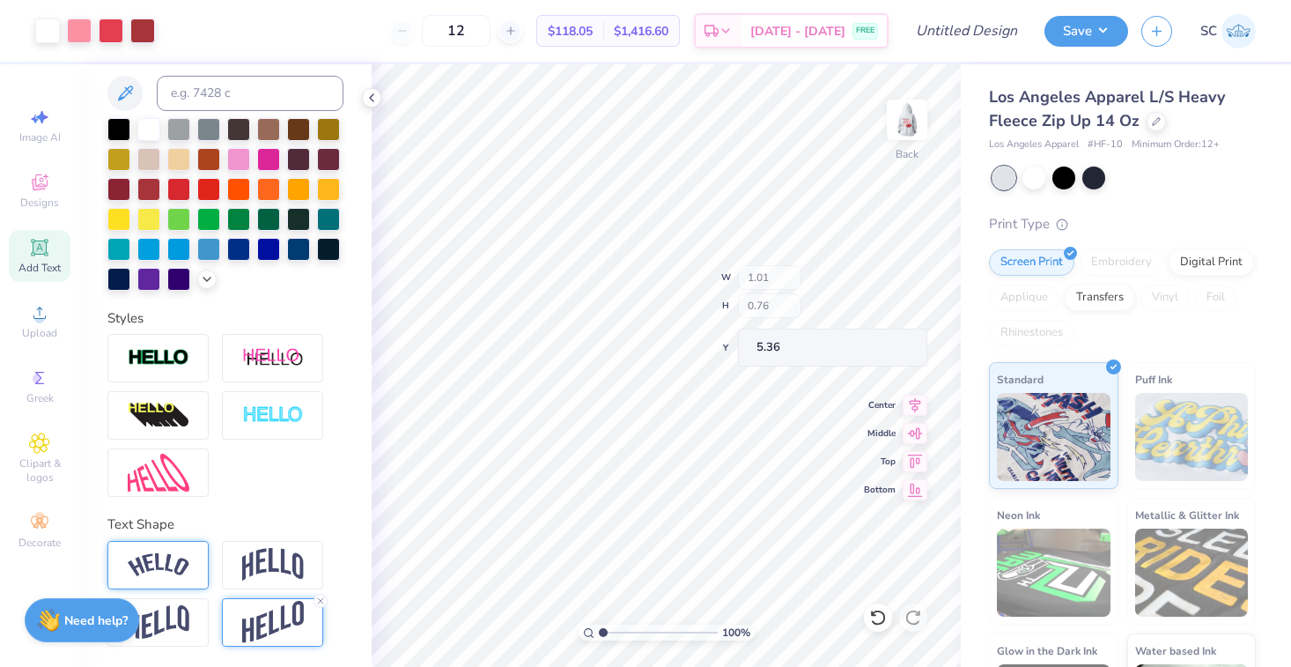
type input "5.39"
type input "1.01"
type input "0.76"
type input "5.39"
type input "1.04"
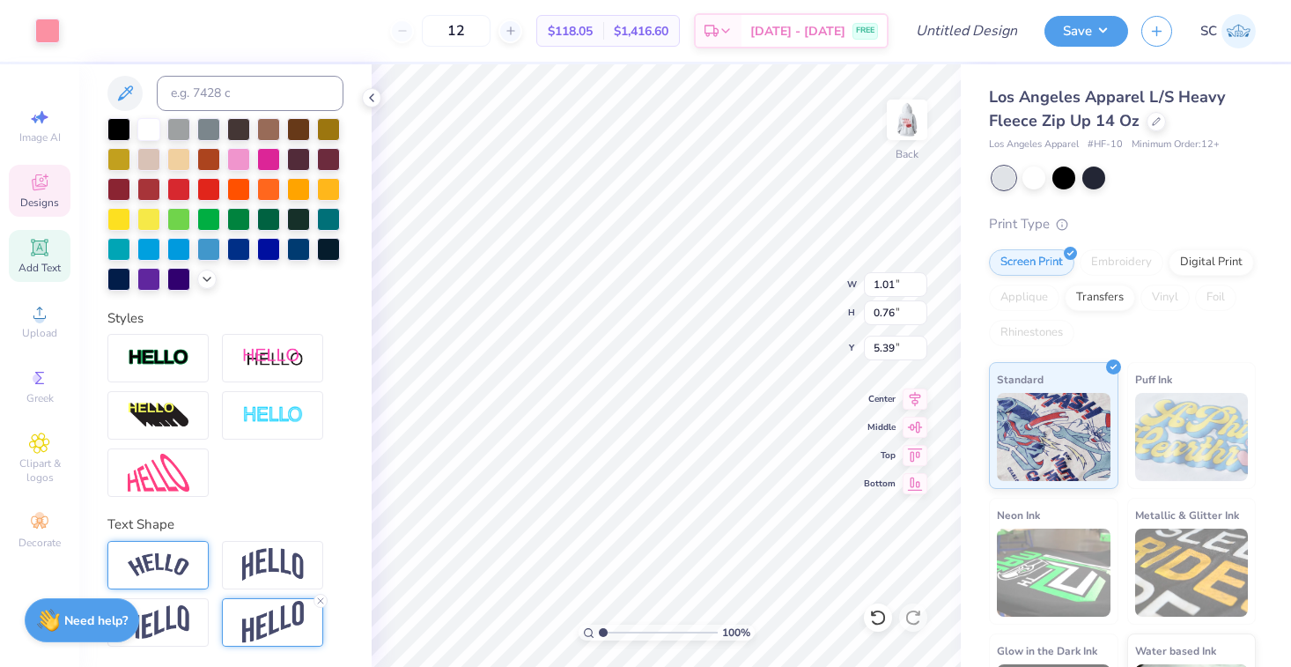
type input "1.21"
type input "4.78"
type input "5.08"
type input "3.00"
type input "4.60"
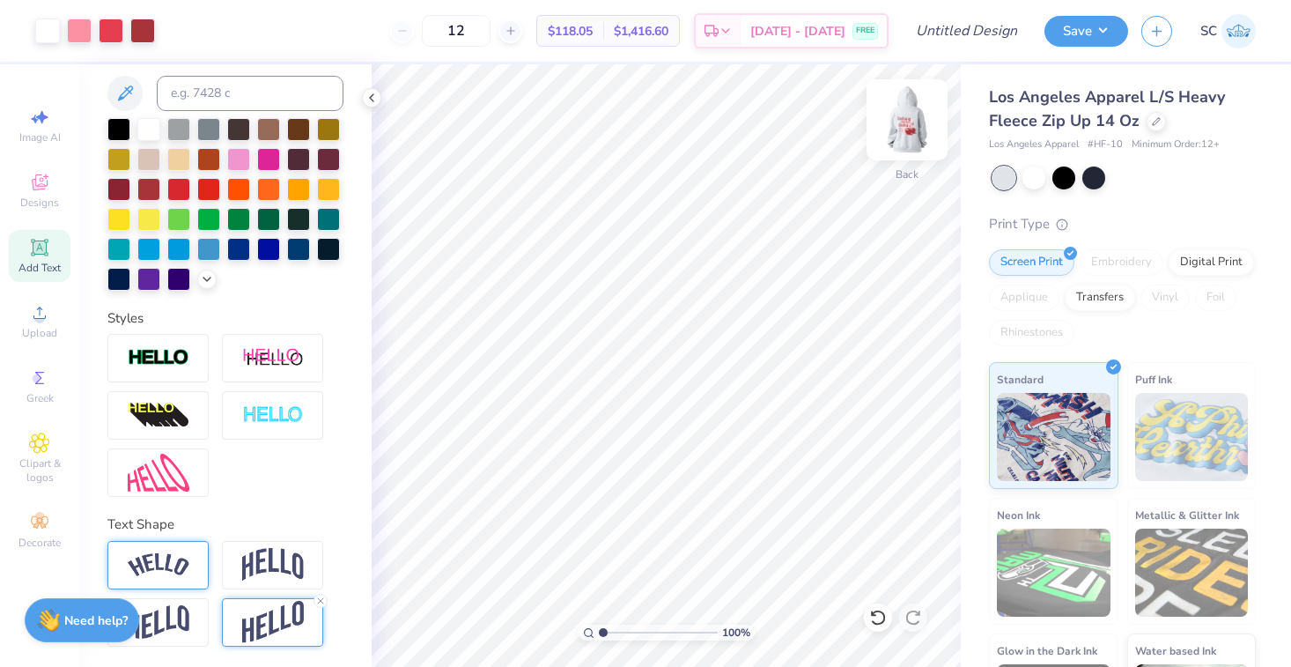
click at [900, 141] on img at bounding box center [907, 120] width 70 height 70
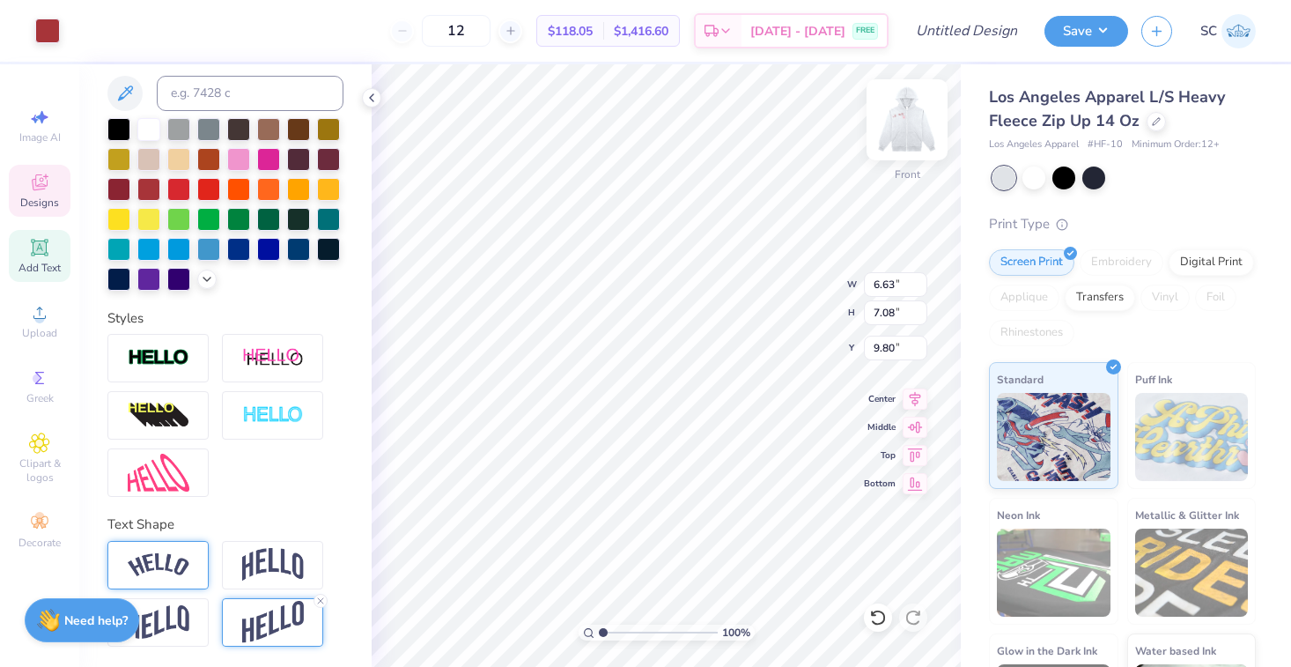
click at [913, 124] on img at bounding box center [907, 120] width 70 height 70
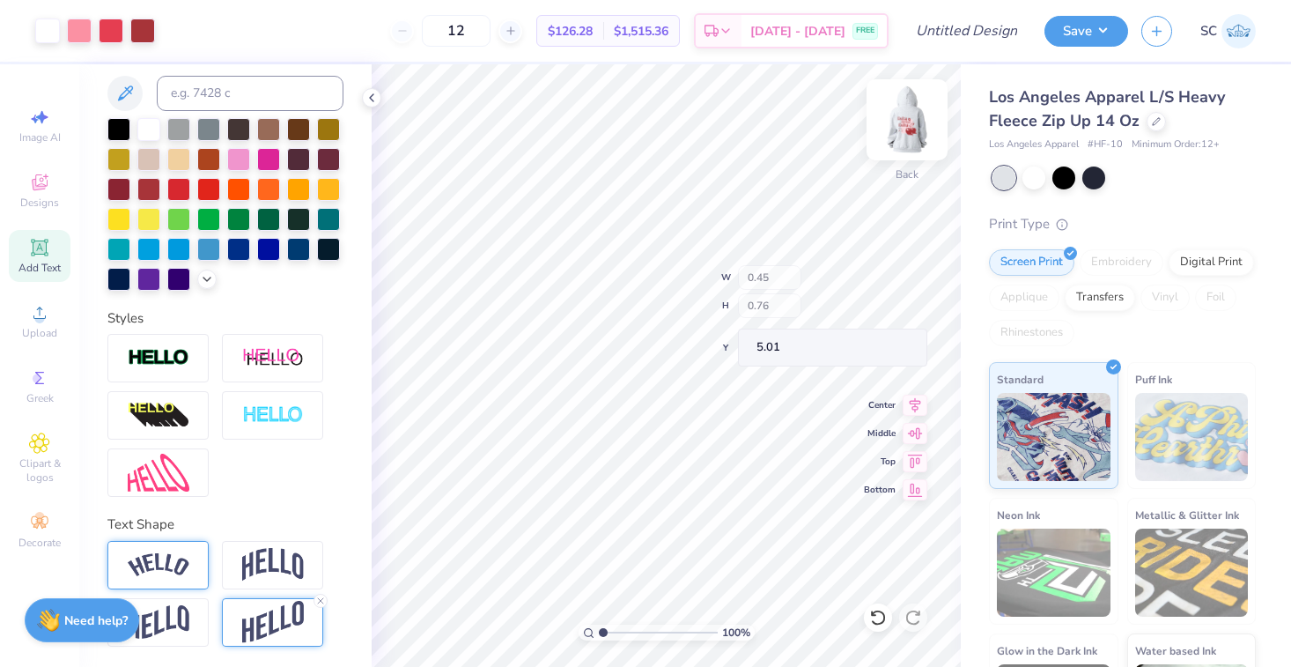
type input "0.45"
type input "0.76"
type input "5.01"
type input "2.21"
type input "3.00"
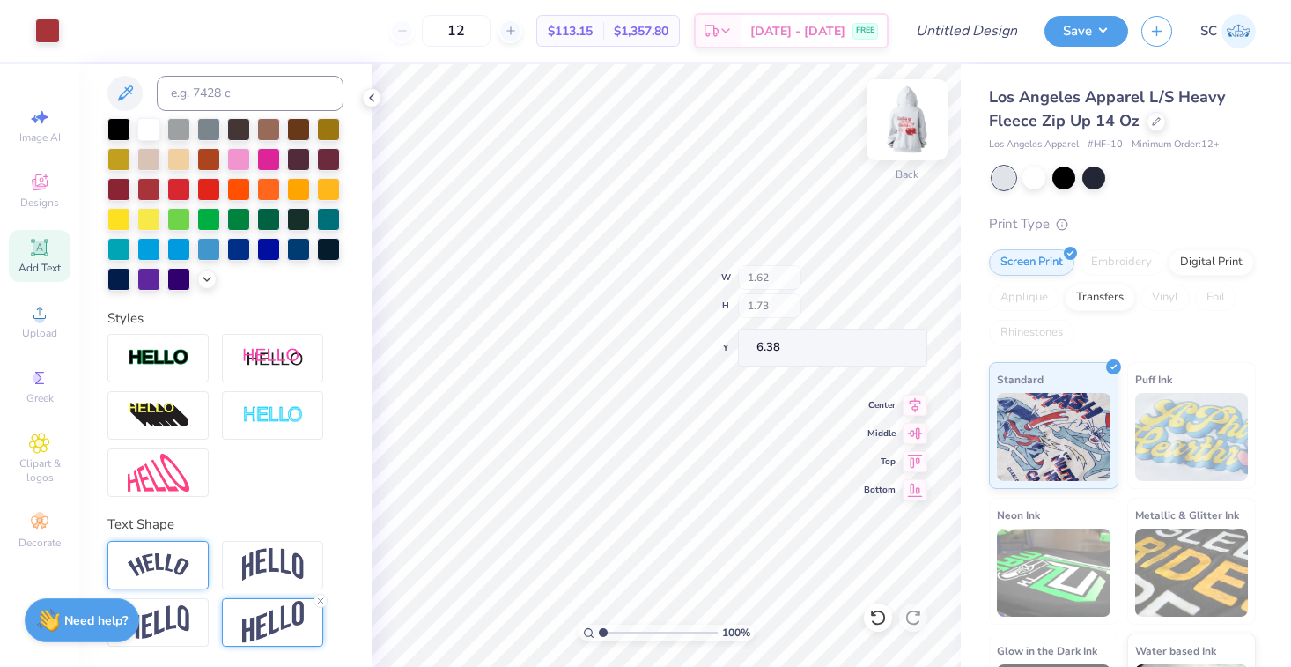
type input "1.62"
type input "1.73"
type input "4.53"
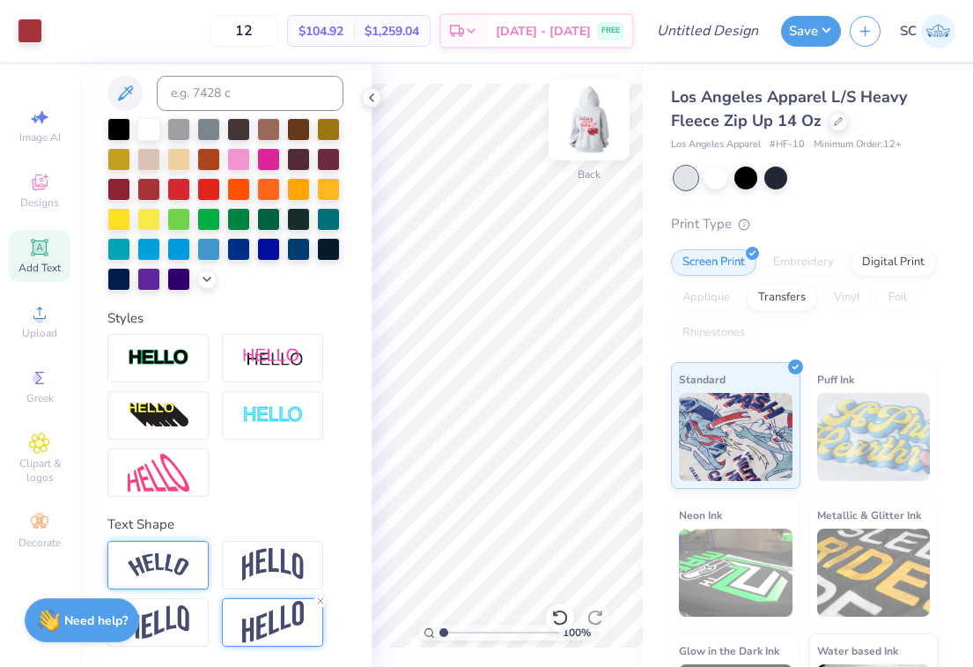
click at [600, 122] on img at bounding box center [589, 120] width 70 height 70
click at [373, 100] on polyline at bounding box center [372, 97] width 4 height 7
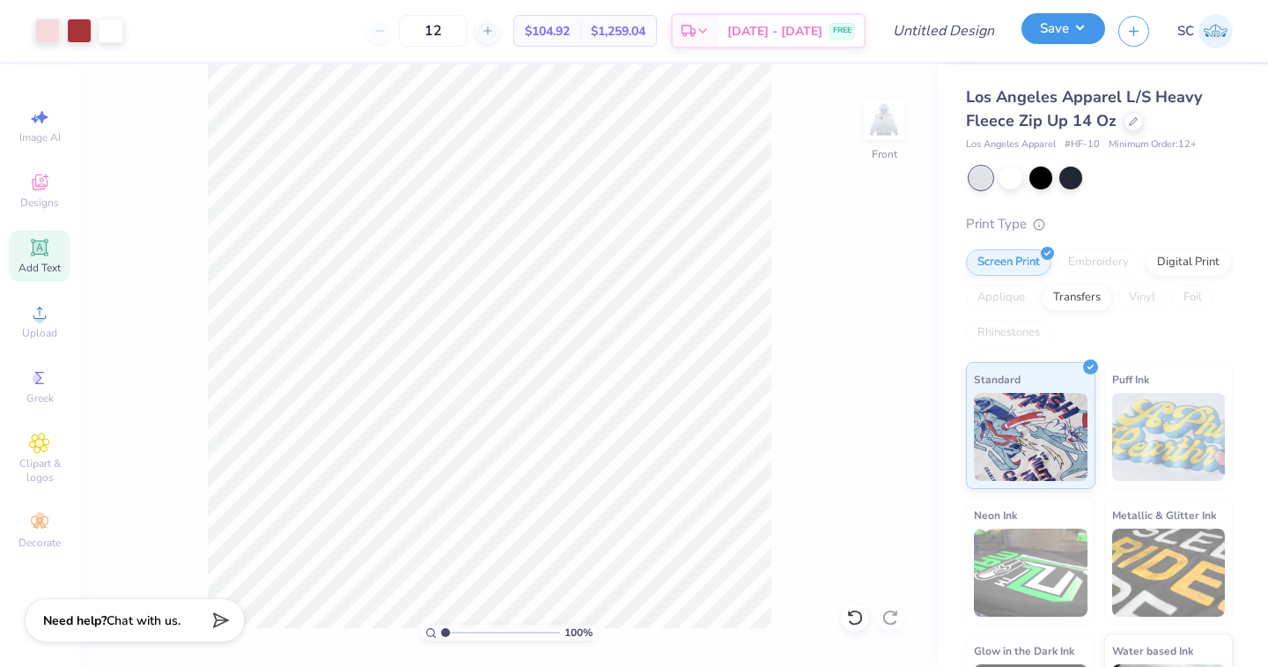
click at [1068, 41] on button "Save" at bounding box center [1064, 28] width 84 height 31
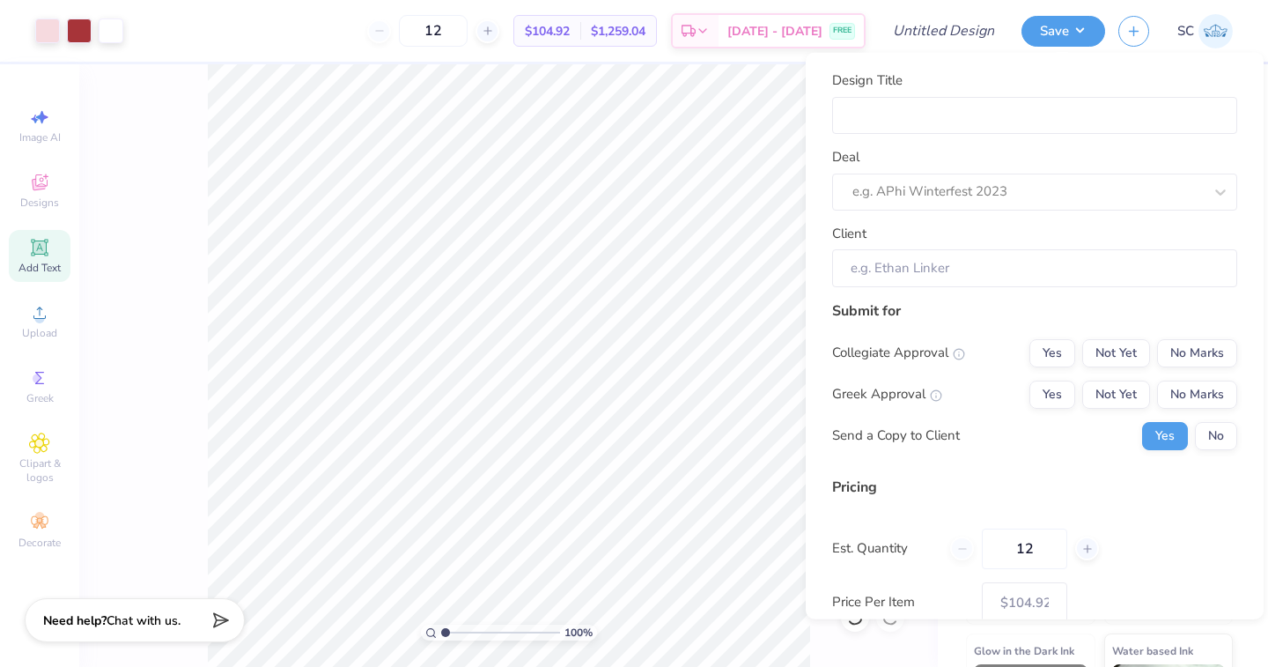
click at [931, 142] on div "Design Title Deal e.g. APhi Winterfest 2023 Client" at bounding box center [1034, 178] width 405 height 217
click at [931, 122] on input "Design Title" at bounding box center [1034, 115] width 405 height 38
type input "T"
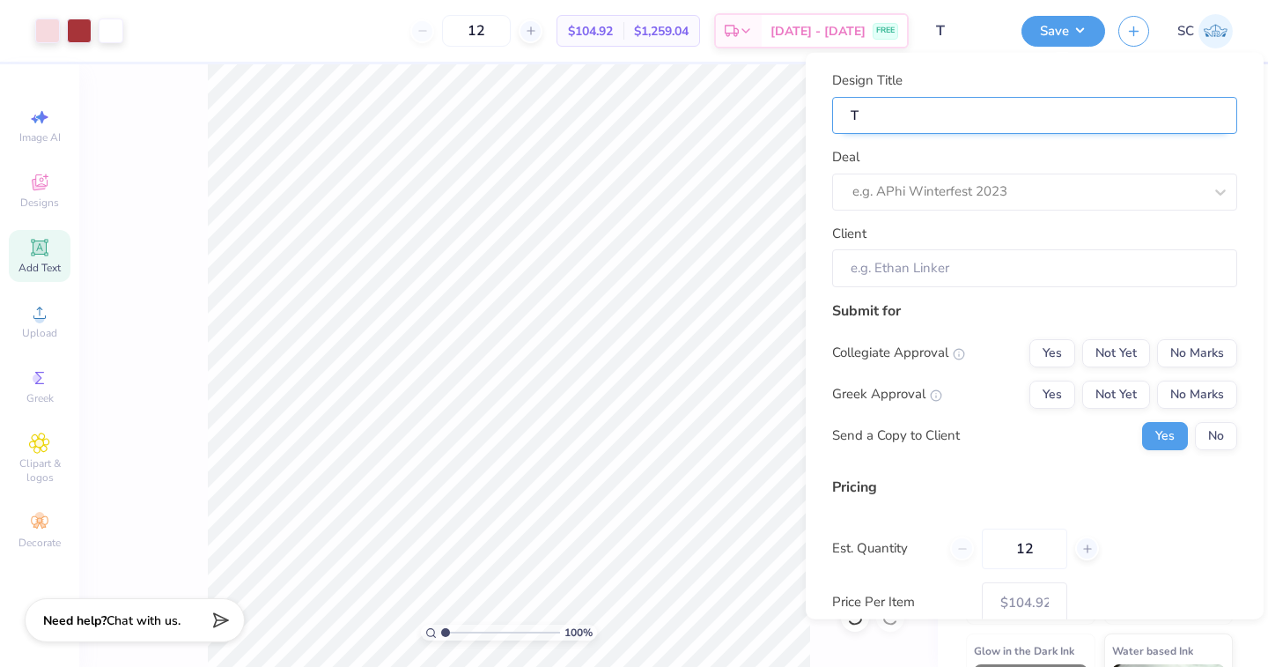
type input "Tr"
type input "Tri"
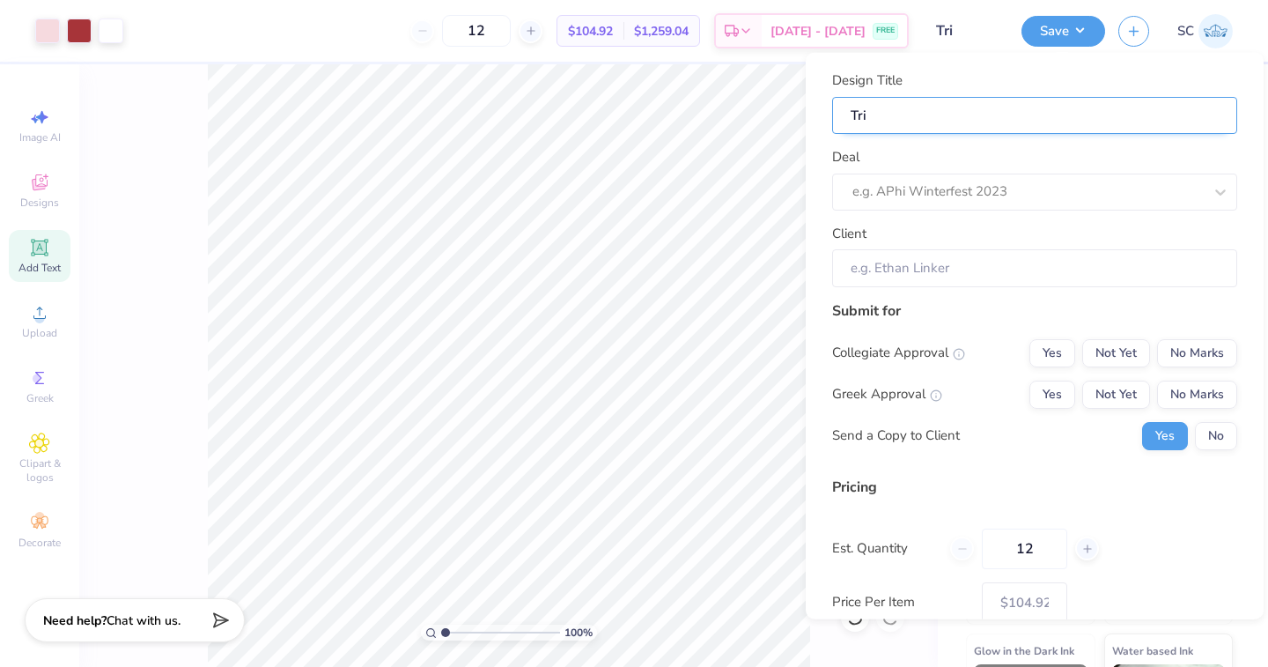
type input "Tri"
type input "Tri d"
type input "Tri de"
type input "Tri del"
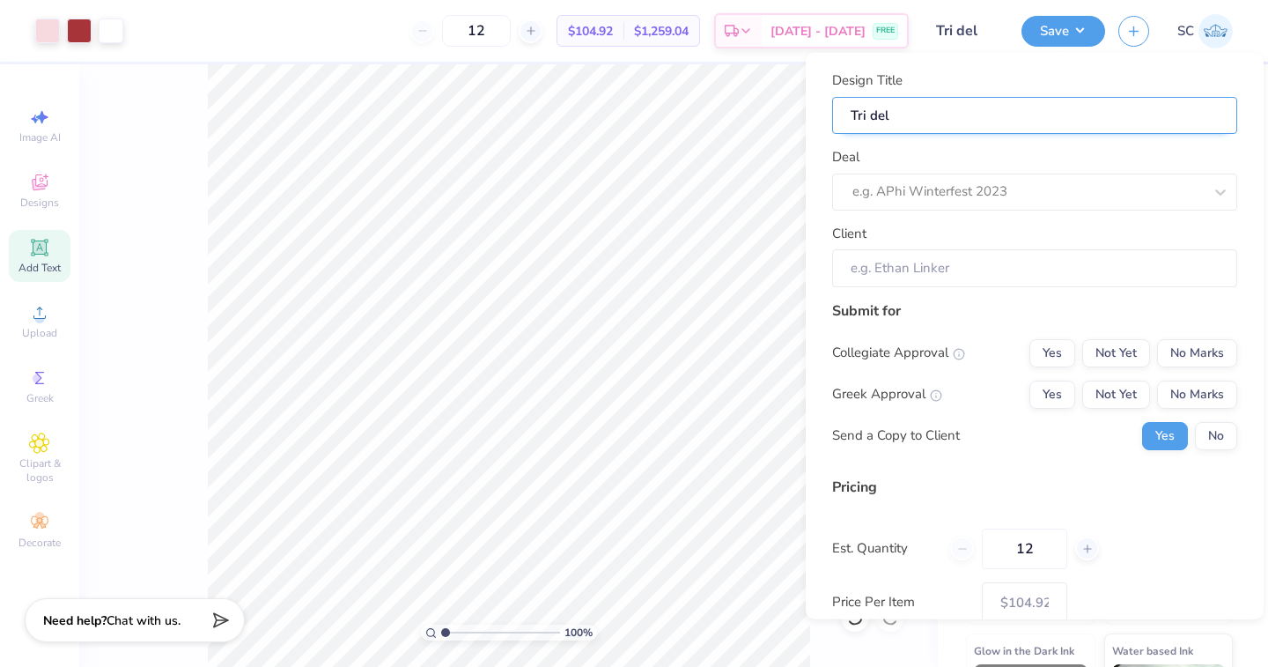
type input "Tri delt"
type input "Tri delt z"
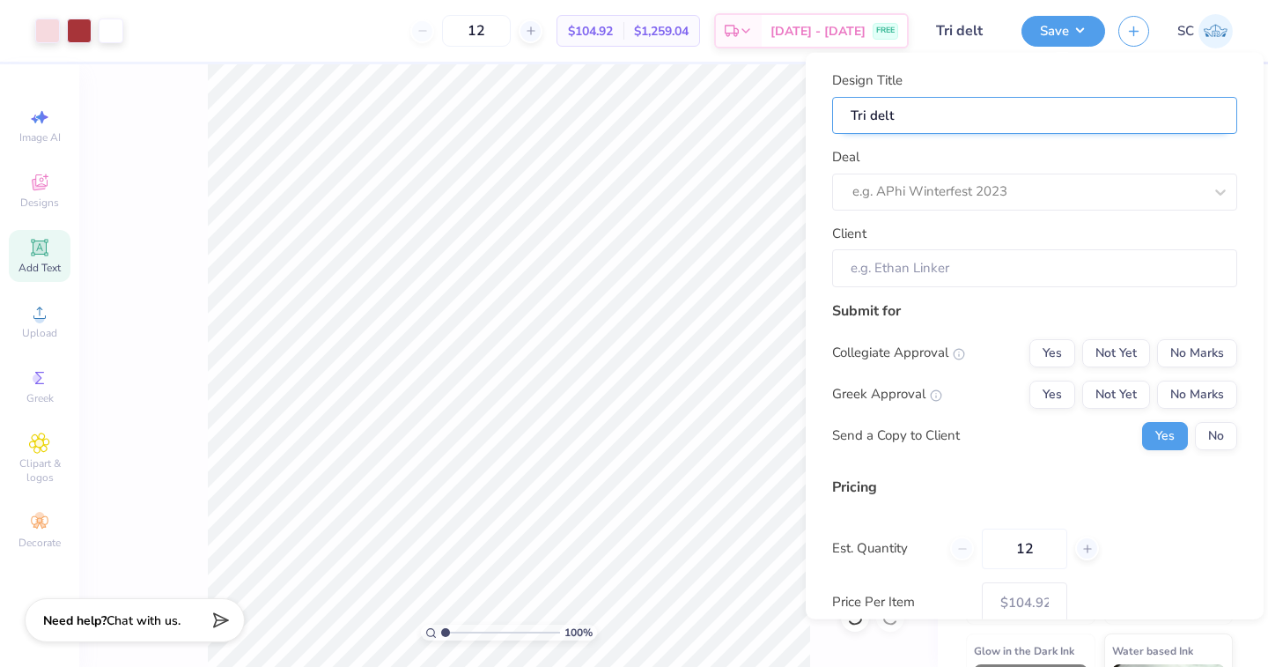
type input "Tri delt z"
type input "Tri delt zi"
type input "Tri delt zip"
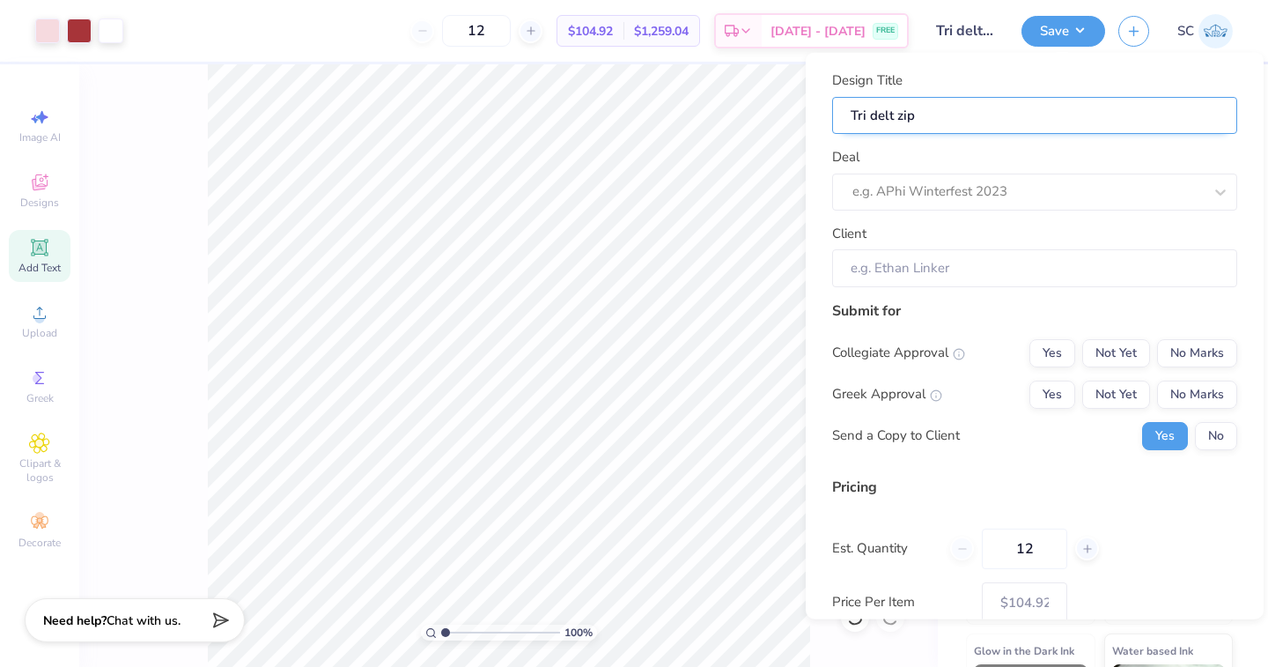
type input "Tri delt zip"
type input "Tri delt zip u"
type input "Tri delt zip"
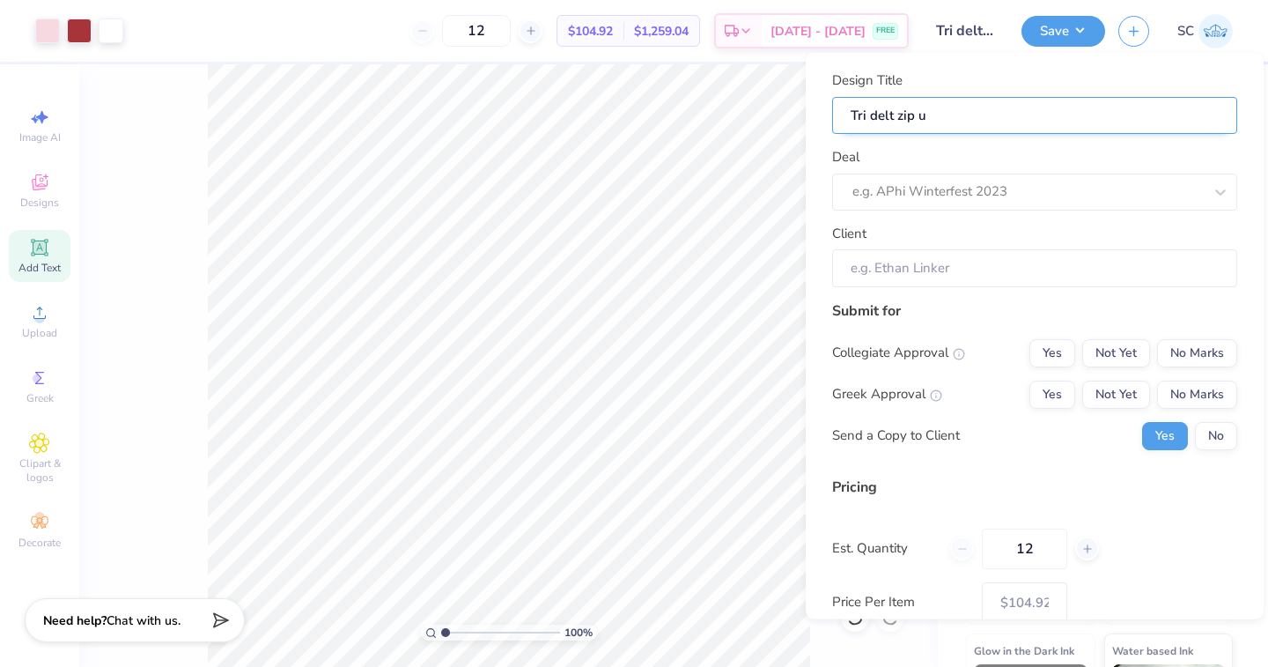
type input "Tri delt zip"
type input "Tri delt zip i"
type input "Tri delt zip"
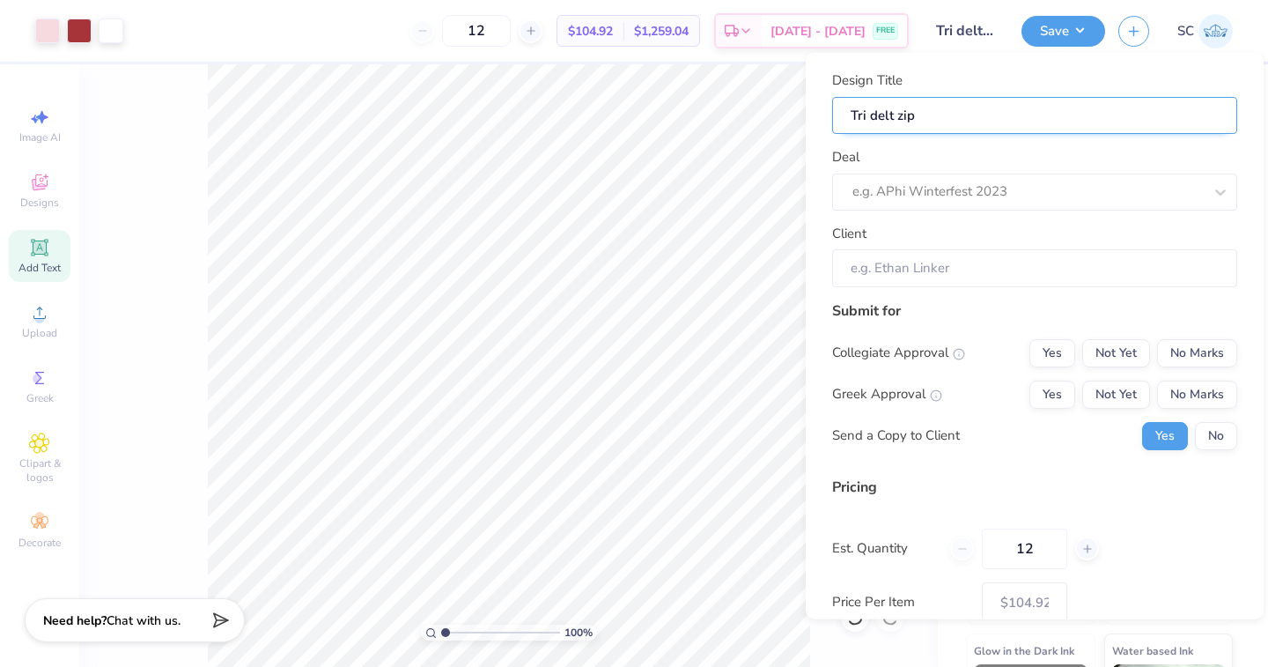
type input "Tri delt zip u"
type input "Tri delt zip up"
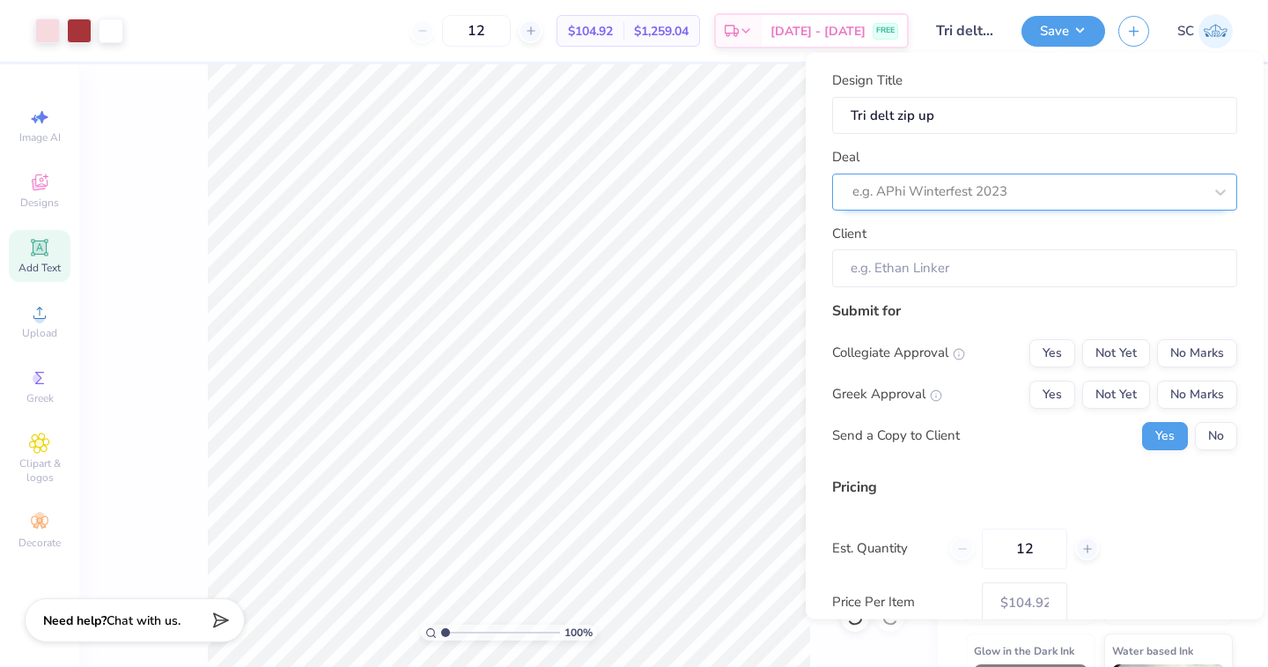
click at [972, 193] on div at bounding box center [1028, 192] width 351 height 24
click at [973, 201] on div at bounding box center [1028, 192] width 351 height 24
click at [969, 156] on div "Deal Select is focused ,type to refine list, press Down to open the menu, e.g. …" at bounding box center [1034, 178] width 405 height 63
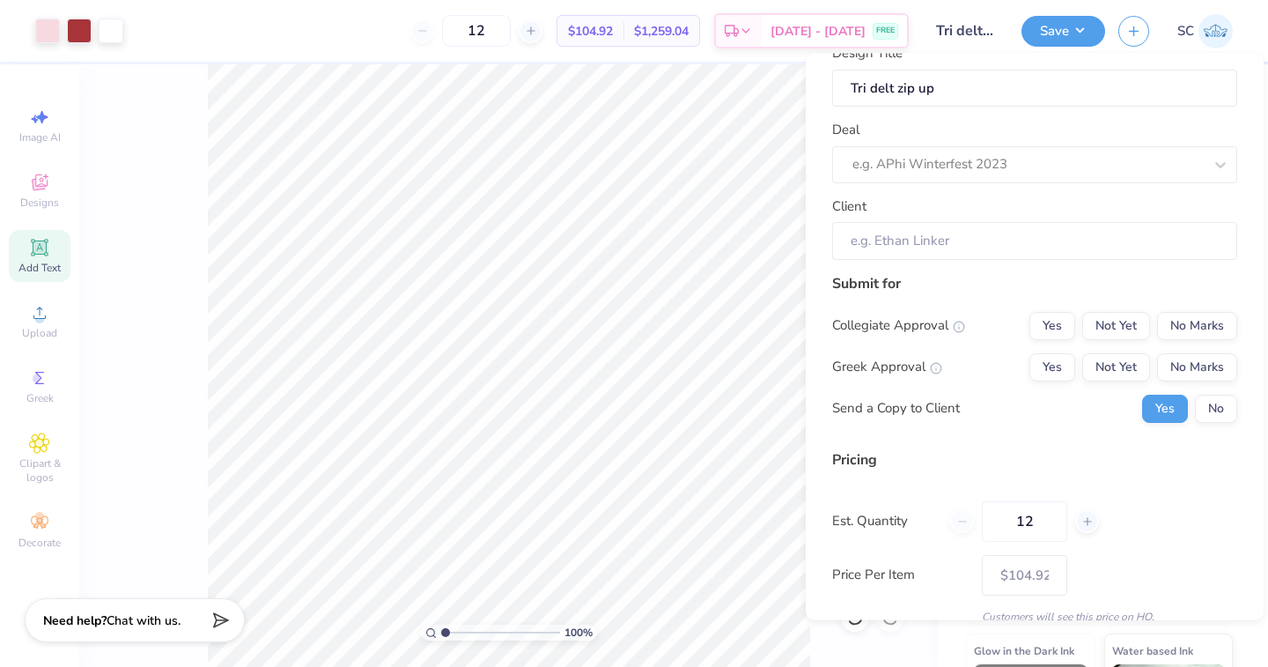
scroll to position [80, 0]
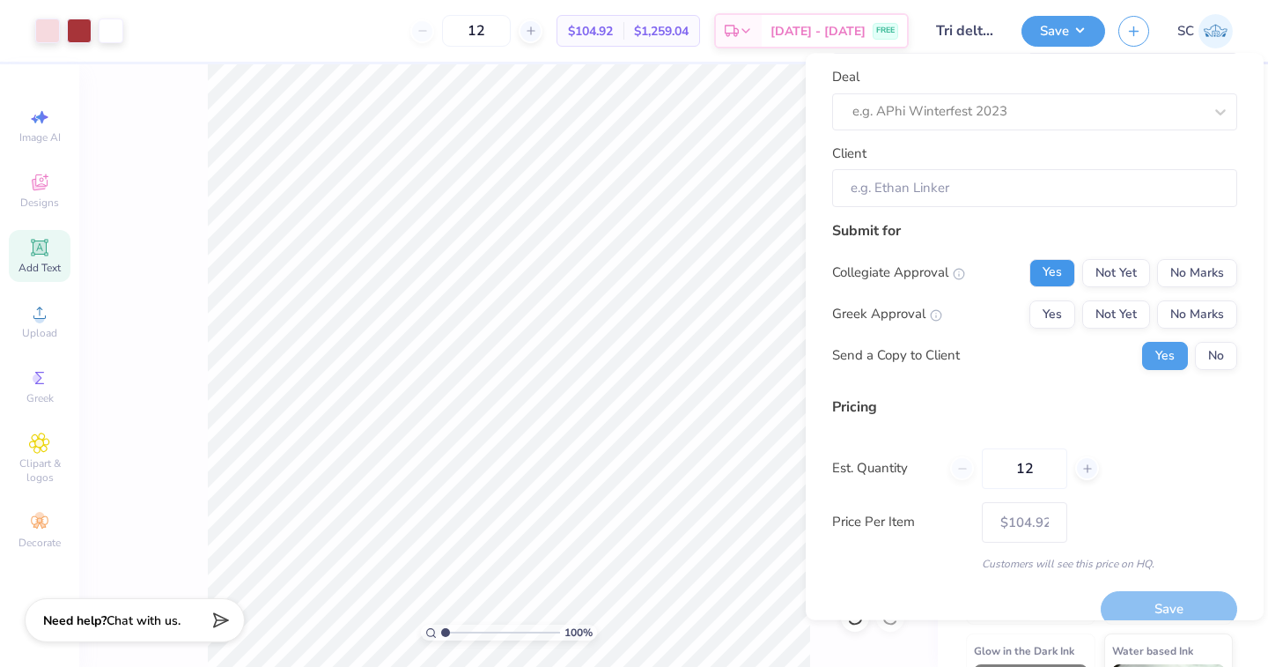
click at [1053, 285] on button "Yes" at bounding box center [1053, 273] width 46 height 28
click at [1053, 310] on button "Yes" at bounding box center [1053, 314] width 46 height 28
click at [1181, 279] on button "No Marks" at bounding box center [1197, 273] width 80 height 28
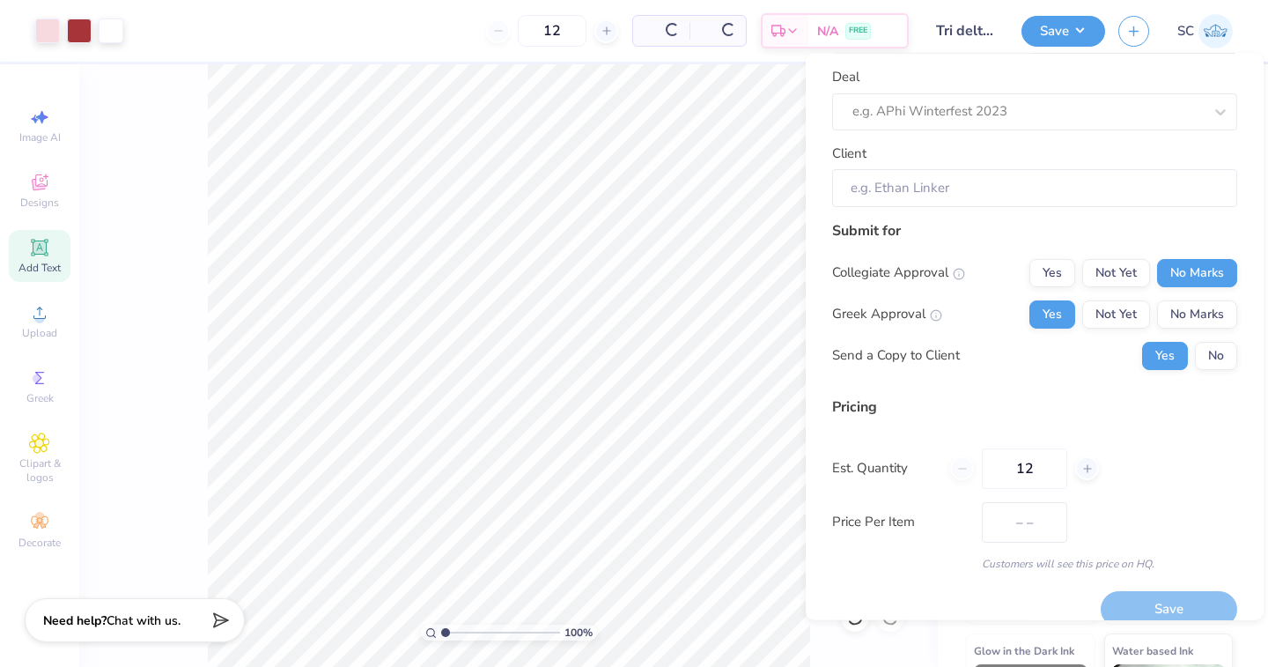
type input "$104.92"
click at [1203, 356] on button "No" at bounding box center [1216, 356] width 42 height 28
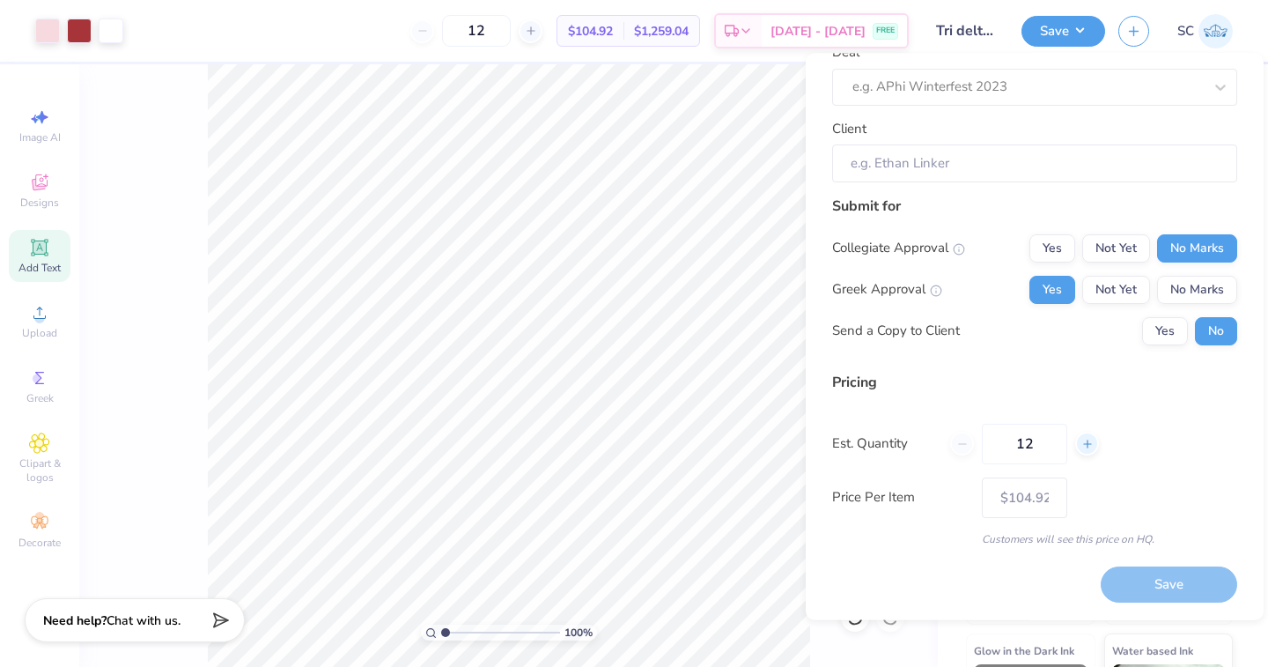
click at [1082, 446] on icon at bounding box center [1088, 444] width 12 height 12
type input "13"
type input "$103.73"
click at [1040, 444] on input "13" at bounding box center [1024, 444] width 85 height 41
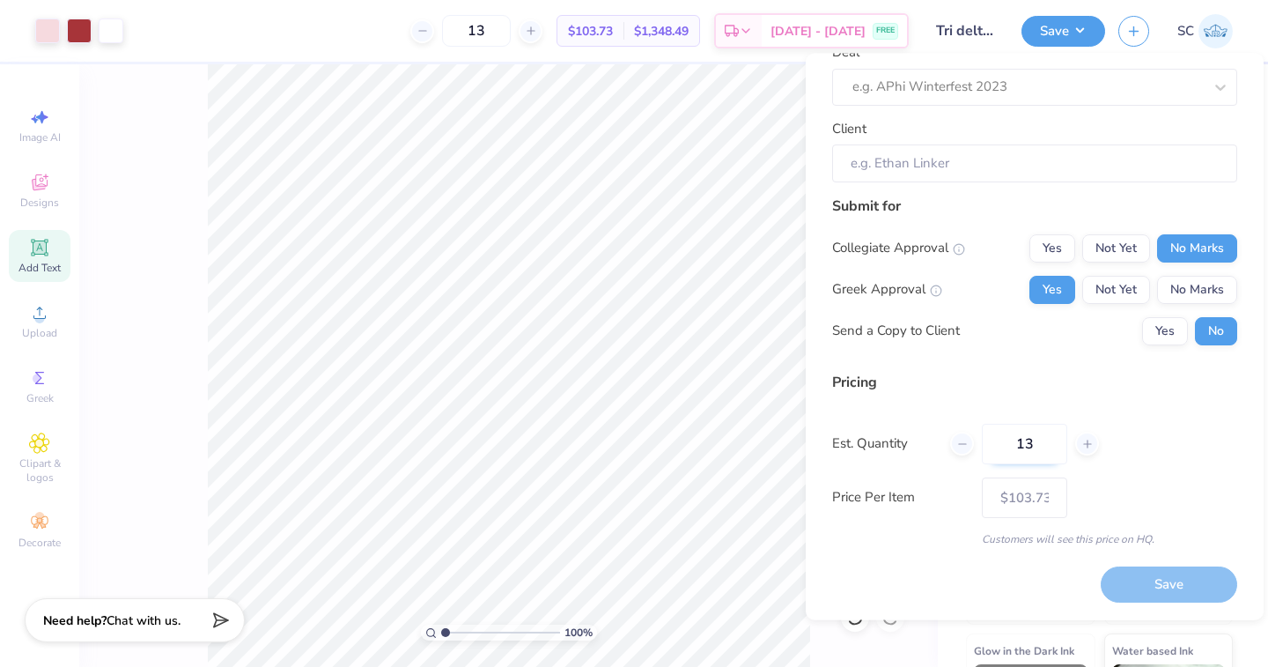
type input "1"
type input "50"
type input "– –"
type input "50"
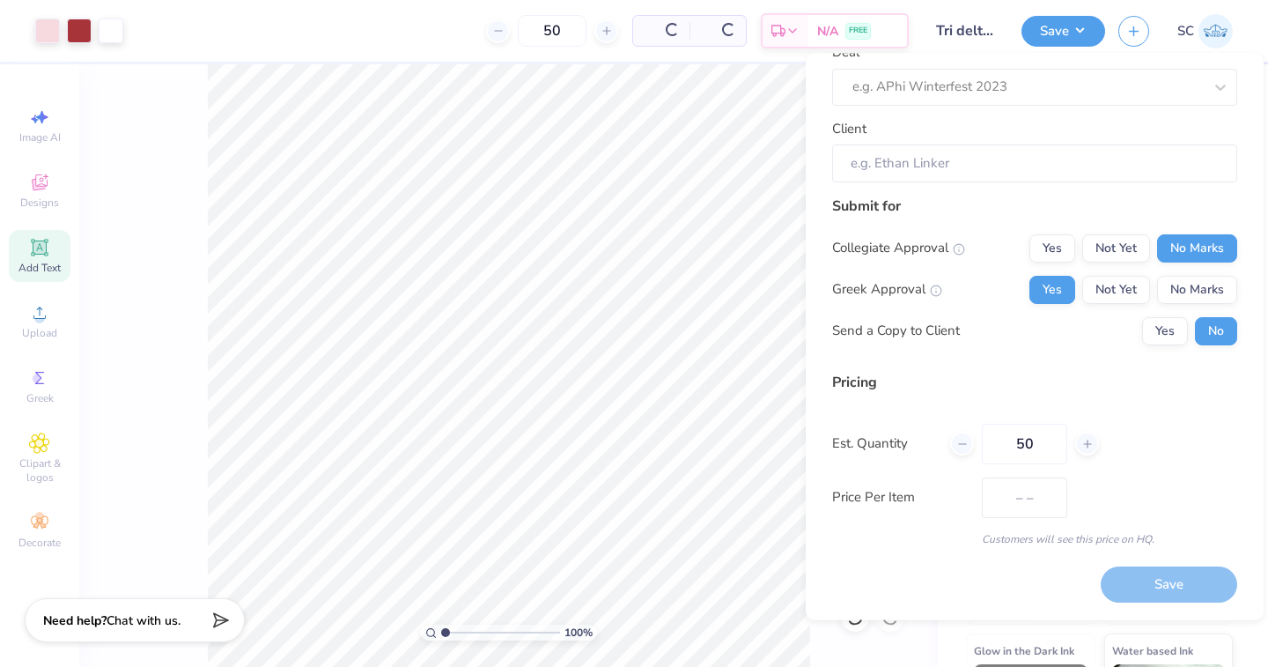
click at [1112, 428] on div "Est. Quantity 50" at bounding box center [1034, 444] width 405 height 41
type input "$82.13"
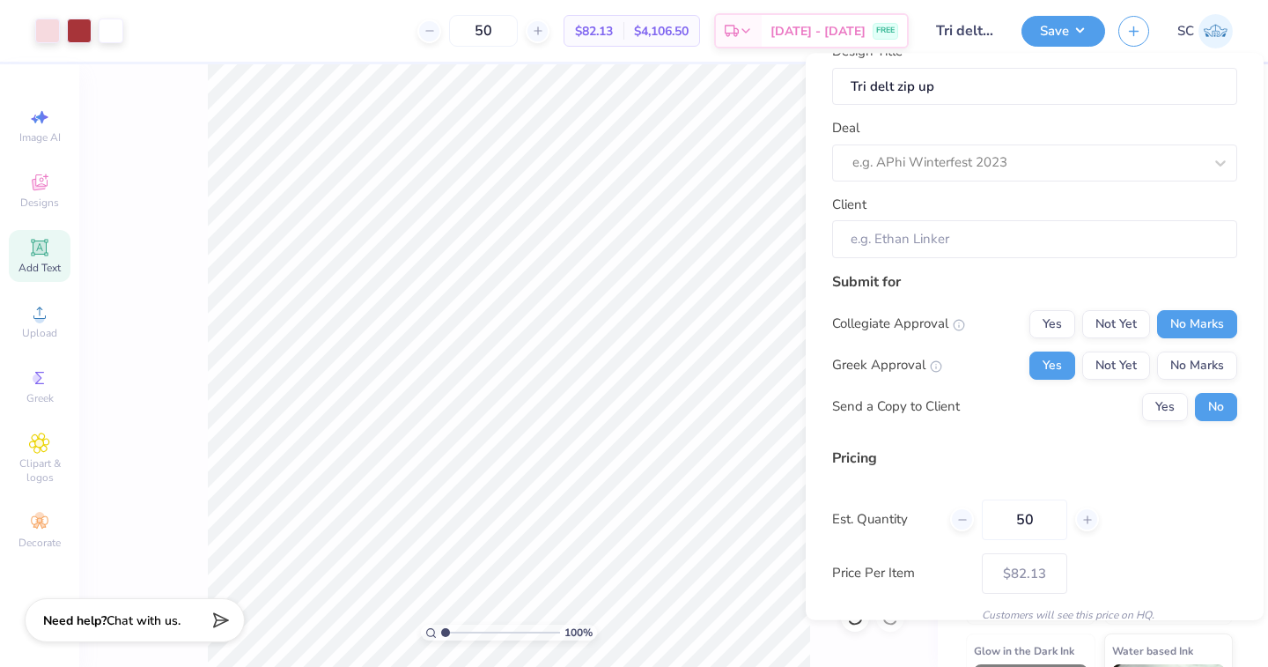
scroll to position [0, 0]
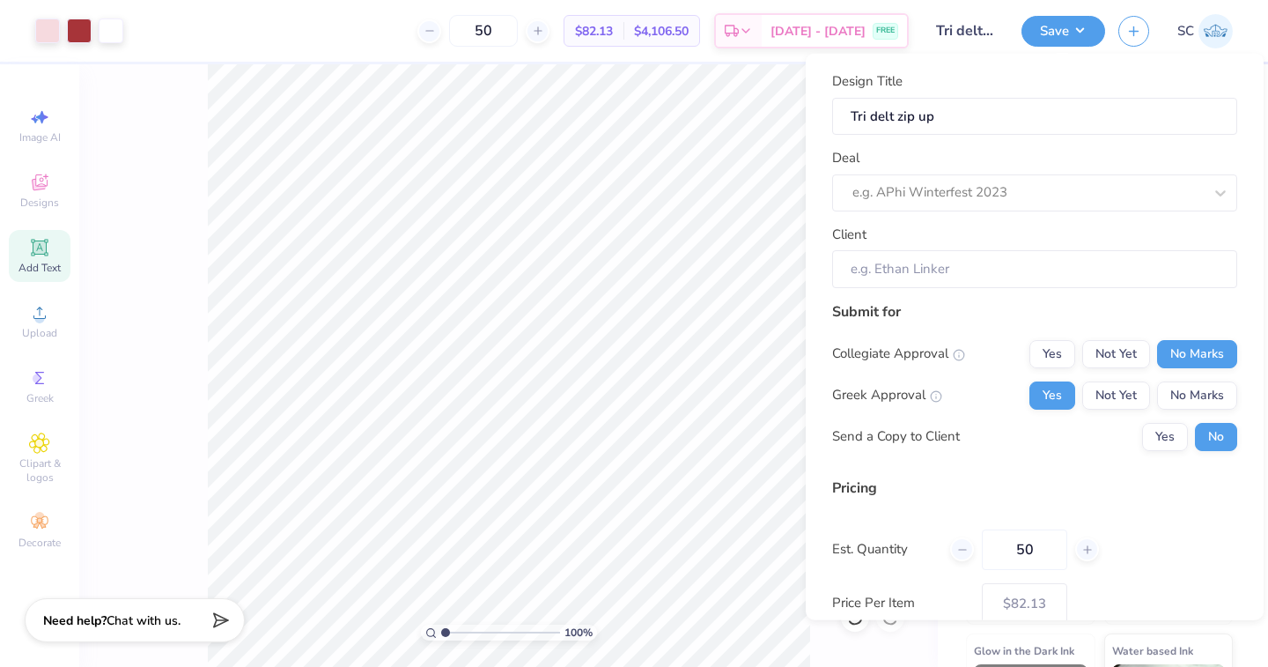
click at [1069, 212] on div "Design Title Tri delt zip up Deal e.g. APhi Winterfest 2023 Client" at bounding box center [1034, 179] width 405 height 217
click at [1068, 201] on div at bounding box center [1028, 193] width 351 height 24
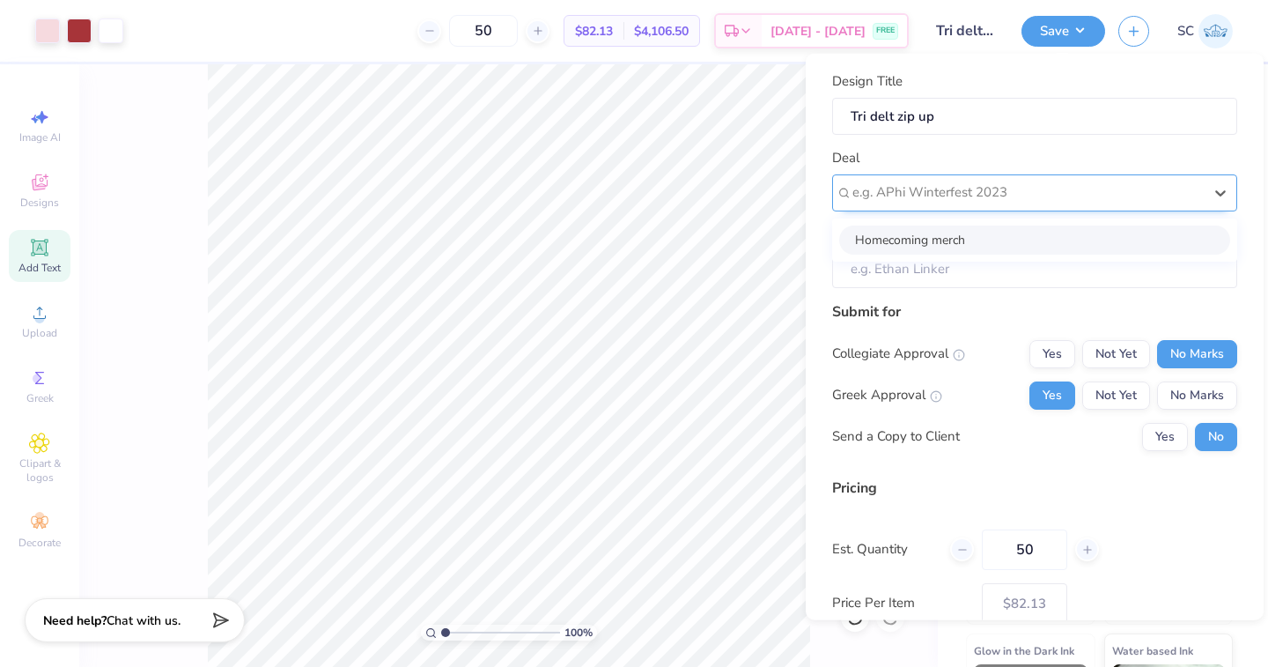
scroll to position [28, 0]
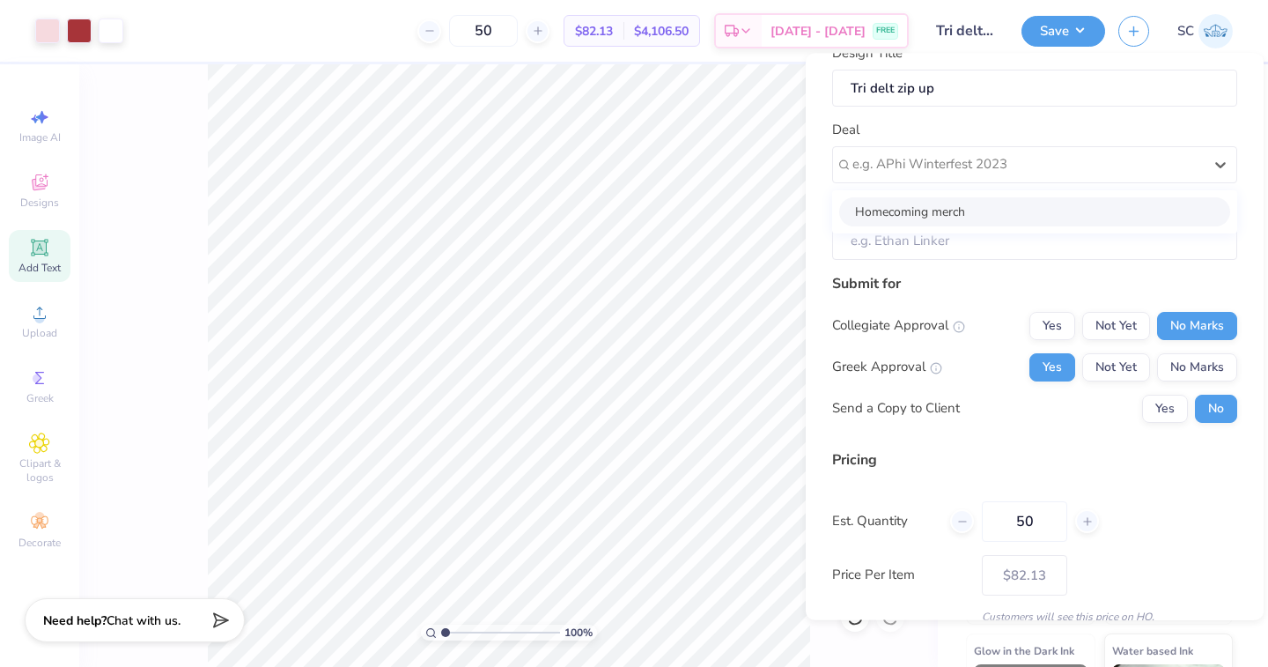
click at [1081, 189] on div "Homecoming merch" at bounding box center [1034, 210] width 405 height 43
click at [1063, 160] on div at bounding box center [1028, 164] width 351 height 24
click at [1051, 218] on div "Client" at bounding box center [1034, 227] width 405 height 63
click at [1051, 229] on input "Client" at bounding box center [1034, 241] width 405 height 38
click at [1048, 237] on input "Client" at bounding box center [1034, 241] width 405 height 38
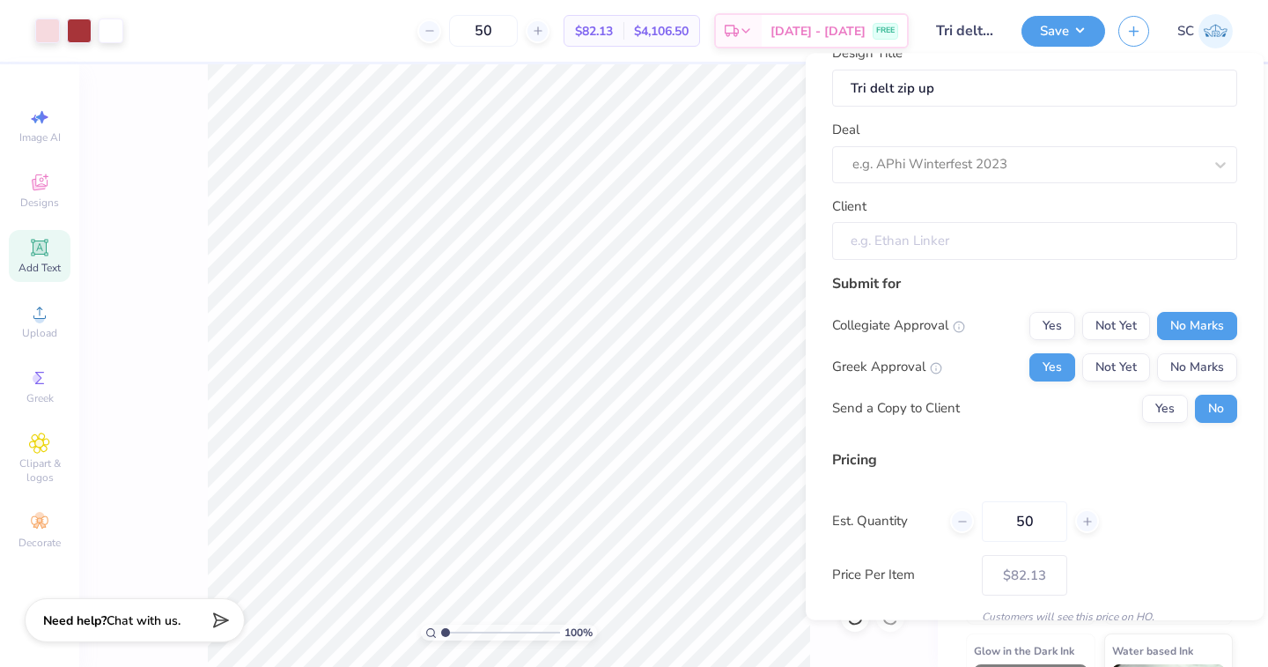
click at [1040, 244] on input "Client" at bounding box center [1034, 241] width 405 height 38
click at [1024, 242] on input "Client" at bounding box center [1034, 241] width 405 height 38
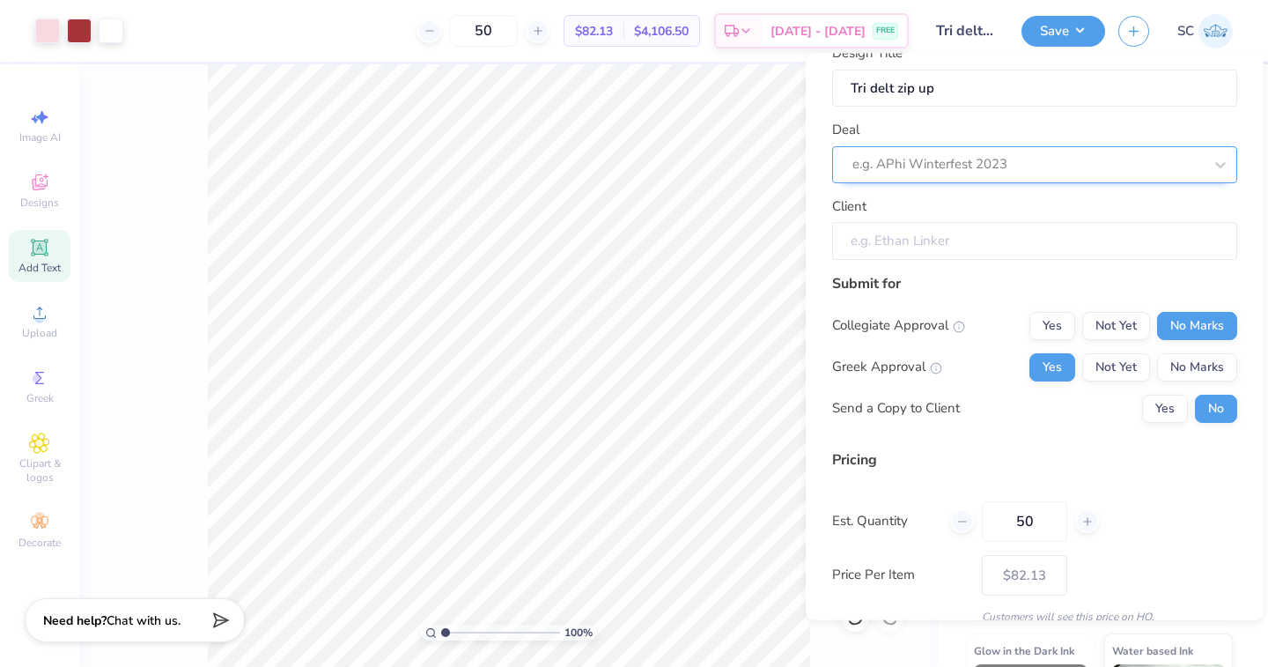
click at [972, 158] on div at bounding box center [1028, 164] width 351 height 24
click at [971, 201] on div "Homecoming merch" at bounding box center [1034, 210] width 391 height 29
type input "[PERSON_NAME]"
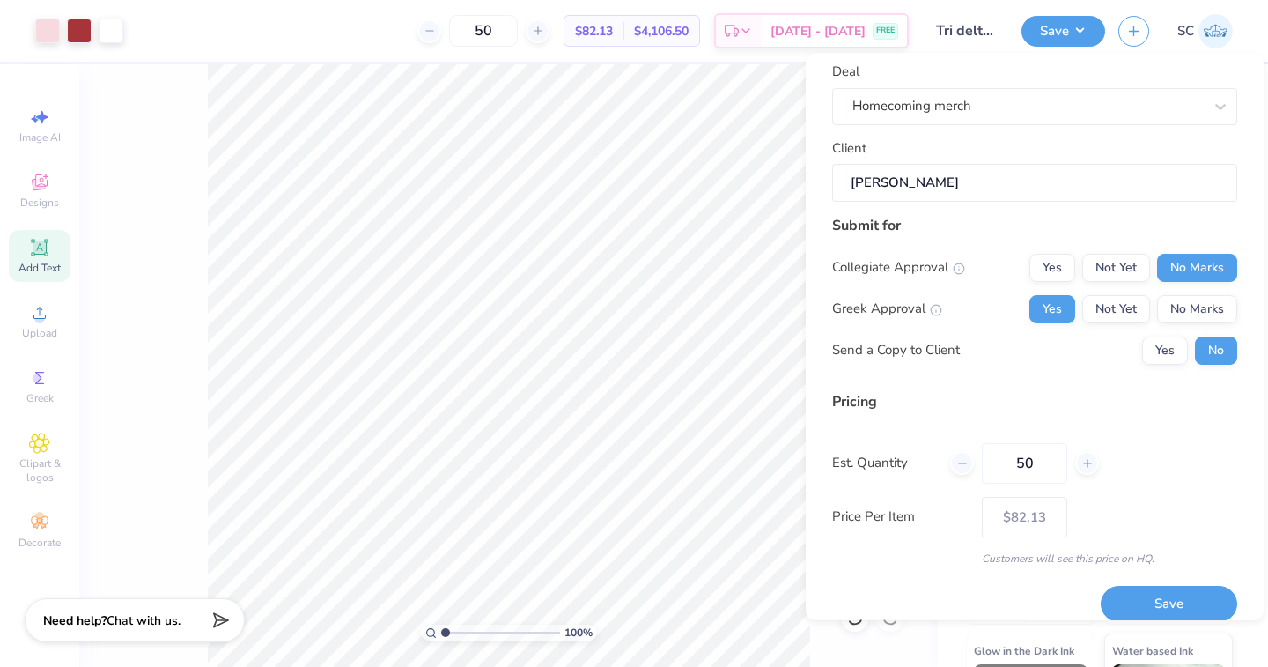
scroll to position [92, 0]
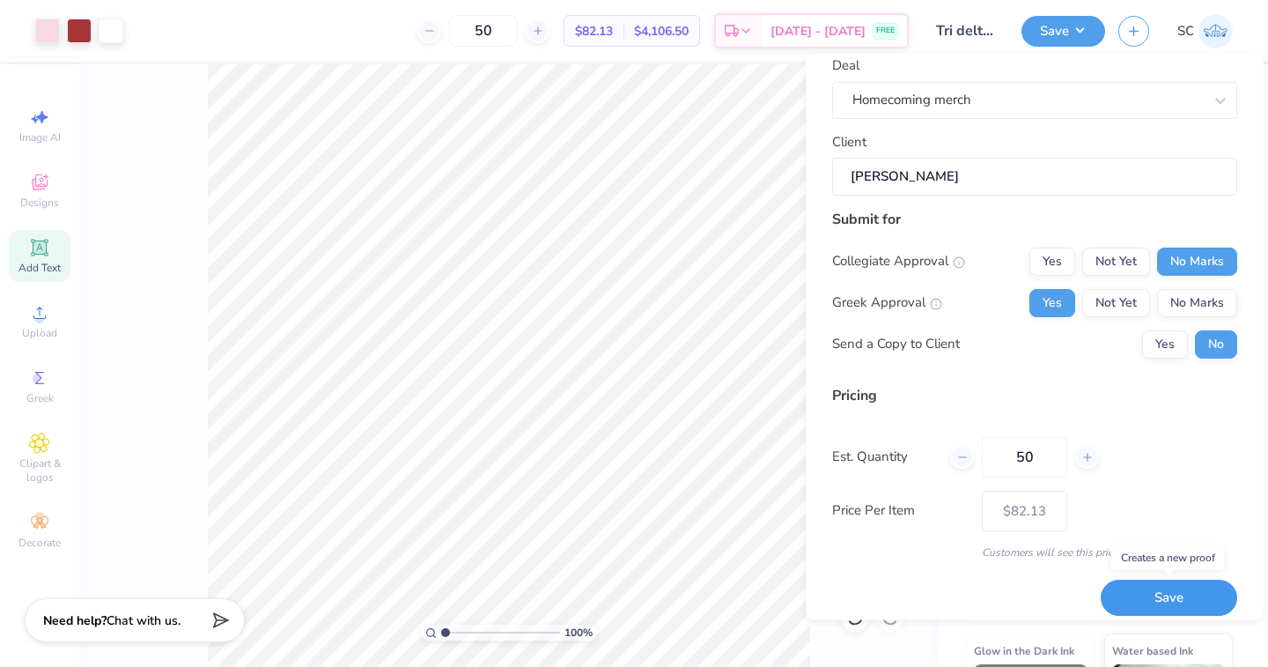
click at [1145, 595] on button "Save" at bounding box center [1169, 598] width 137 height 36
type input "$82.13"
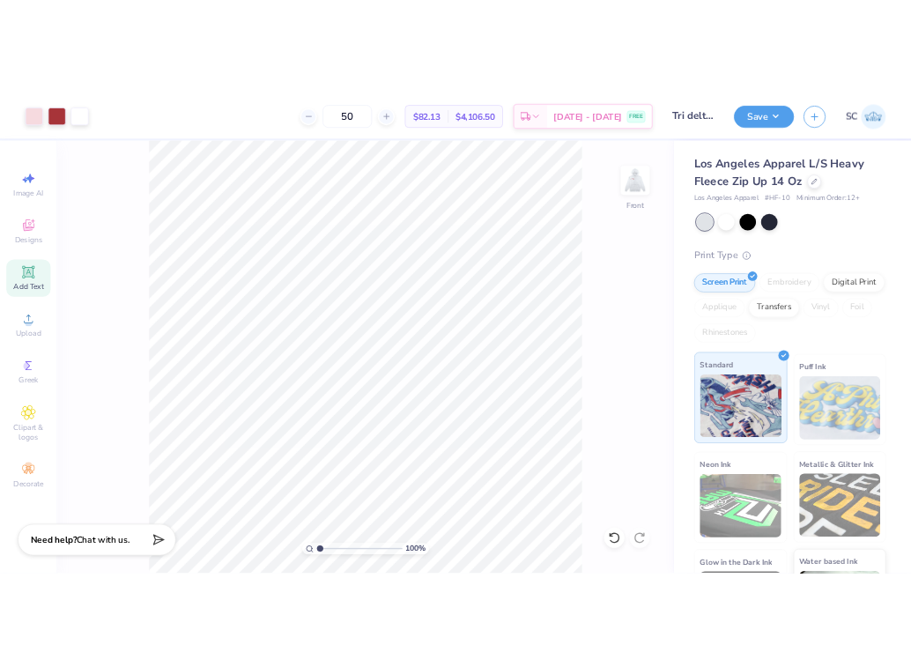
scroll to position [93, 0]
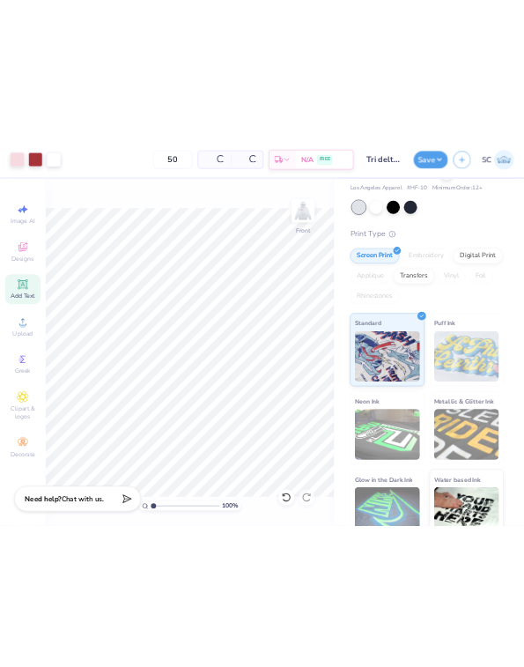
scroll to position [122, 0]
